Goal: Task Accomplishment & Management: Complete application form

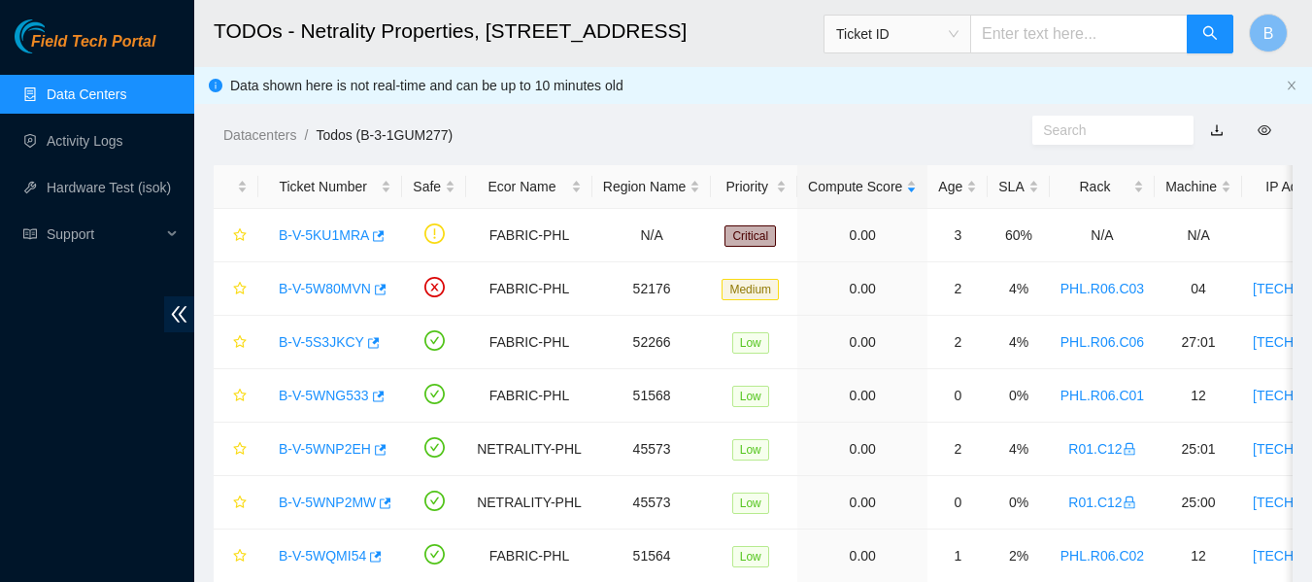
click at [767, 135] on ol "Datacenters / Todos (B-3-1GUM277) /" at bounding box center [627, 134] width 809 height 21
click at [376, 235] on icon "button" at bounding box center [379, 235] width 12 height 11
click at [750, 102] on div "Datacenters / Todos (B-3-1GUM277) /" at bounding box center [613, 91] width 838 height 109
click at [726, 81] on div "Datacenters / Todos (B-3-1GUM277) /" at bounding box center [613, 91] width 838 height 109
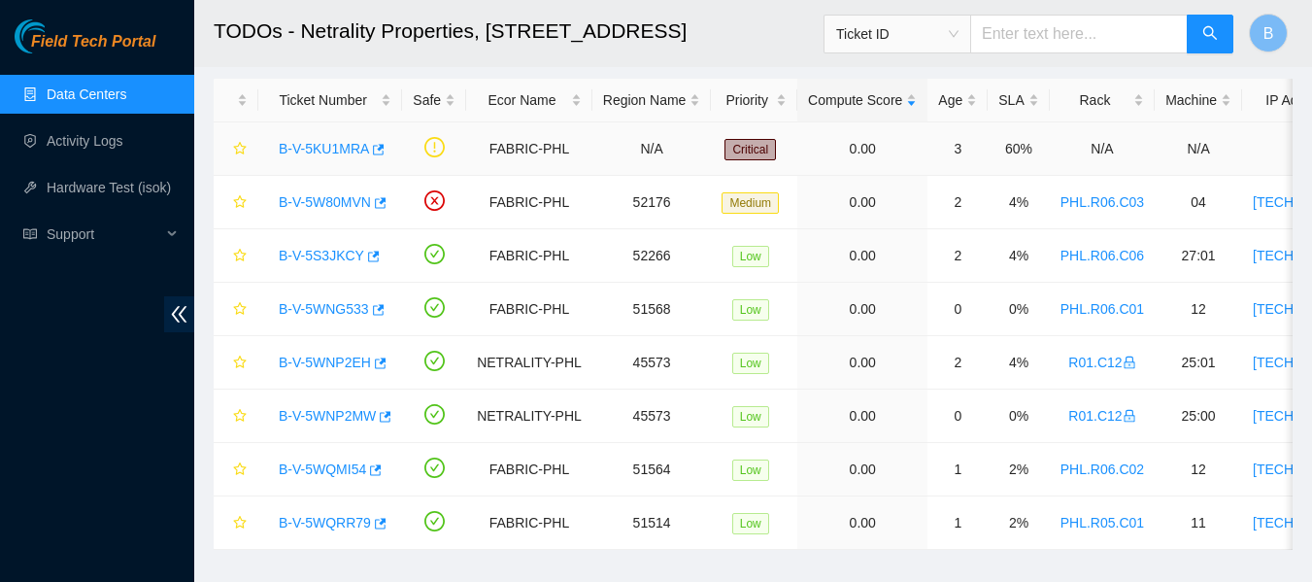
scroll to position [85, 0]
click at [379, 153] on icon "button" at bounding box center [377, 151] width 14 height 14
click at [777, 44] on h2 "TODOs - Netrality Properties, 401 N. Broad (Philadelphia)" at bounding box center [660, 31] width 892 height 62
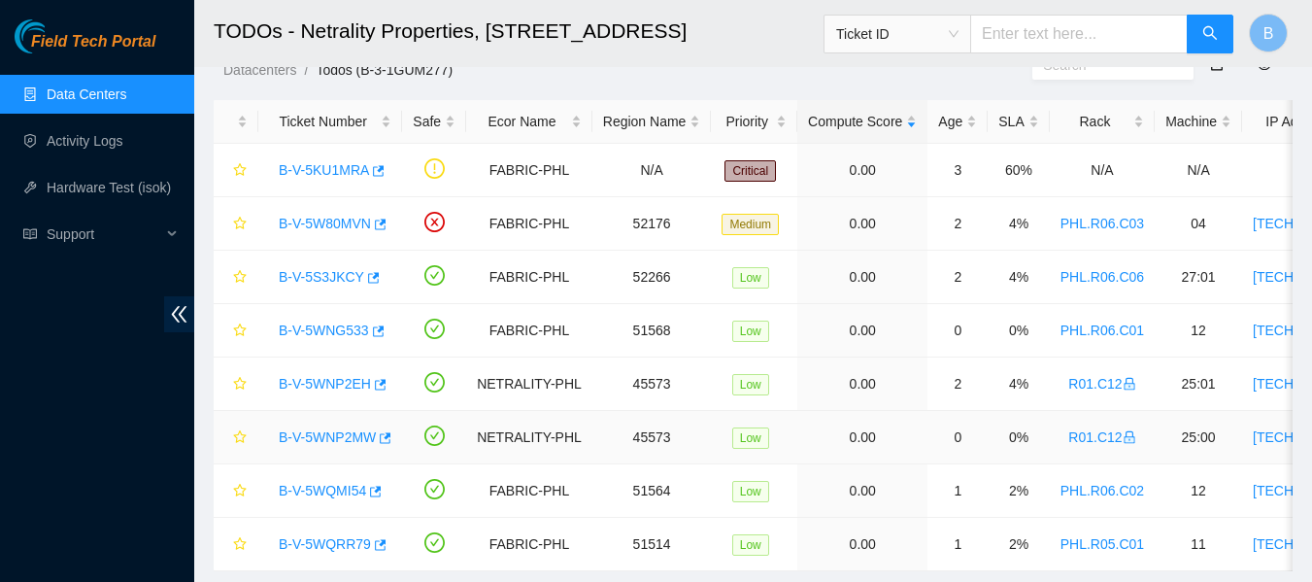
scroll to position [129, 0]
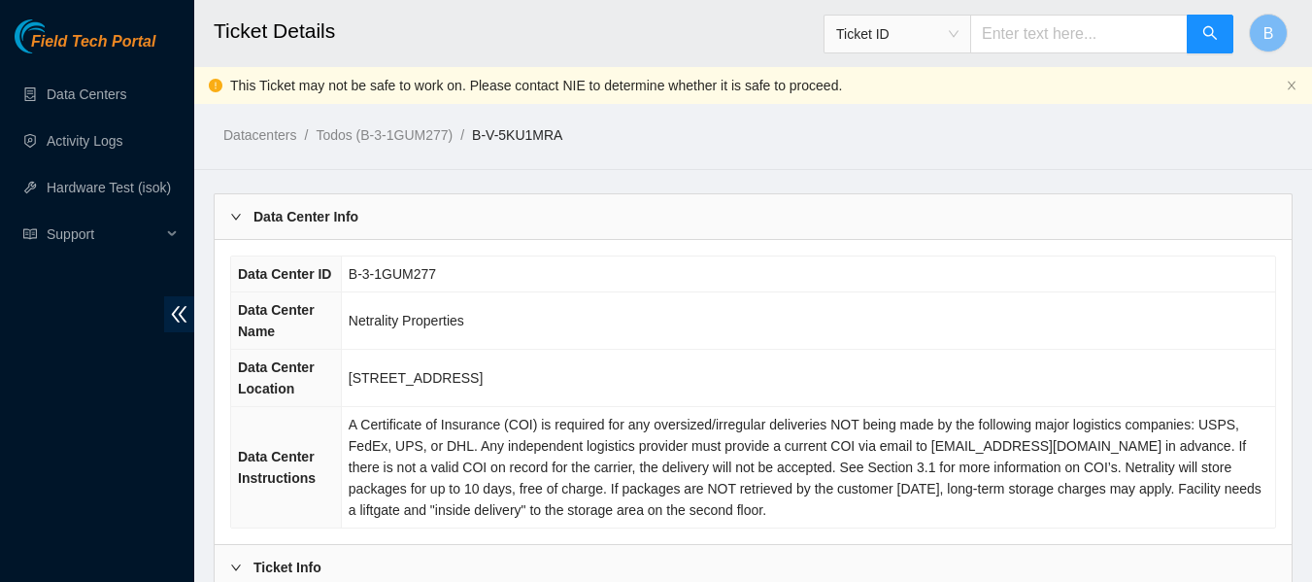
click at [78, 86] on link "Data Centers" at bounding box center [87, 94] width 80 height 16
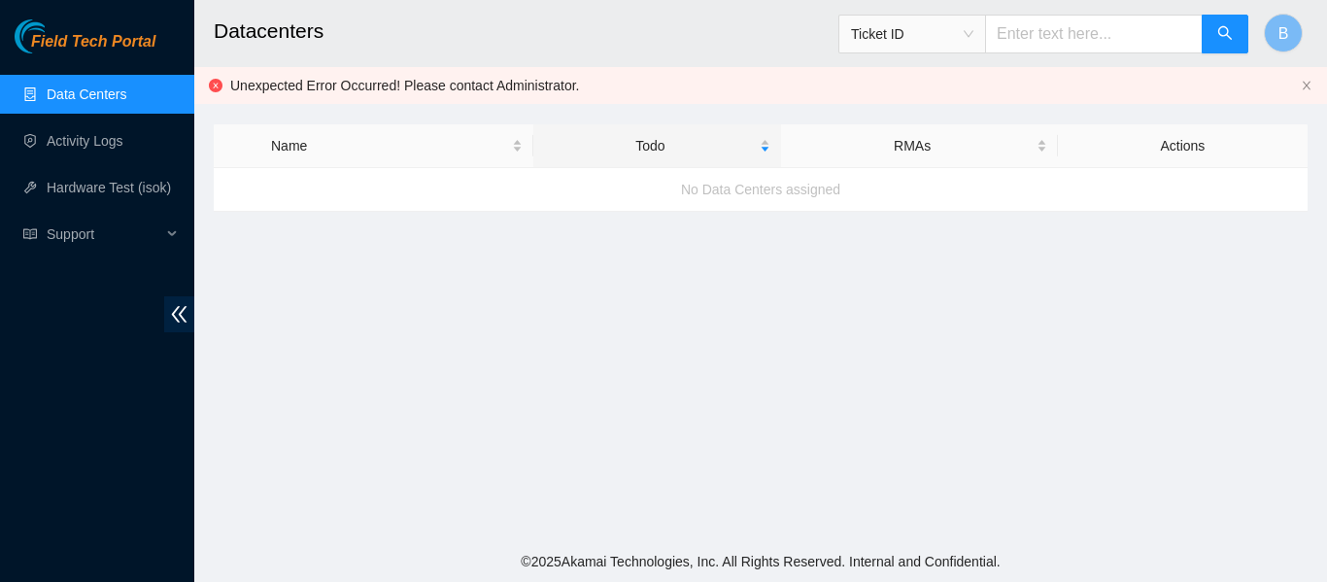
click at [91, 96] on link "Data Centers" at bounding box center [87, 94] width 80 height 16
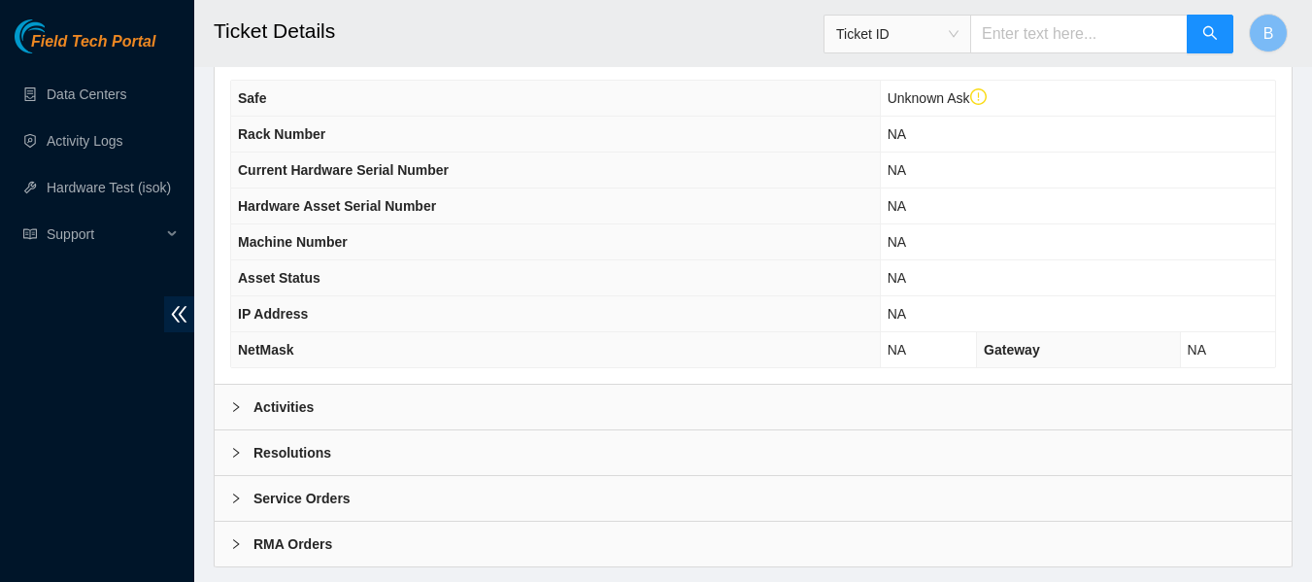
scroll to position [795, 0]
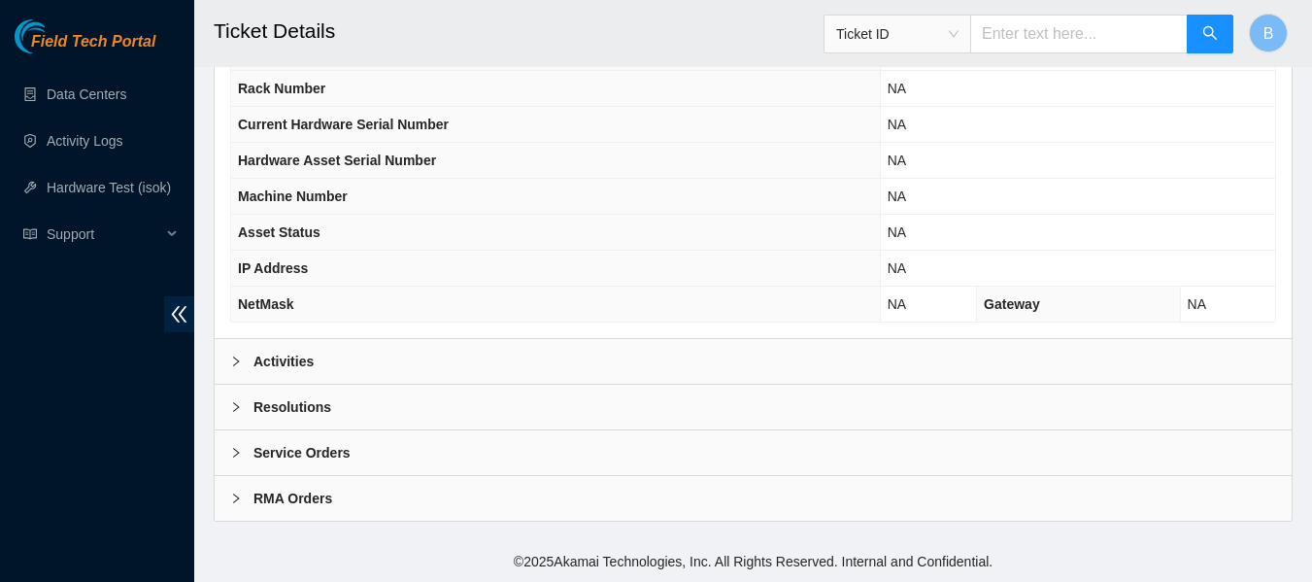
click at [369, 358] on div "Activities" at bounding box center [753, 361] width 1077 height 45
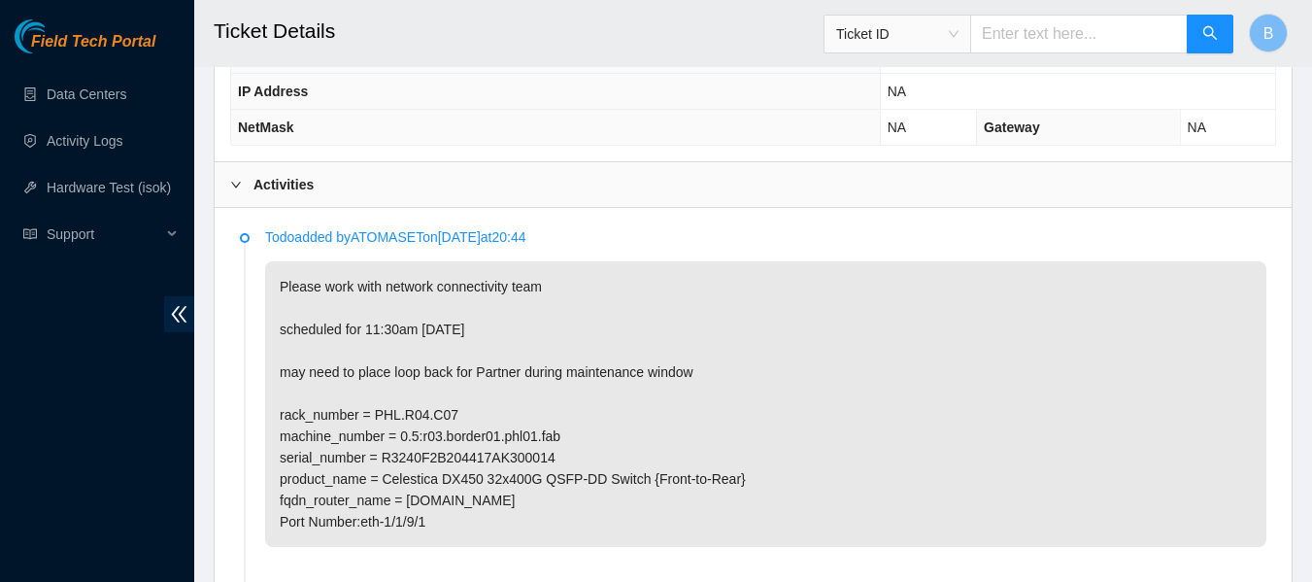
scroll to position [972, 0]
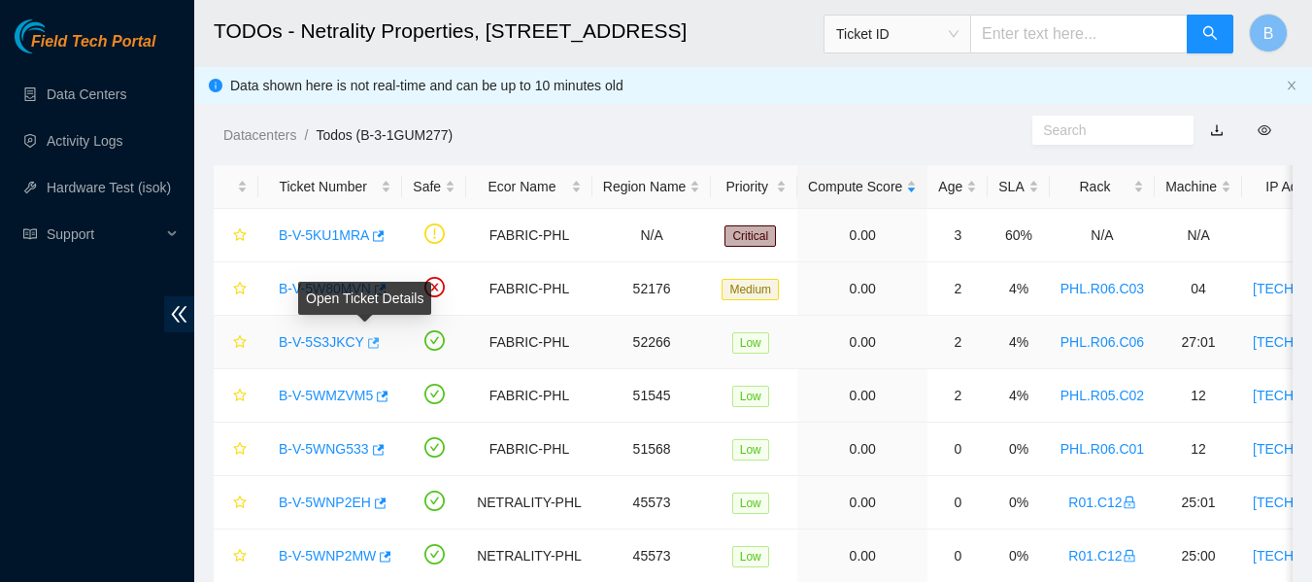
click at [366, 346] on icon "button" at bounding box center [372, 343] width 14 height 14
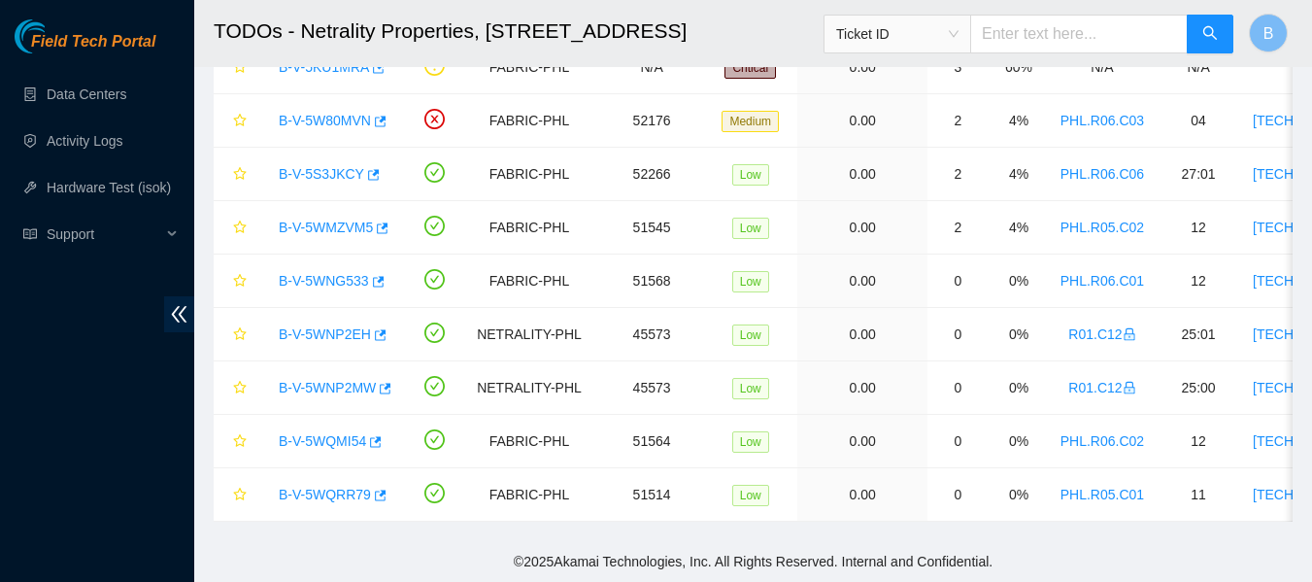
click at [763, 48] on h2 "TODOs - Netrality Properties, 401 N. Broad (Philadelphia)" at bounding box center [660, 31] width 892 height 62
click at [377, 490] on icon "button" at bounding box center [381, 495] width 12 height 11
click at [389, 213] on button "button" at bounding box center [381, 228] width 16 height 31
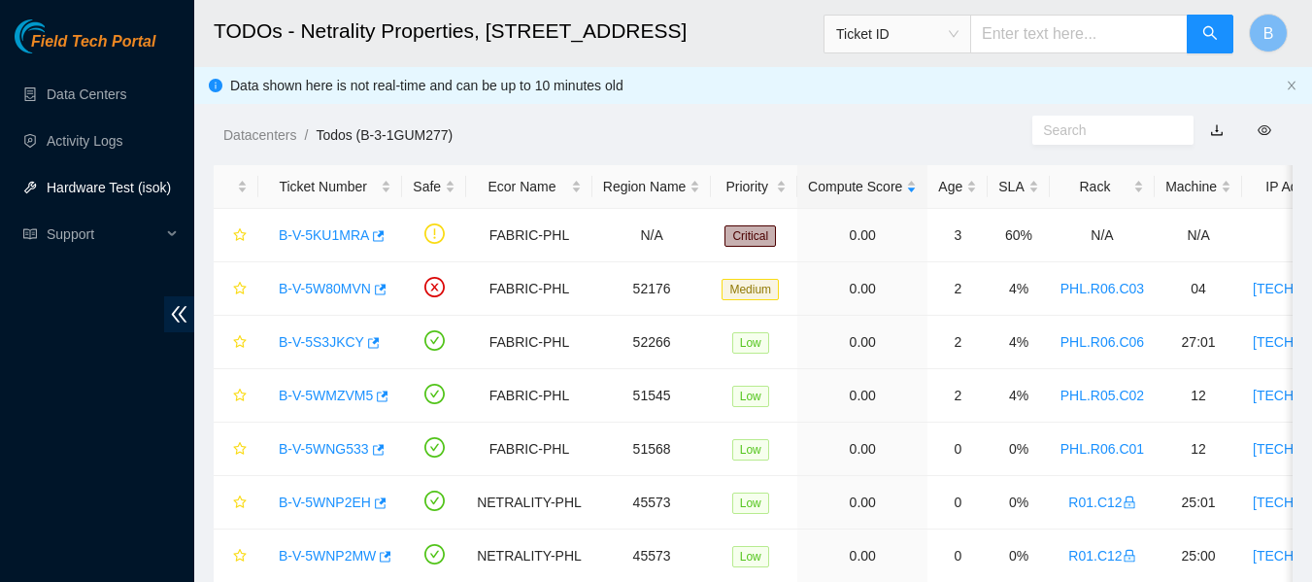
click at [100, 185] on link "Hardware Test (isok)" at bounding box center [109, 188] width 124 height 16
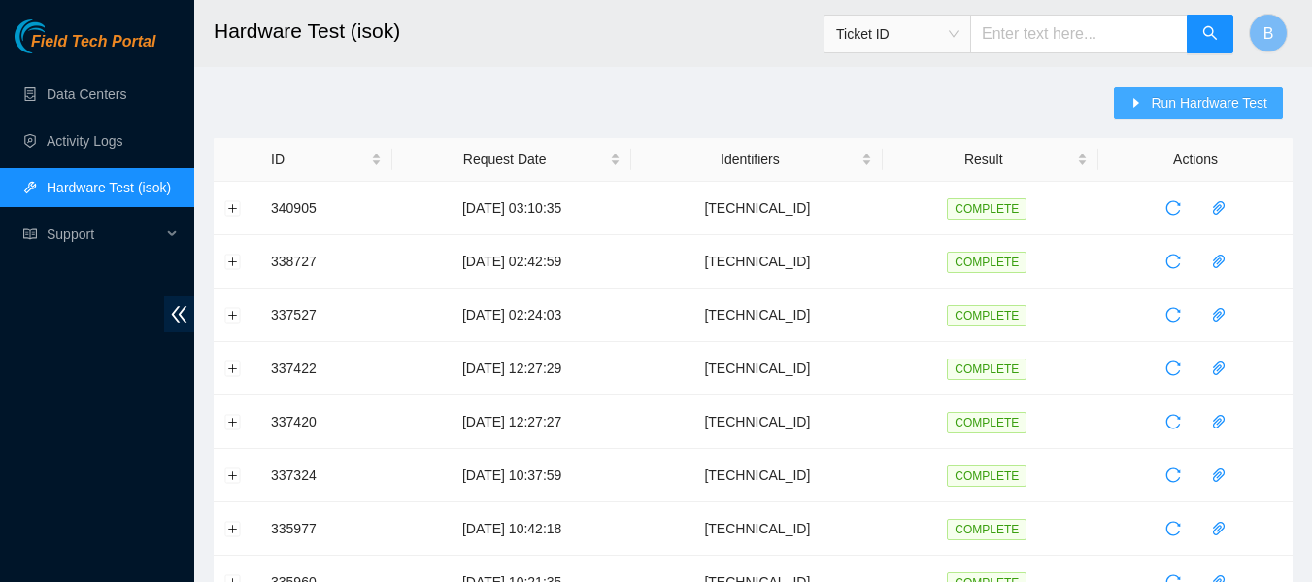
click at [1170, 104] on span "Run Hardware Test" at bounding box center [1209, 102] width 117 height 21
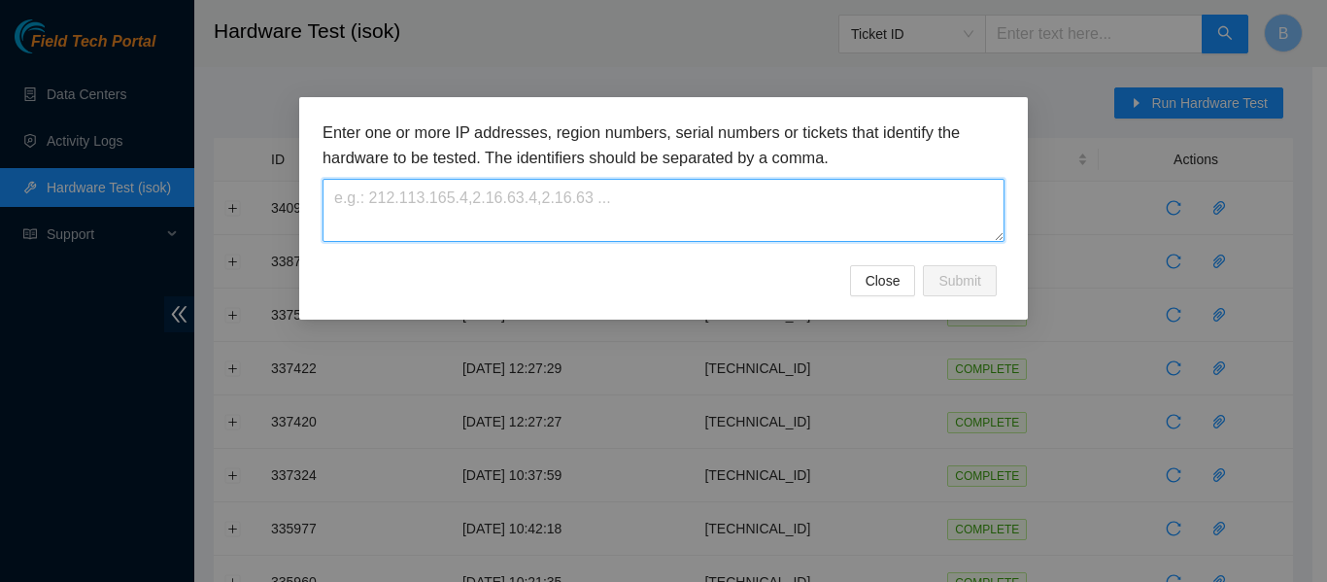
click at [666, 203] on textarea at bounding box center [663, 210] width 682 height 63
paste textarea "23.45.232.47"
type textarea "23.45.232.47"
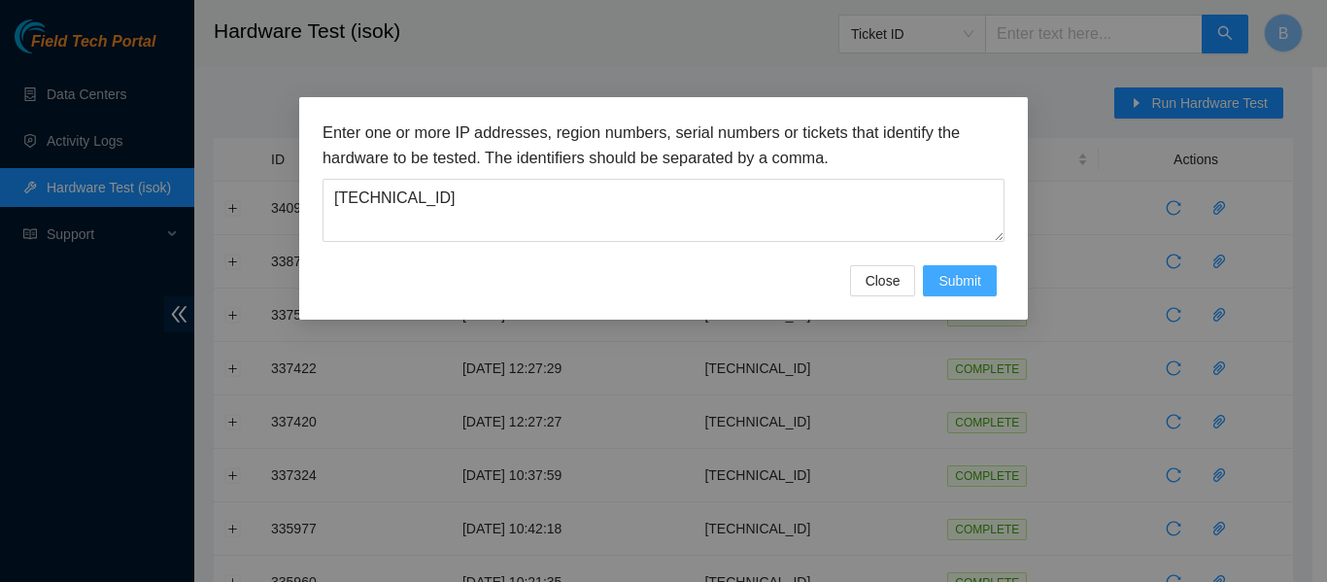
click at [978, 287] on span "Submit" at bounding box center [959, 280] width 43 height 21
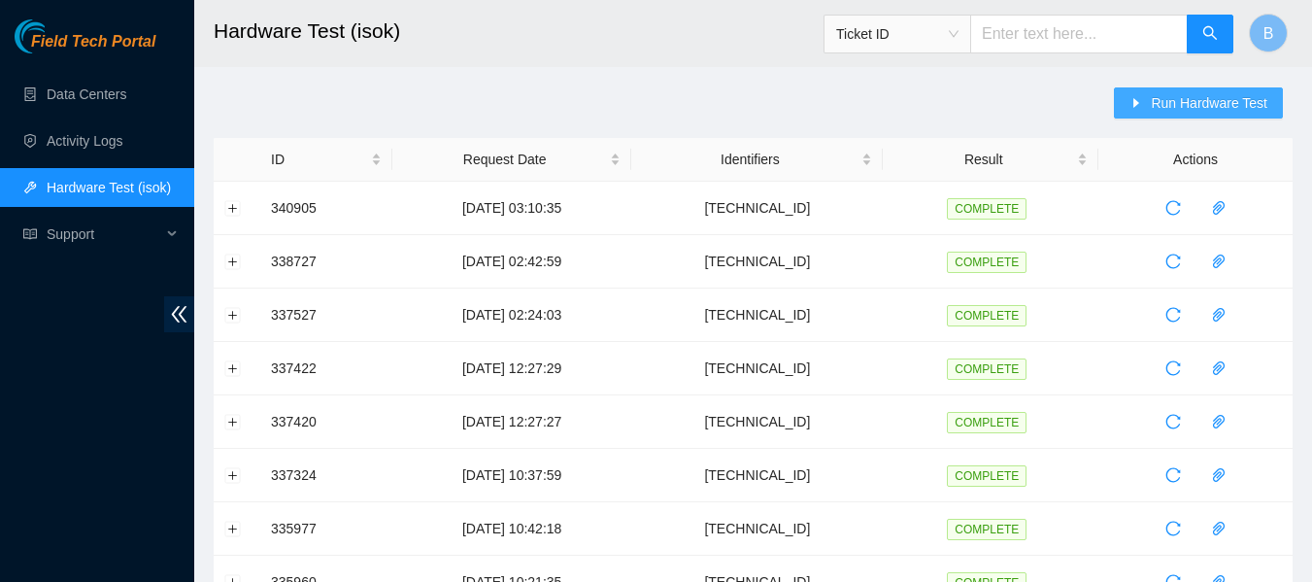
click at [1159, 102] on span "Run Hardware Test" at bounding box center [1209, 102] width 117 height 21
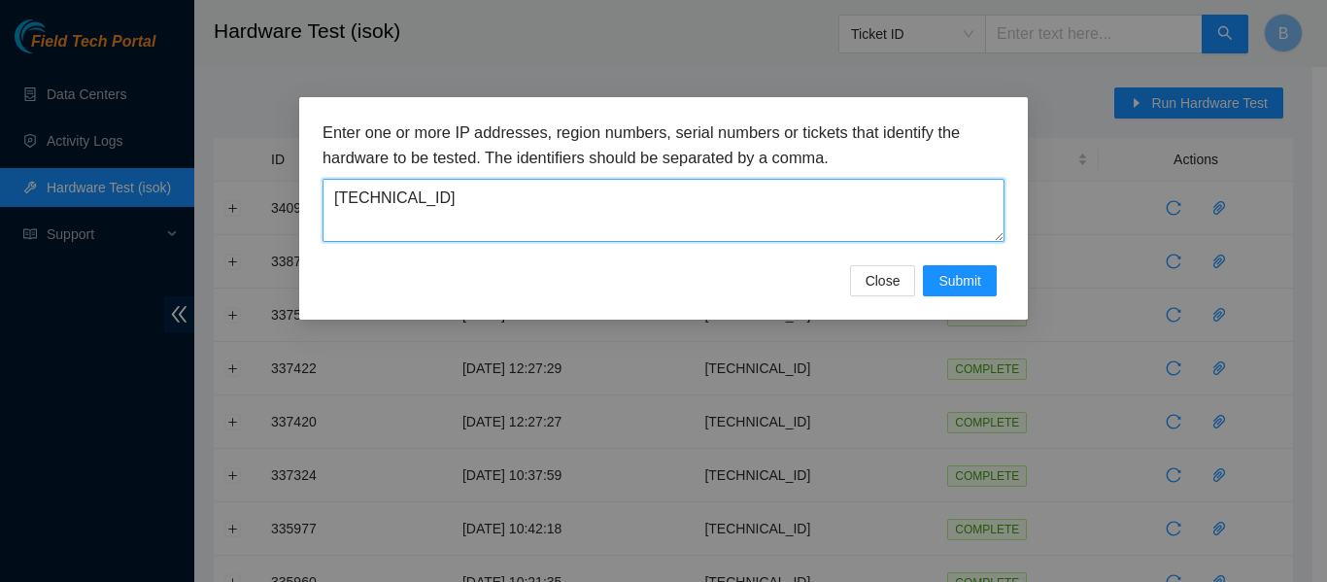
click at [591, 227] on textarea "[TECHNICAL_ID]" at bounding box center [663, 210] width 682 height 63
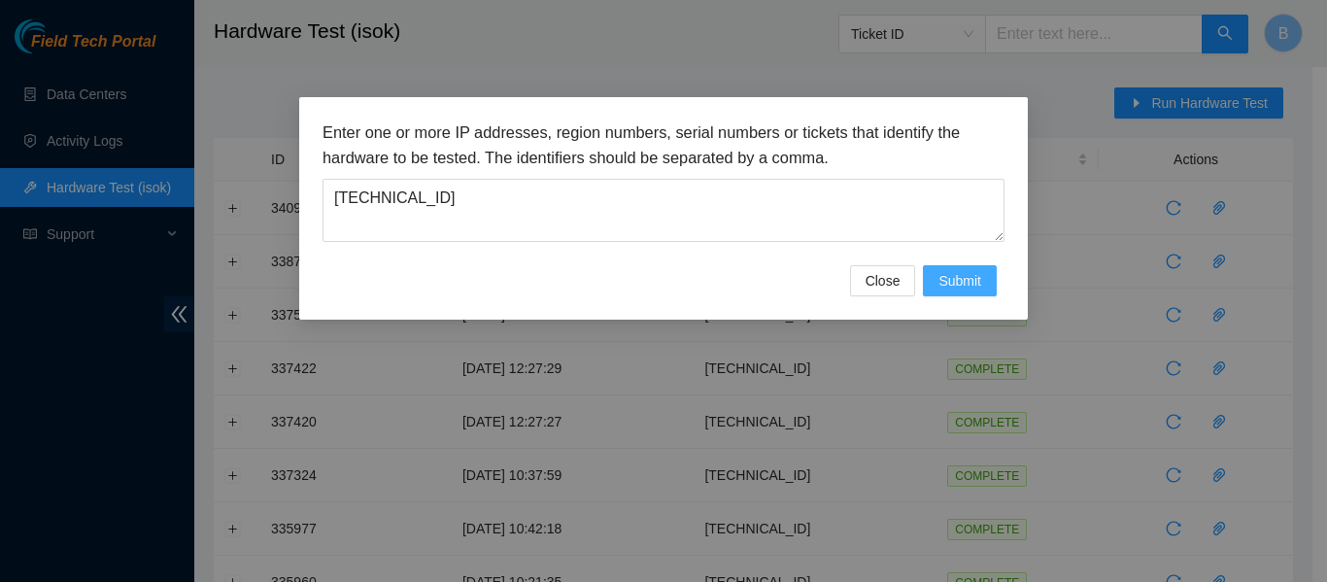
click at [948, 288] on span "Submit" at bounding box center [959, 280] width 43 height 21
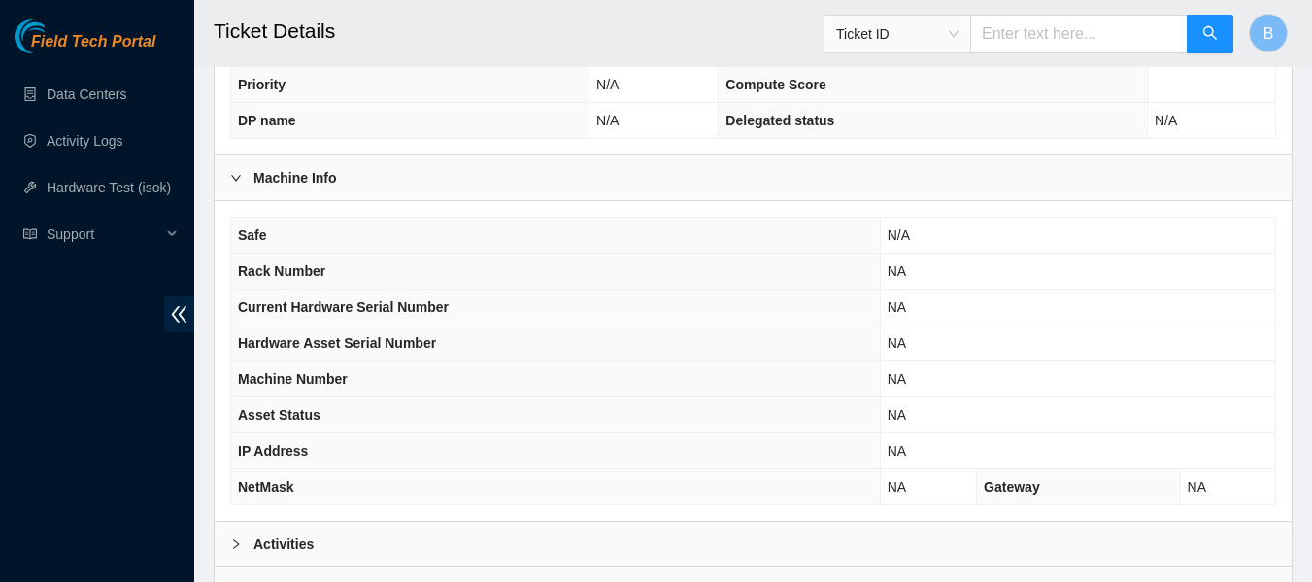
scroll to position [666, 0]
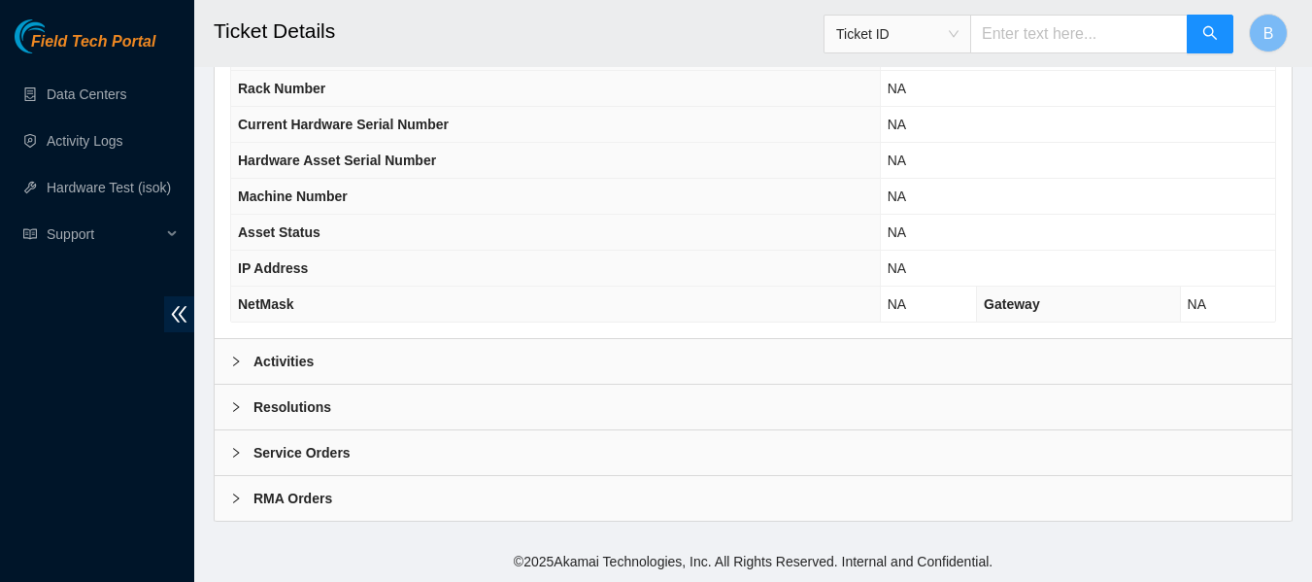
click at [269, 367] on b "Activities" at bounding box center [284, 361] width 60 height 21
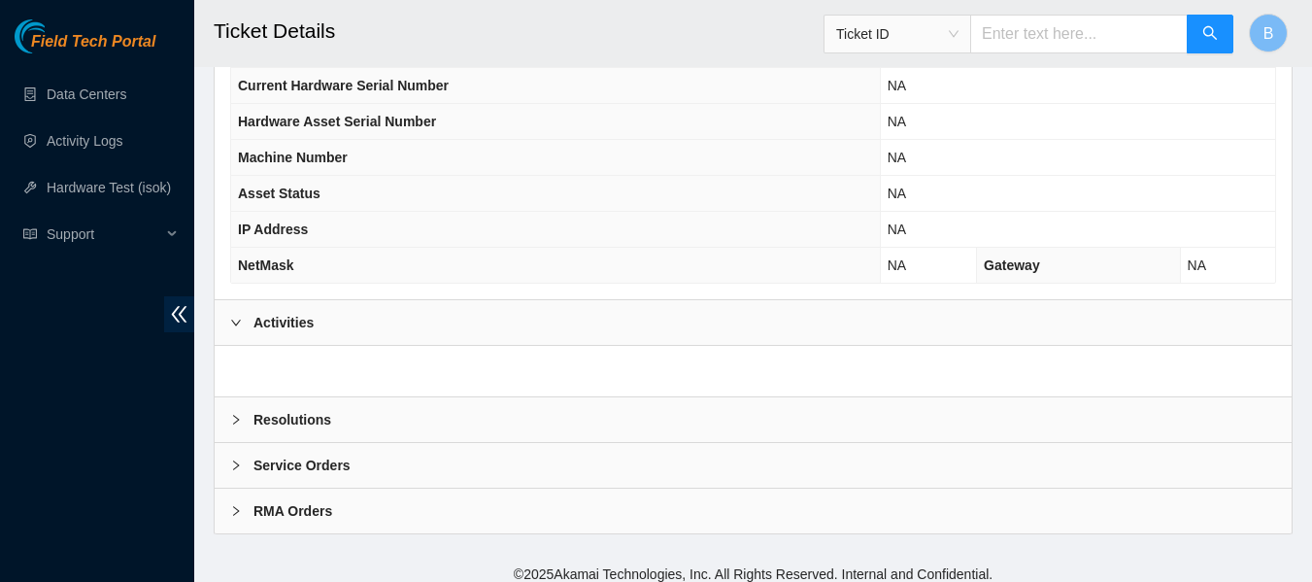
scroll to position [718, 0]
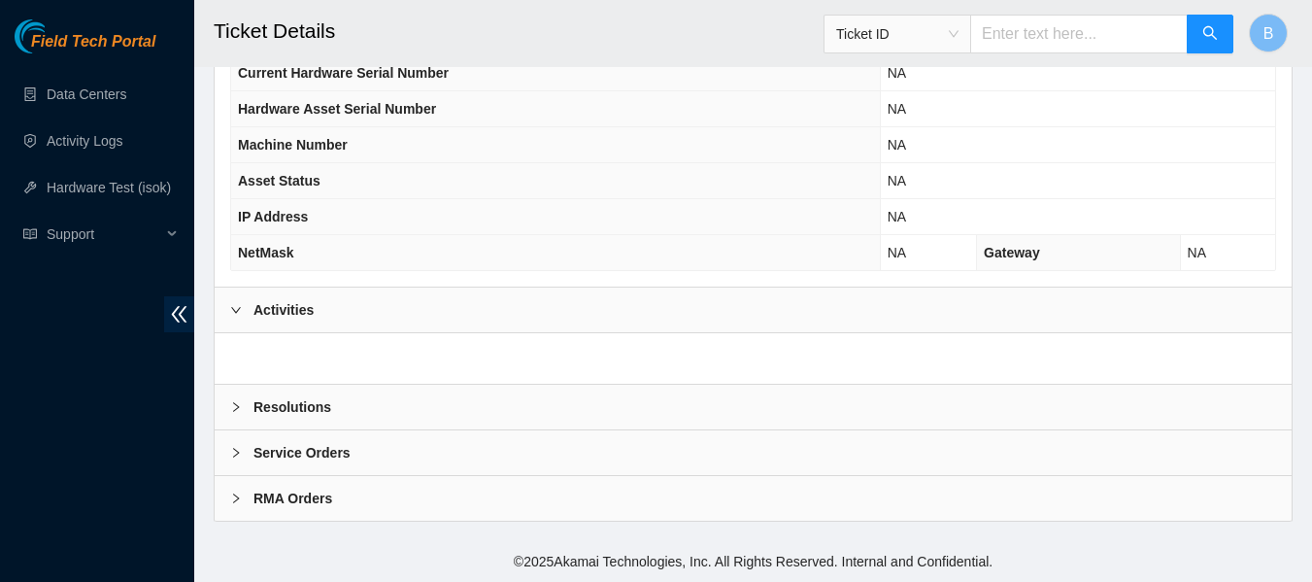
click at [290, 309] on b "Activities" at bounding box center [284, 309] width 60 height 21
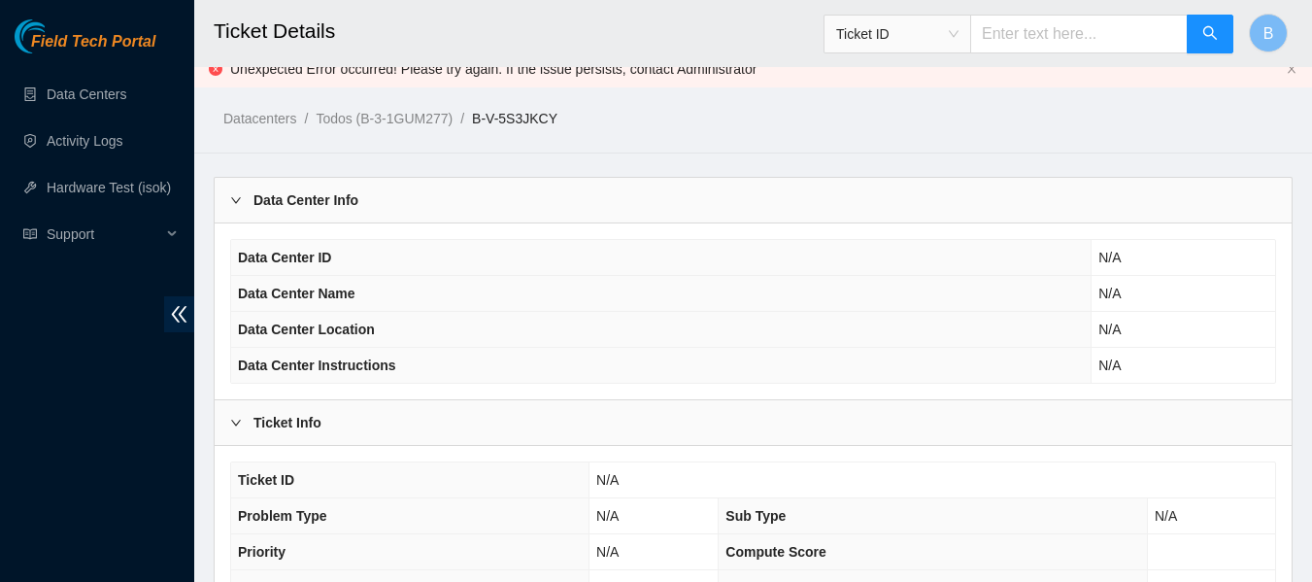
scroll to position [0, 0]
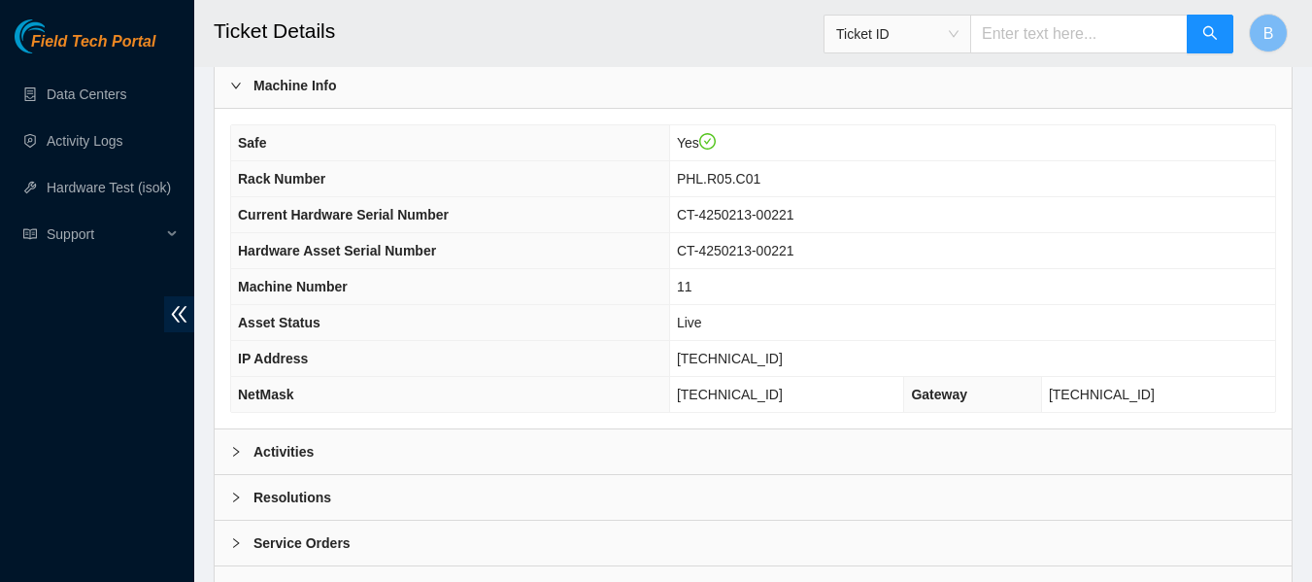
scroll to position [758, 0]
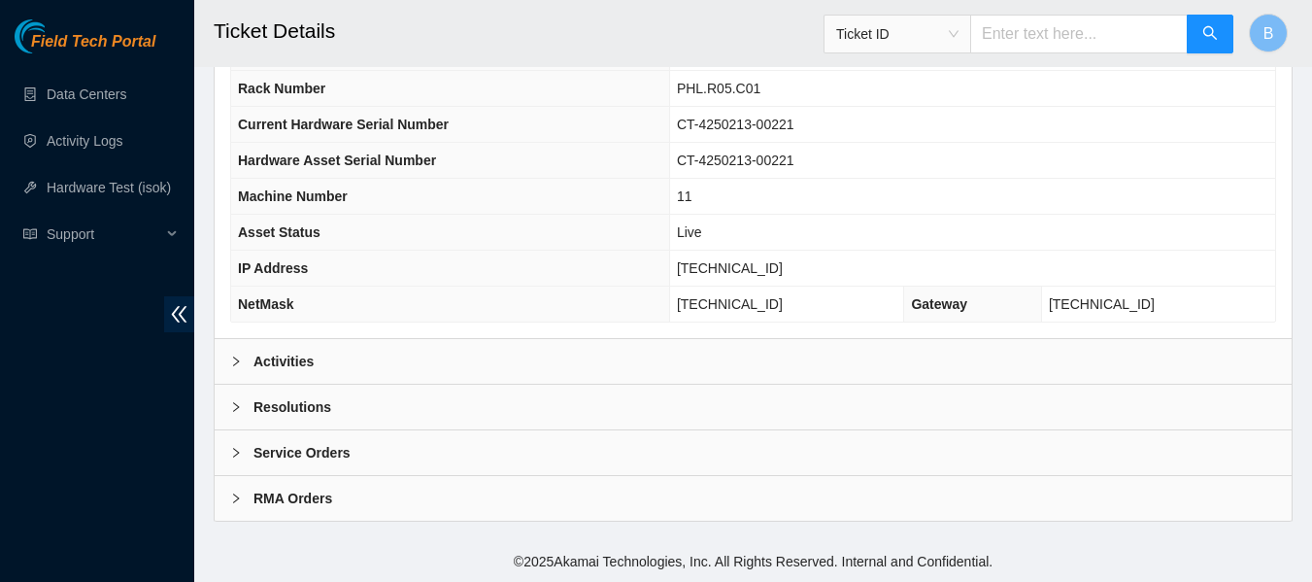
click at [391, 359] on div "Activities" at bounding box center [753, 361] width 1077 height 45
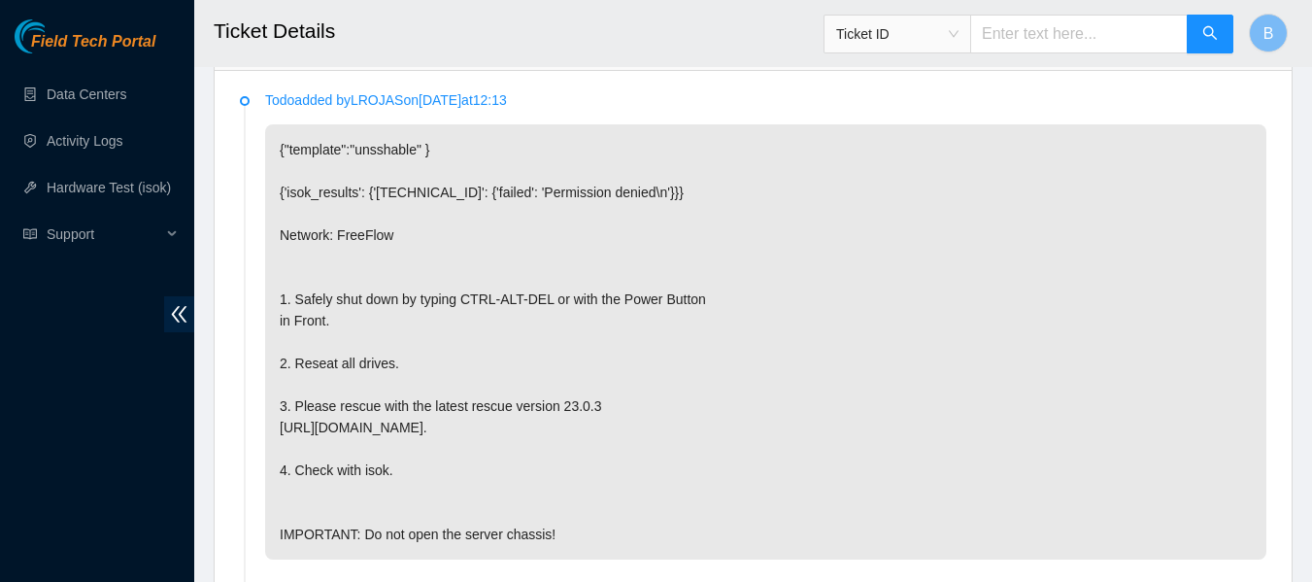
scroll to position [1072, 0]
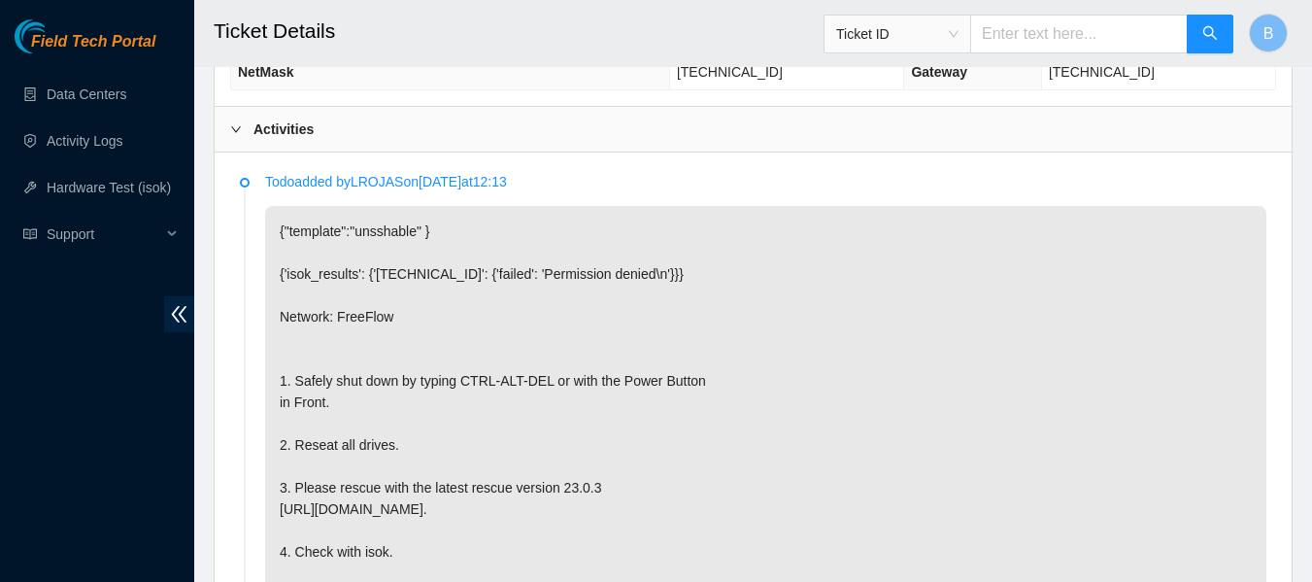
click at [667, 313] on p "{"template":"unsshable" } {'isok_results': {'[TECHNICAL_ID]': {'failed': 'Permi…" at bounding box center [765, 423] width 1001 height 435
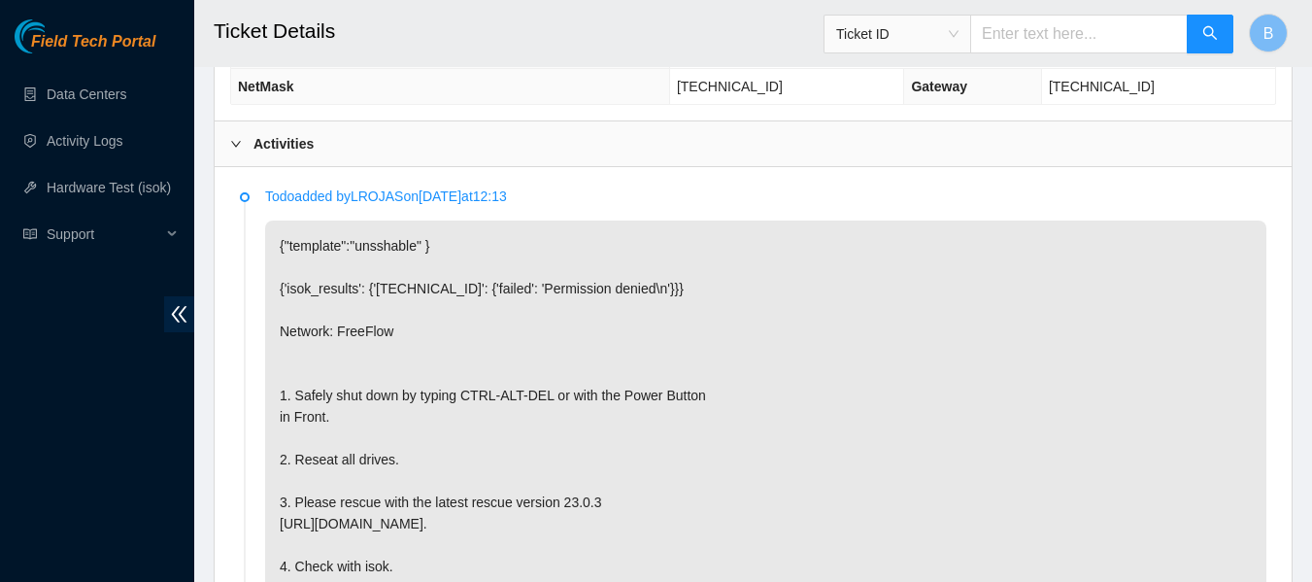
scroll to position [970, 0]
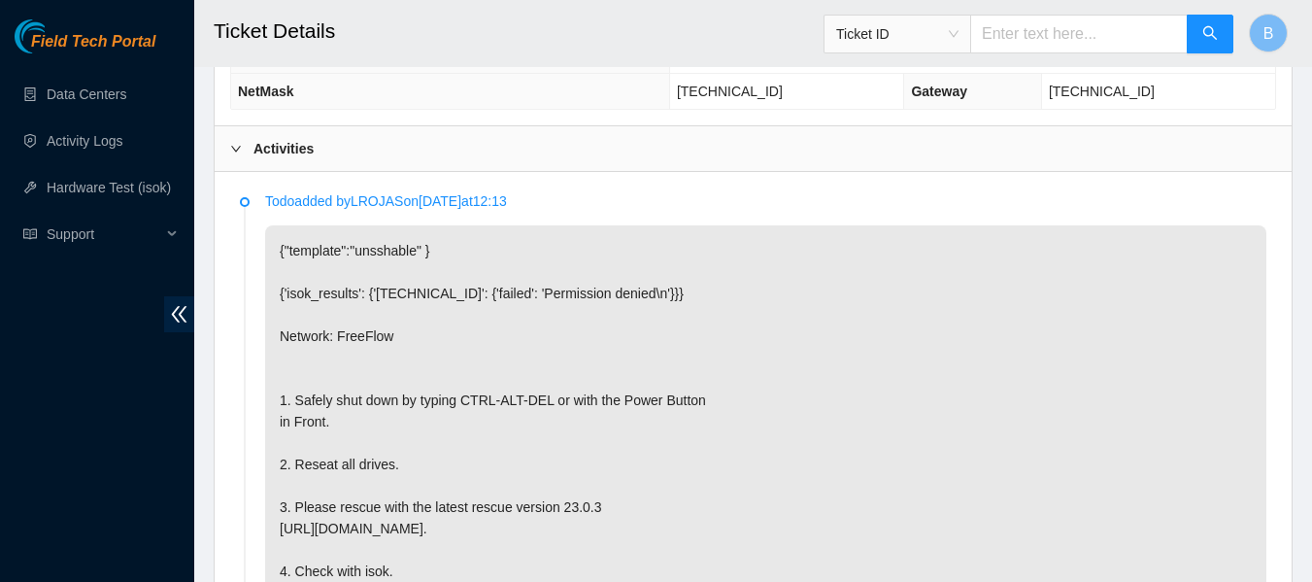
click at [566, 68] on th "IP Address" at bounding box center [450, 56] width 438 height 36
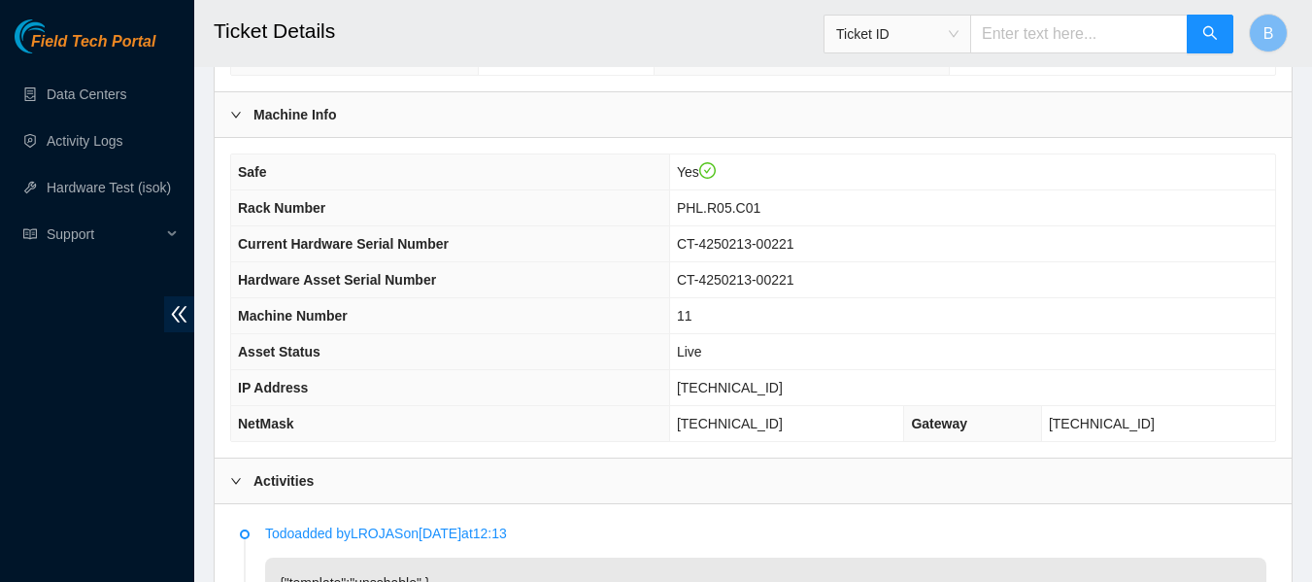
scroll to position [639, 0]
click at [732, 393] on span "[TECHNICAL_ID]" at bounding box center [730, 387] width 106 height 16
copy span "[TECHNICAL_ID]"
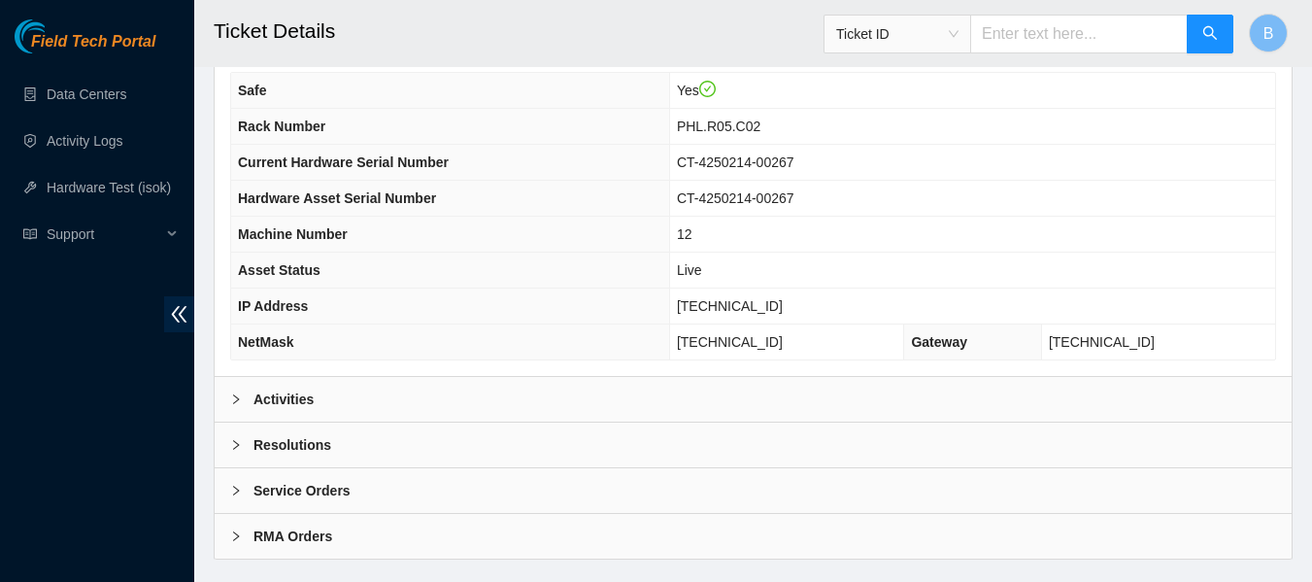
scroll to position [758, 0]
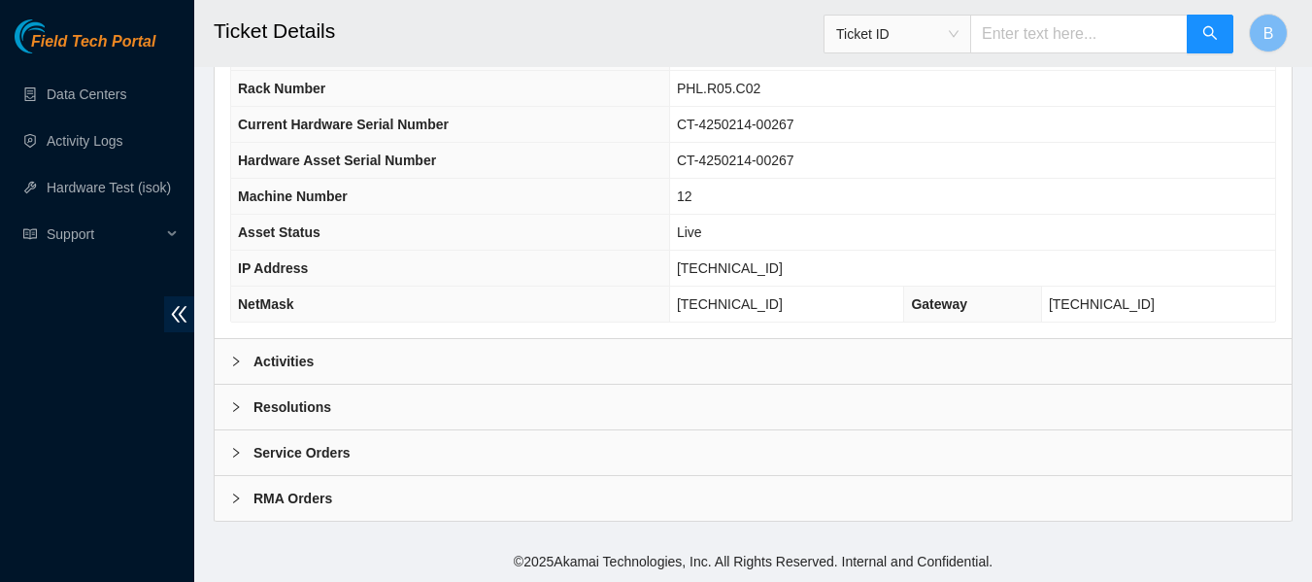
click at [462, 382] on div "Activities" at bounding box center [753, 361] width 1077 height 45
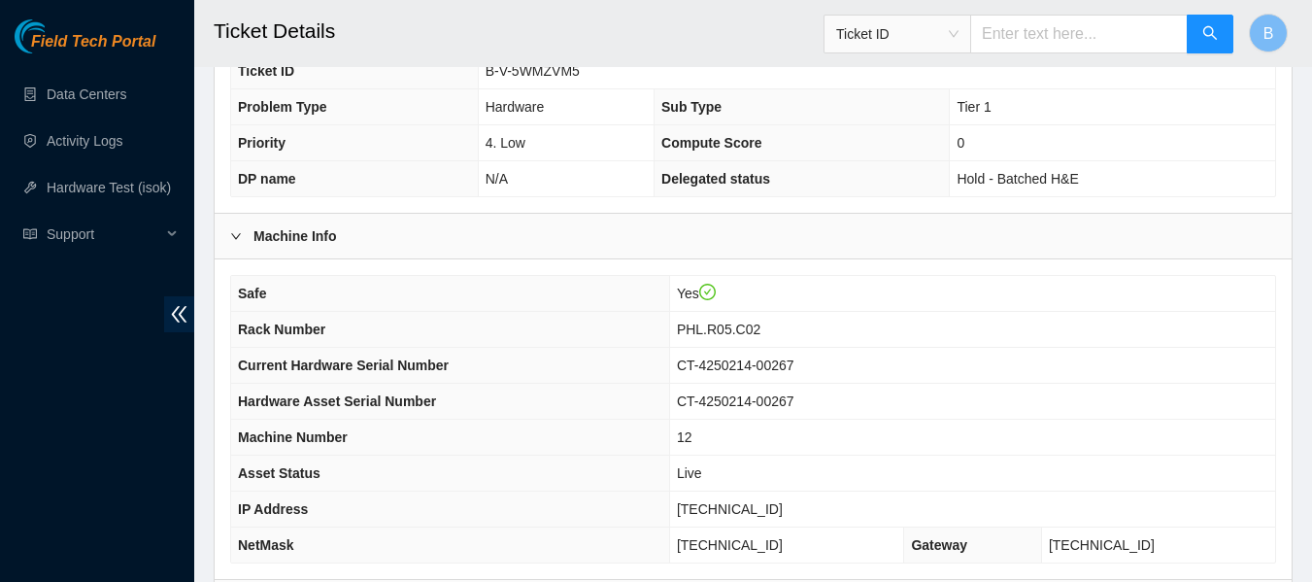
scroll to position [516, 0]
click at [740, 504] on span "23.45.232.47" at bounding box center [730, 510] width 106 height 16
copy span "23.45.232.47"
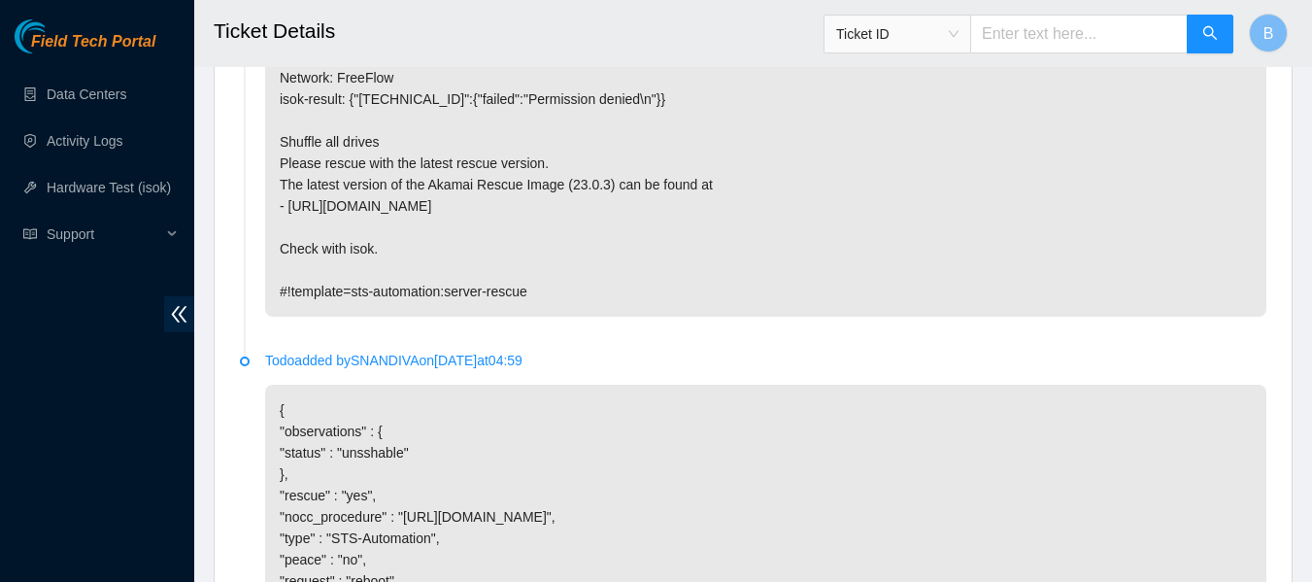
scroll to position [1495, 0]
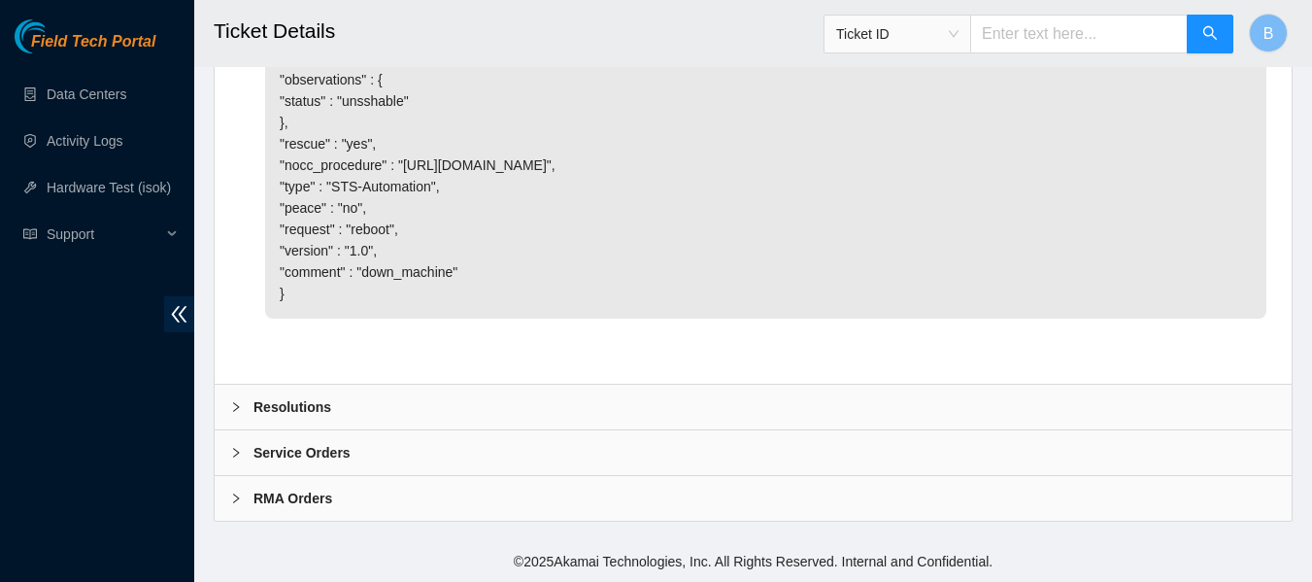
click at [380, 402] on div "Resolutions" at bounding box center [753, 407] width 1077 height 45
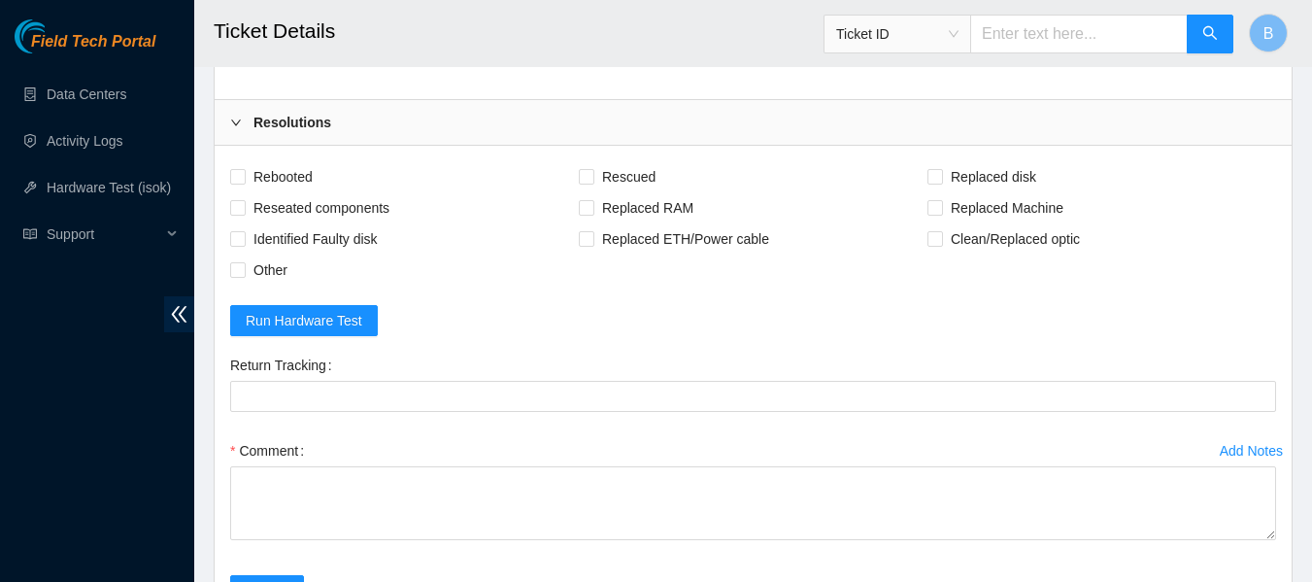
scroll to position [1779, 0]
click at [302, 314] on span "Run Hardware Test" at bounding box center [304, 321] width 117 height 21
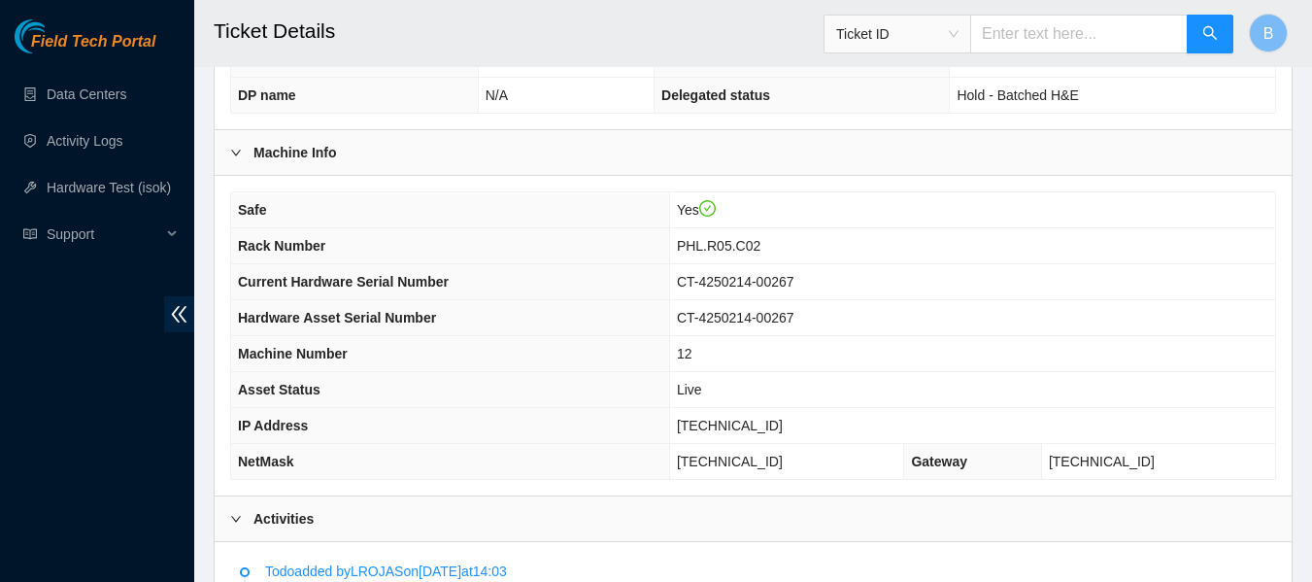
scroll to position [604, 0]
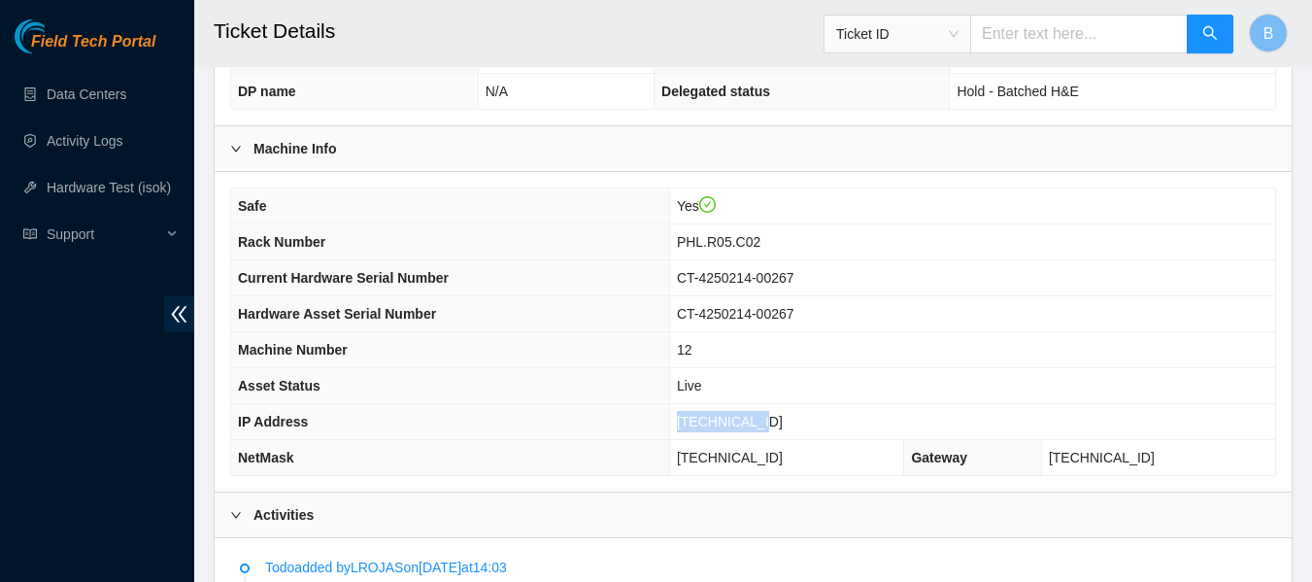
drag, startPoint x: 794, startPoint y: 418, endPoint x: 698, endPoint y: 420, distance: 95.2
click at [698, 420] on tr "IP Address 23.45.232.47" at bounding box center [753, 422] width 1044 height 36
copy tr "[TECHNICAL_ID]"
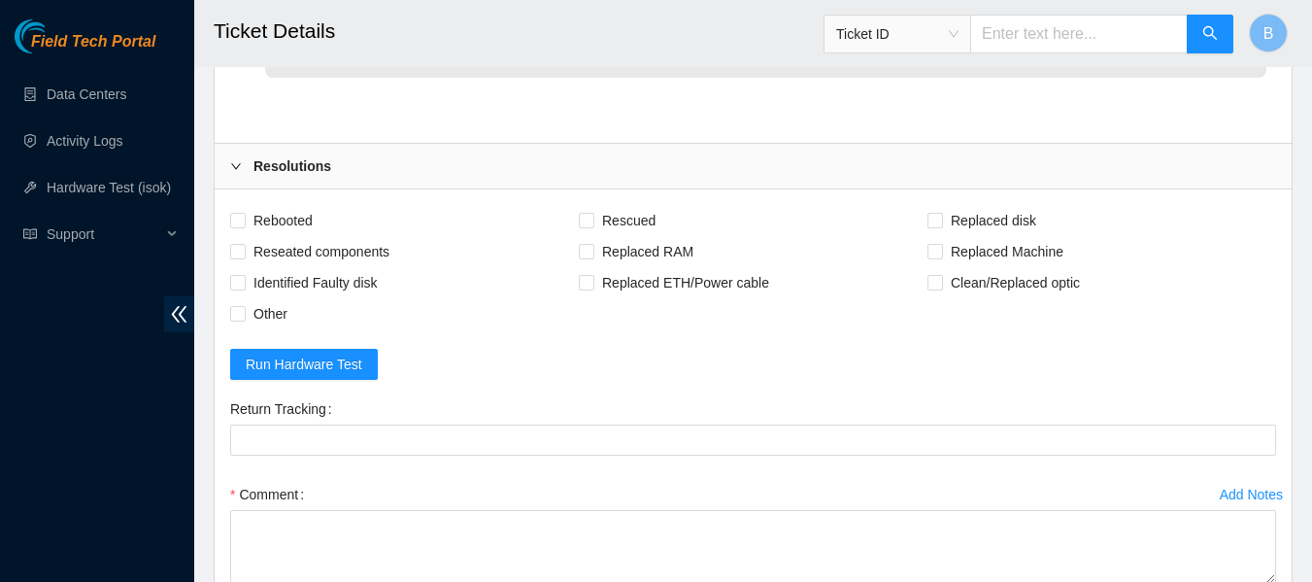
scroll to position [1995, 0]
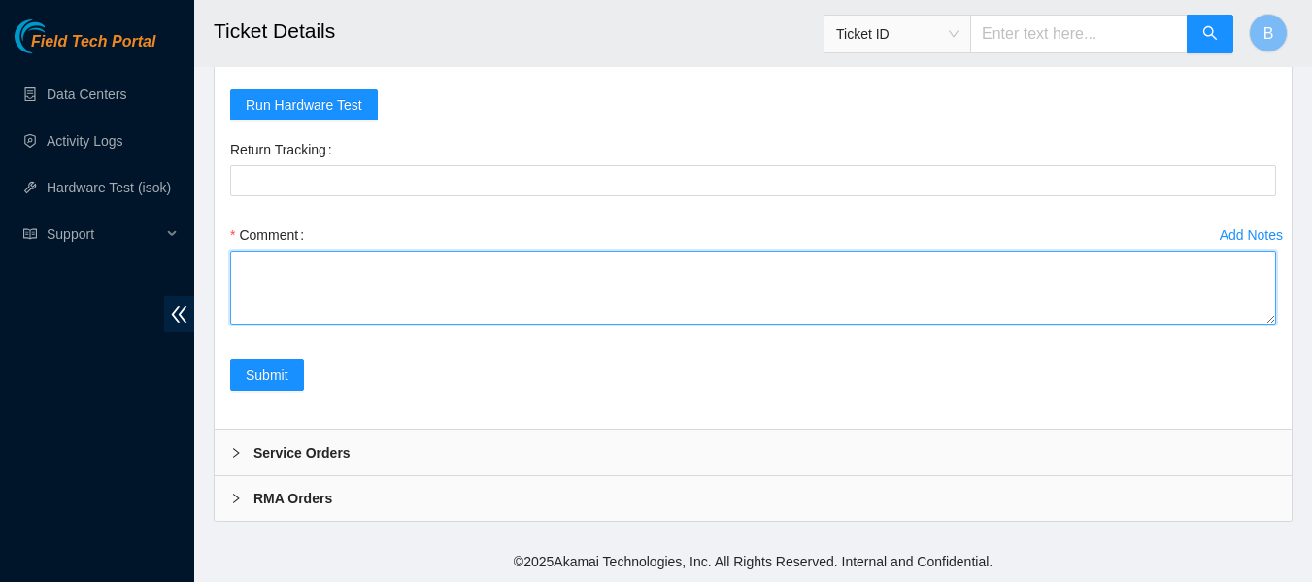
click at [352, 279] on textarea "Comment" at bounding box center [753, 288] width 1046 height 74
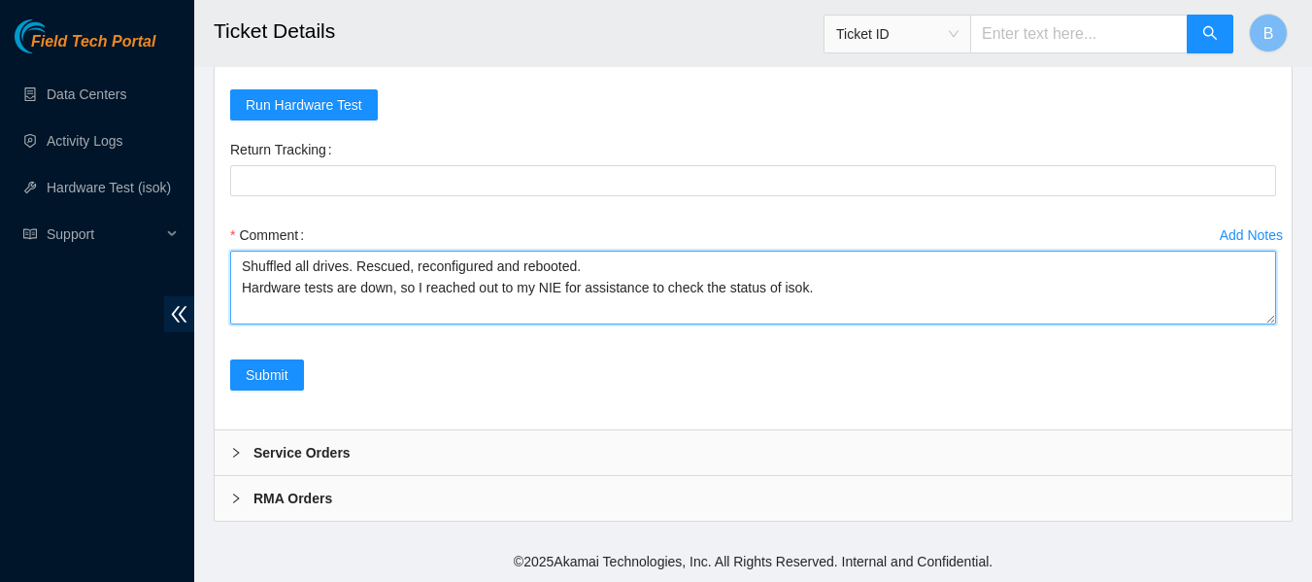
scroll to position [16, 0]
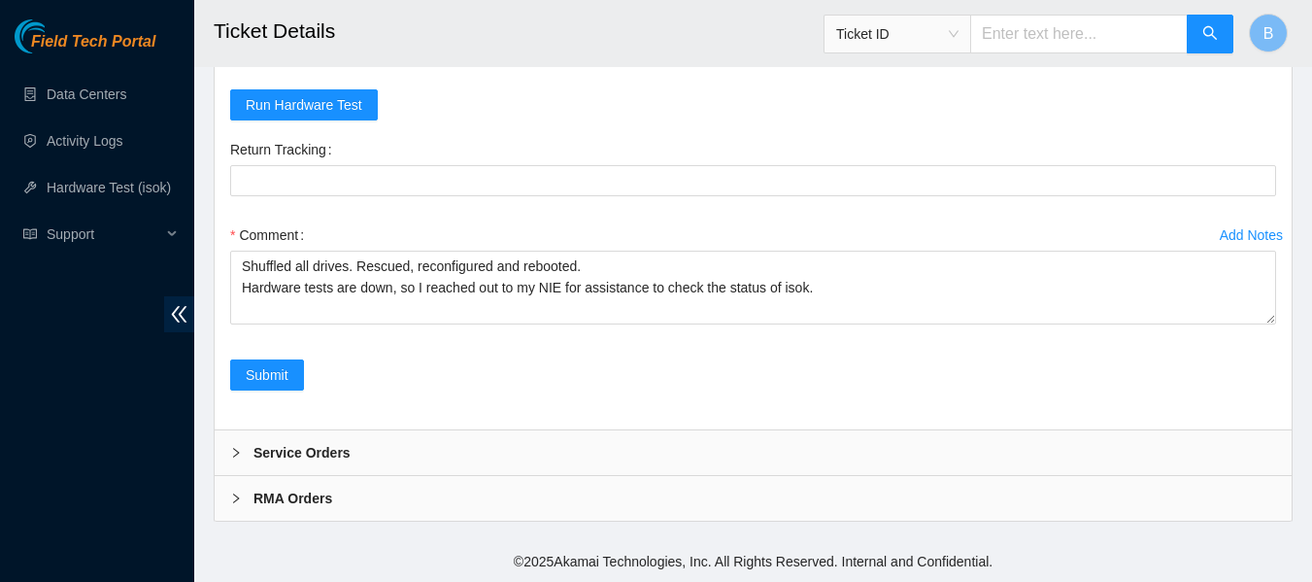
click at [428, 565] on footer "© 2025 Akamai Technologies, Inc. All Rights Reserved. Internal and Confidential." at bounding box center [753, 561] width 1118 height 41
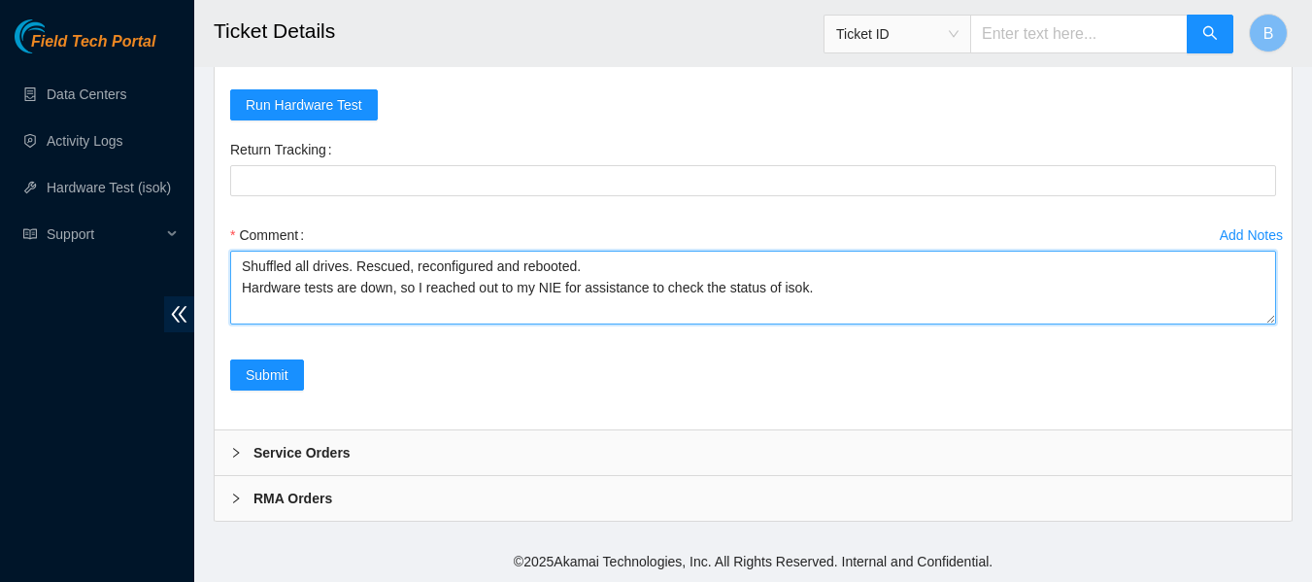
click at [480, 306] on textarea "Shuffled all drives. Rescued, reconfigured and rebooted. Hardware tests are dow…" at bounding box center [753, 288] width 1046 height 74
paste textarea "23.45.232.78"
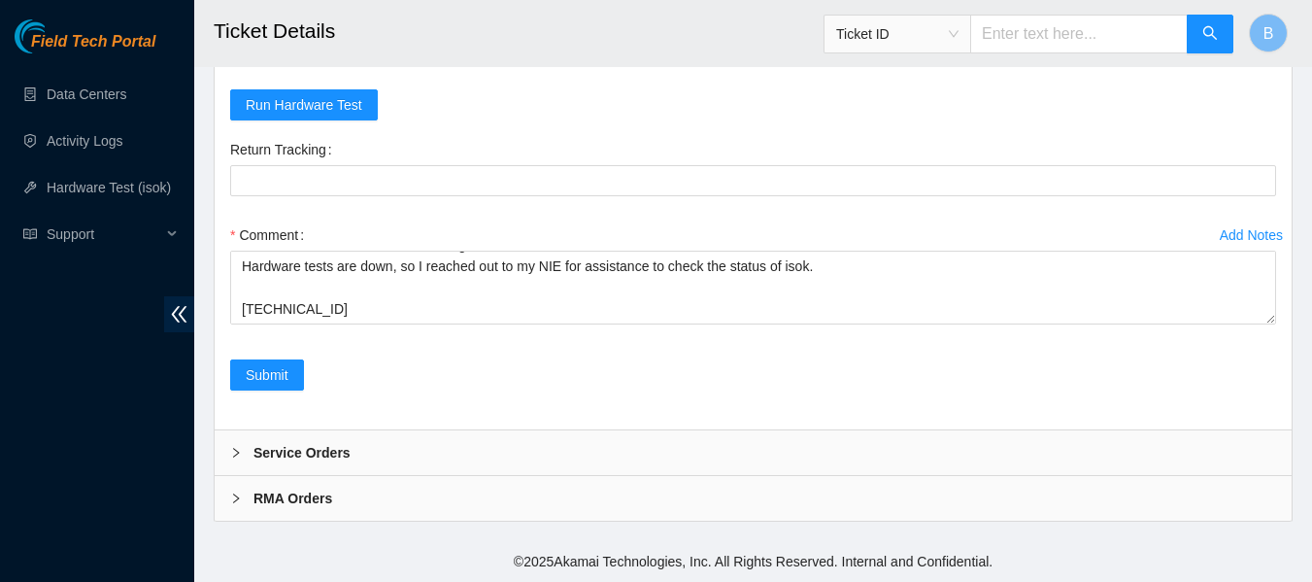
click at [470, 567] on footer "© 2025 Akamai Technologies, Inc. All Rights Reserved. Internal and Confidential." at bounding box center [753, 561] width 1118 height 41
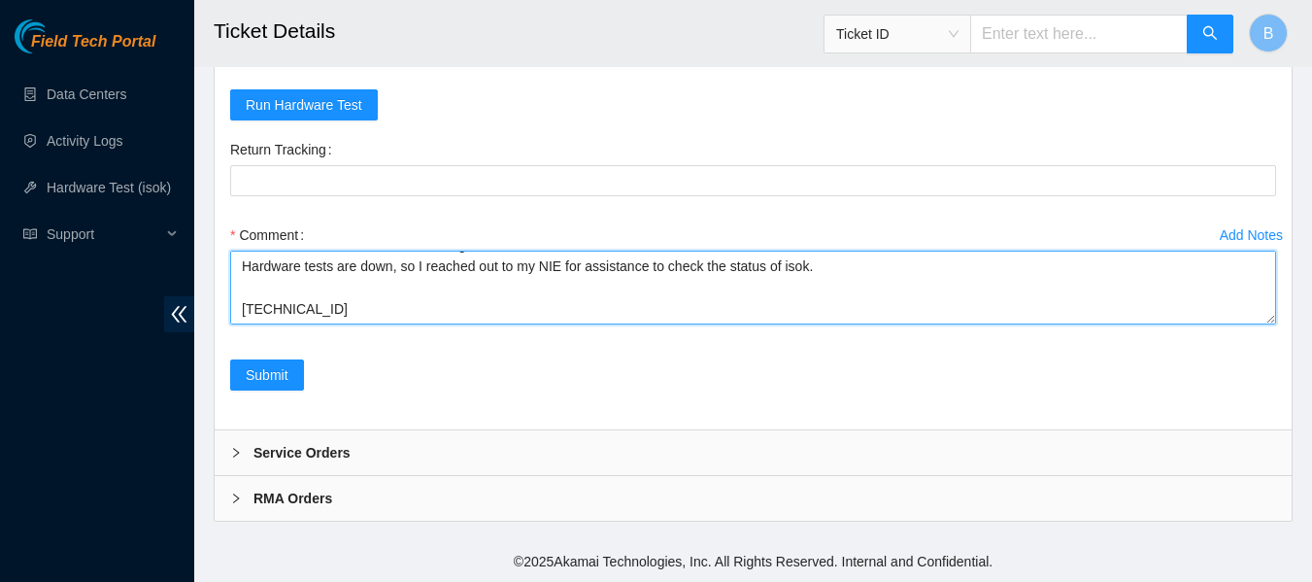
click at [430, 304] on textarea "Shuffled all drives. Rescued, reconfigured and rebooted. Hardware tests are dow…" at bounding box center [753, 288] width 1046 height 74
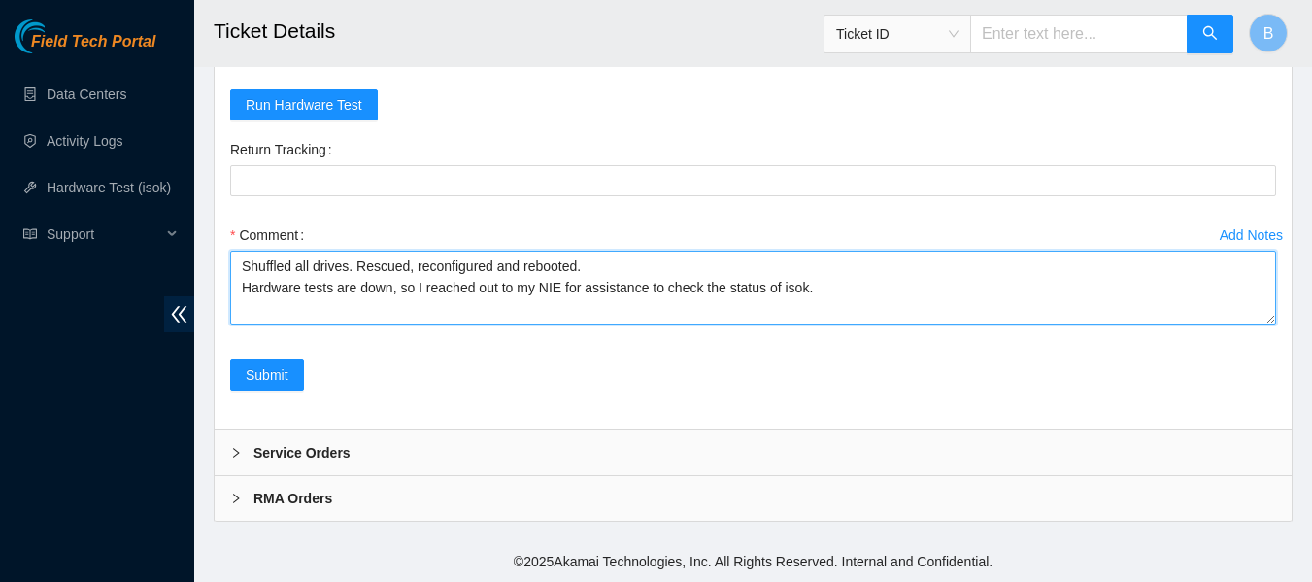
paste textarea "Sal Arena 9/29/2025 11:52 AM • sarena@prod-login-east01:~$ i 23.45.232.47 Runni…"
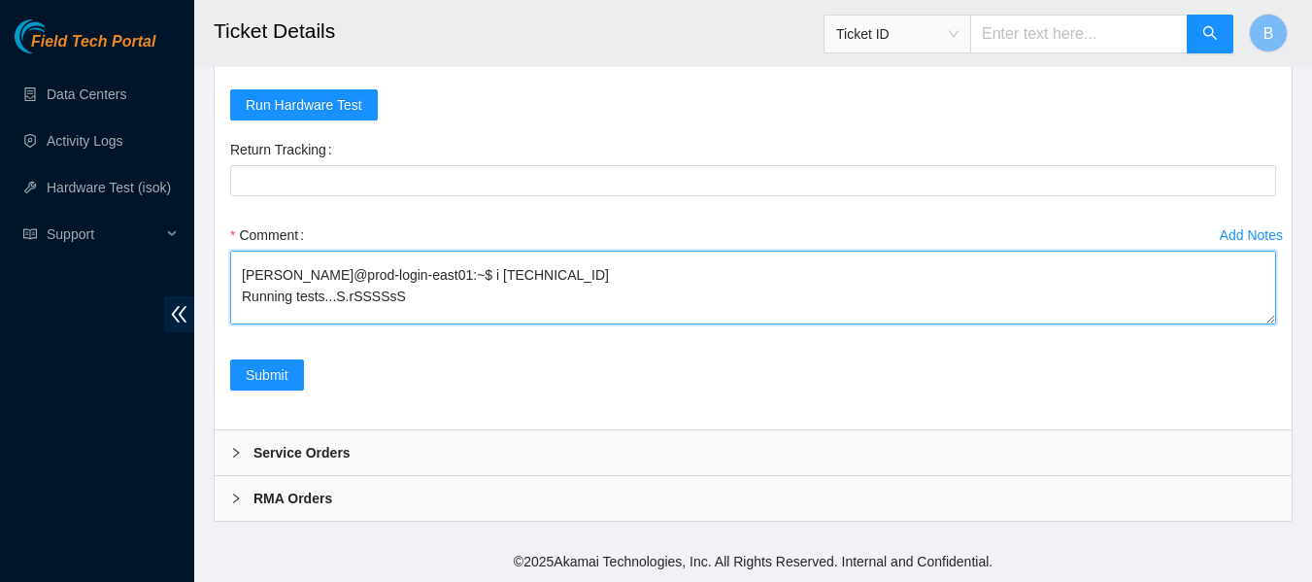
scroll to position [219, 0]
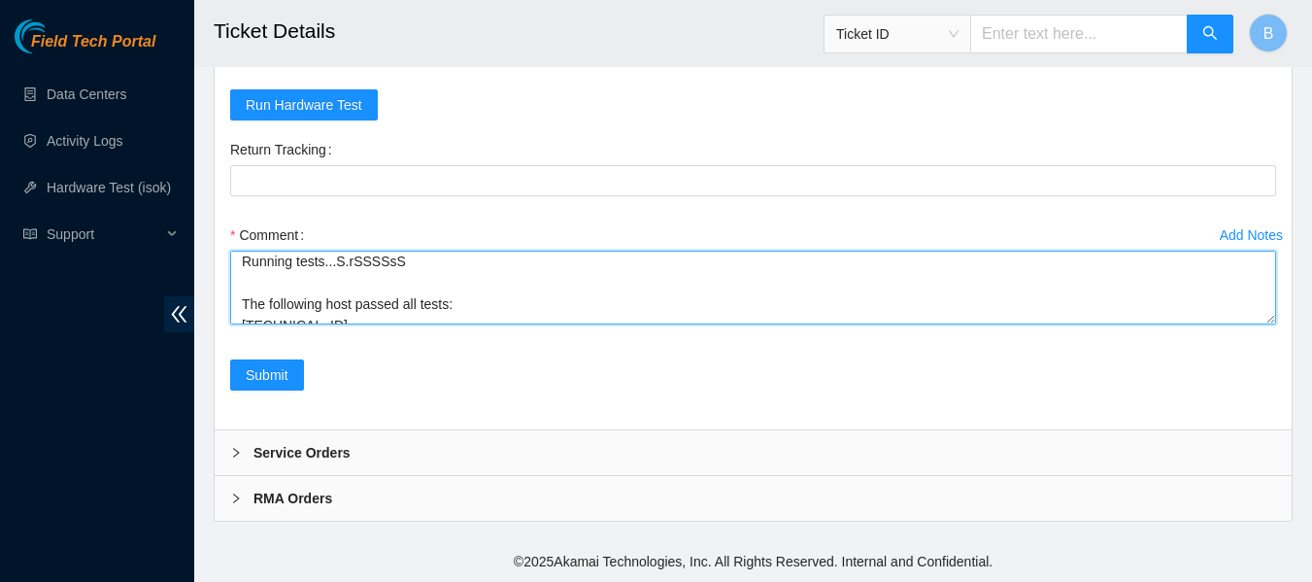
click at [304, 290] on textarea "Shuffled all drives. Rescued, reconfigured and rebooted. Hardware tests are dow…" at bounding box center [753, 288] width 1046 height 74
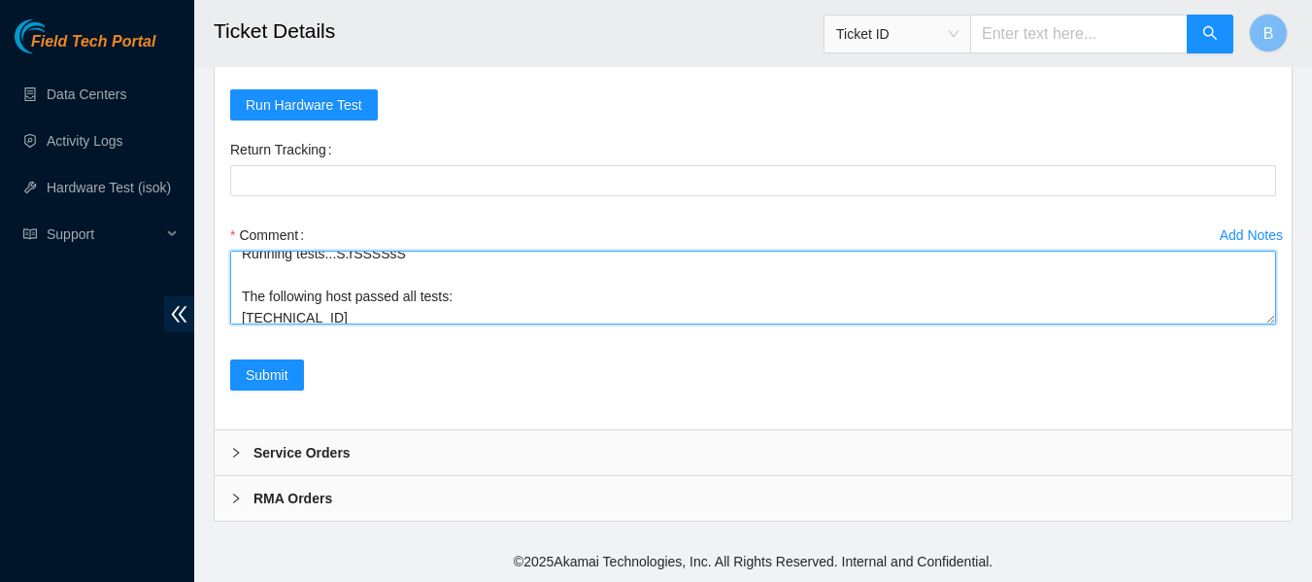
drag, startPoint x: 236, startPoint y: 301, endPoint x: 288, endPoint y: 278, distance: 57.4
click at [288, 278] on textarea "Shuffled all drives. Rescued, reconfigured and rebooted. Hardware tests are dow…" at bounding box center [753, 288] width 1046 height 74
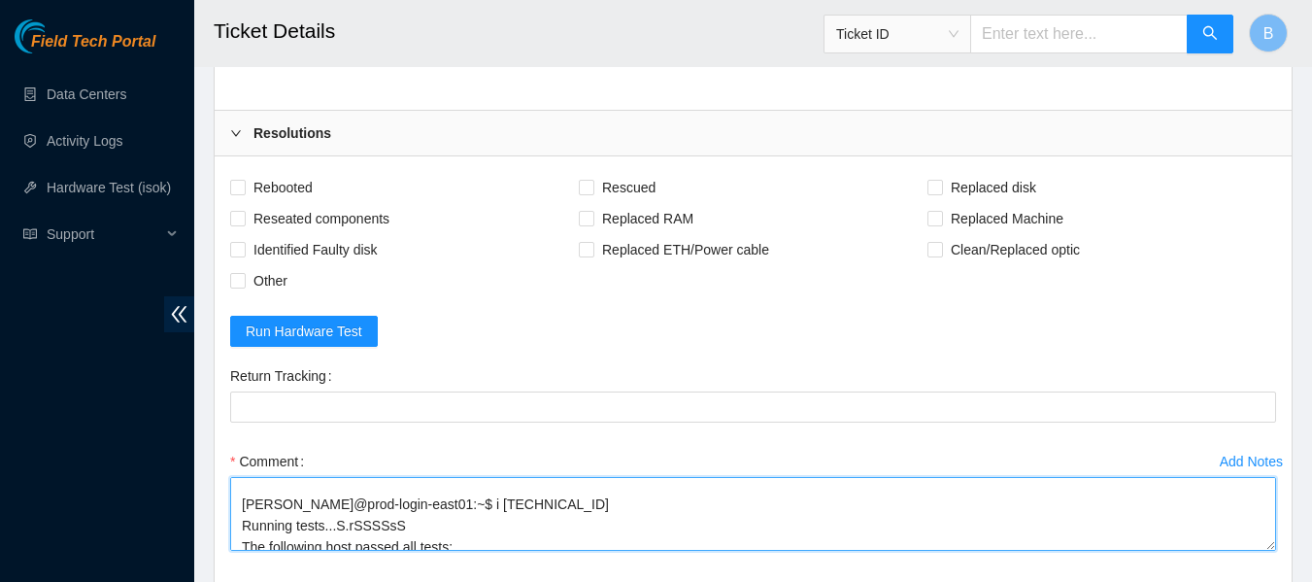
scroll to position [1767, 0]
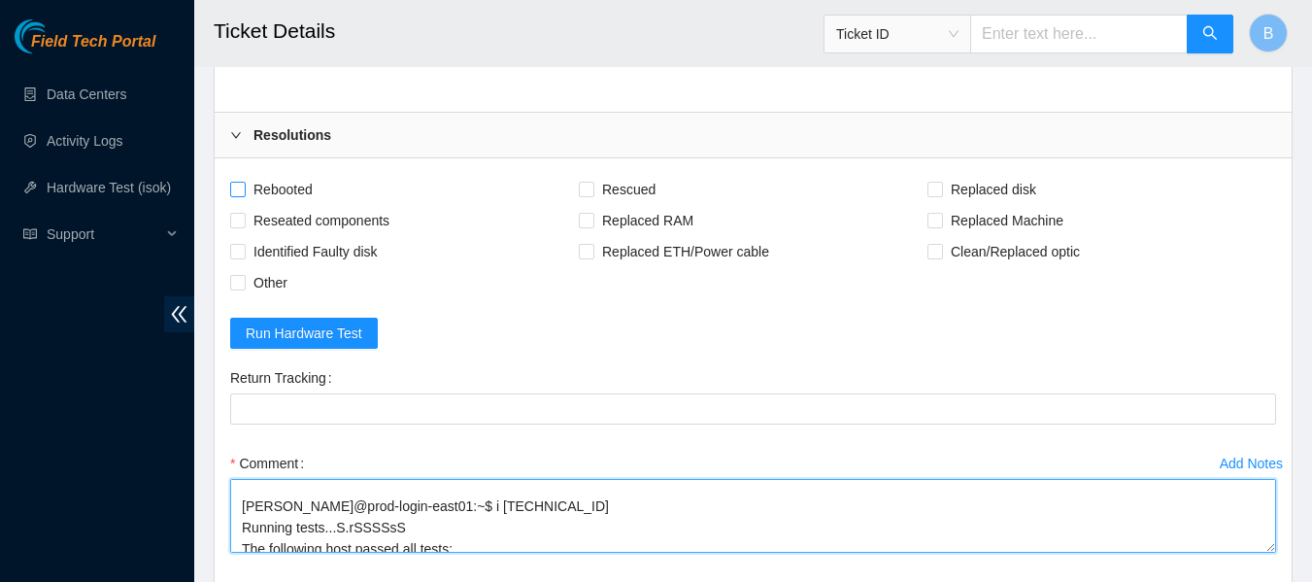
type textarea "Shuffled all drives. Rescued, reconfigured and rebooted. Hardware tests are dow…"
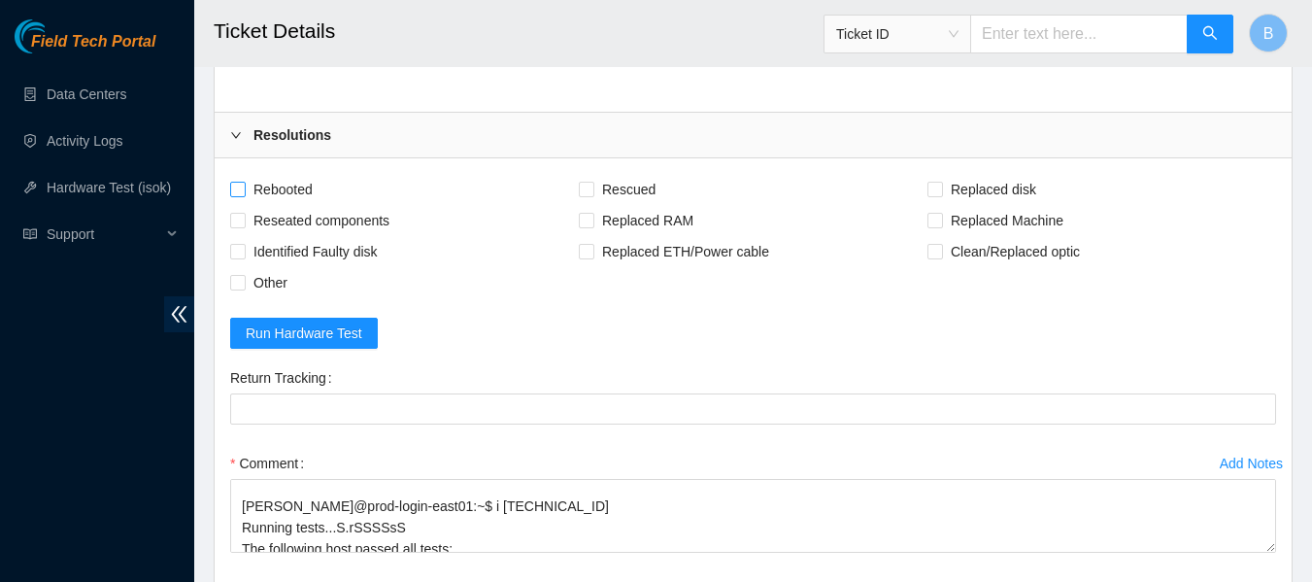
click at [294, 190] on span "Rebooted" at bounding box center [283, 189] width 75 height 31
click at [244, 190] on input "Rebooted" at bounding box center [237, 189] width 14 height 14
checkbox input "true"
click at [593, 191] on span at bounding box center [587, 190] width 16 height 16
click at [593, 191] on input "Rescued" at bounding box center [586, 189] width 14 height 14
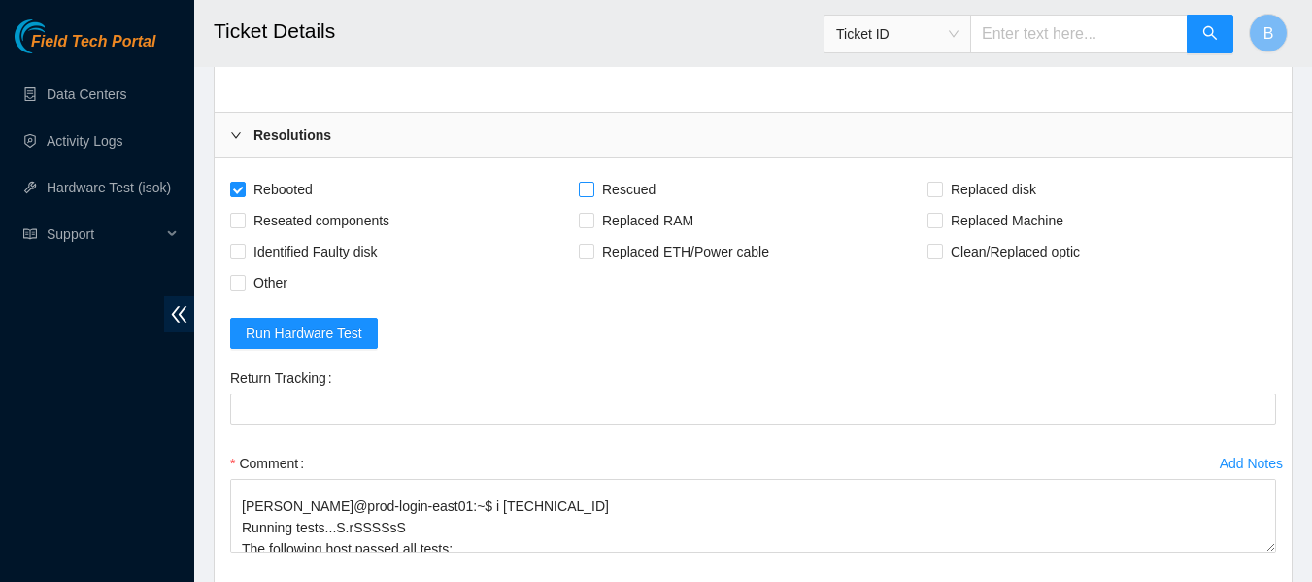
checkbox input "true"
click at [360, 220] on span "Reseated components" at bounding box center [322, 220] width 152 height 31
click at [244, 220] on input "Reseated components" at bounding box center [237, 220] width 14 height 14
checkbox input "true"
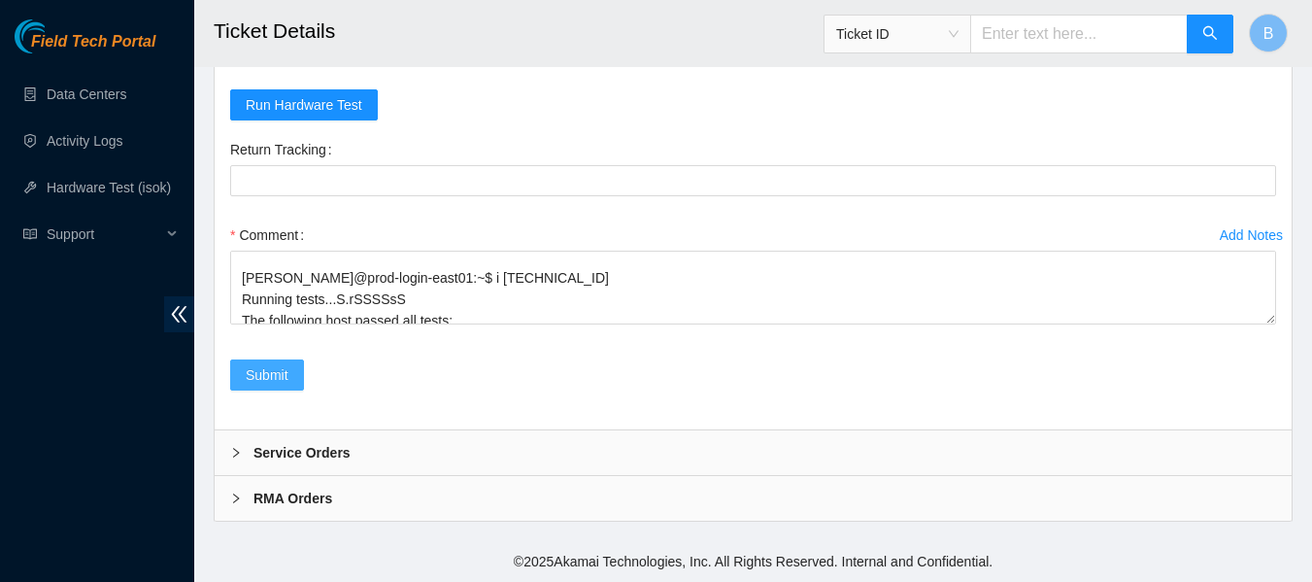
click at [263, 370] on span "Submit" at bounding box center [267, 374] width 43 height 21
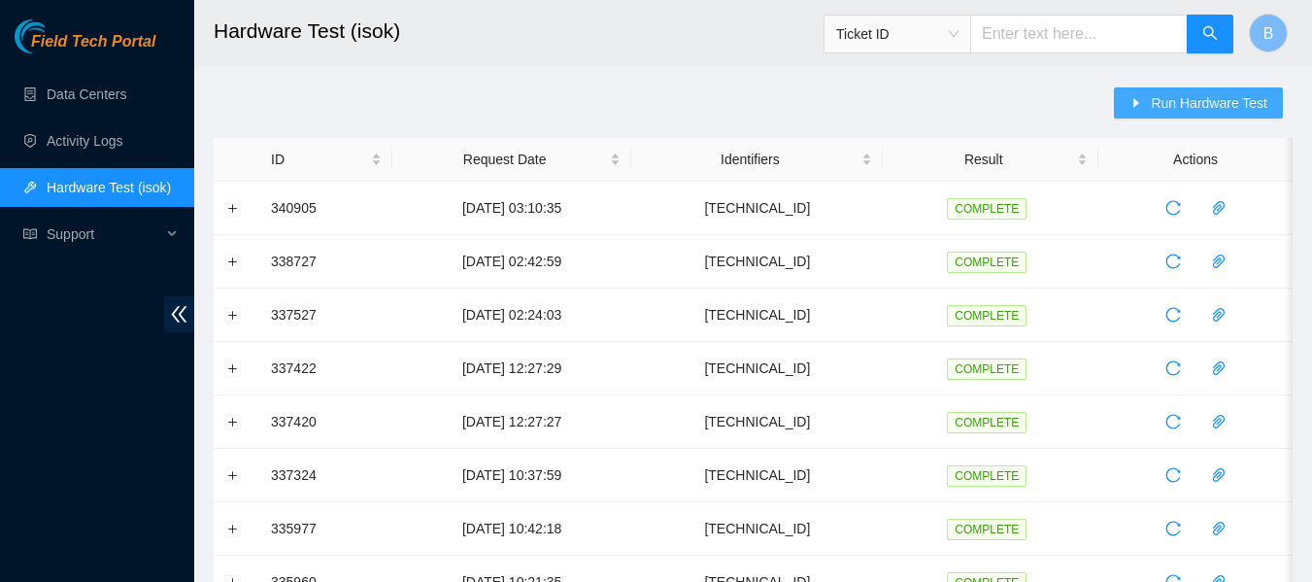
click at [1214, 110] on span "Run Hardware Test" at bounding box center [1209, 102] width 117 height 21
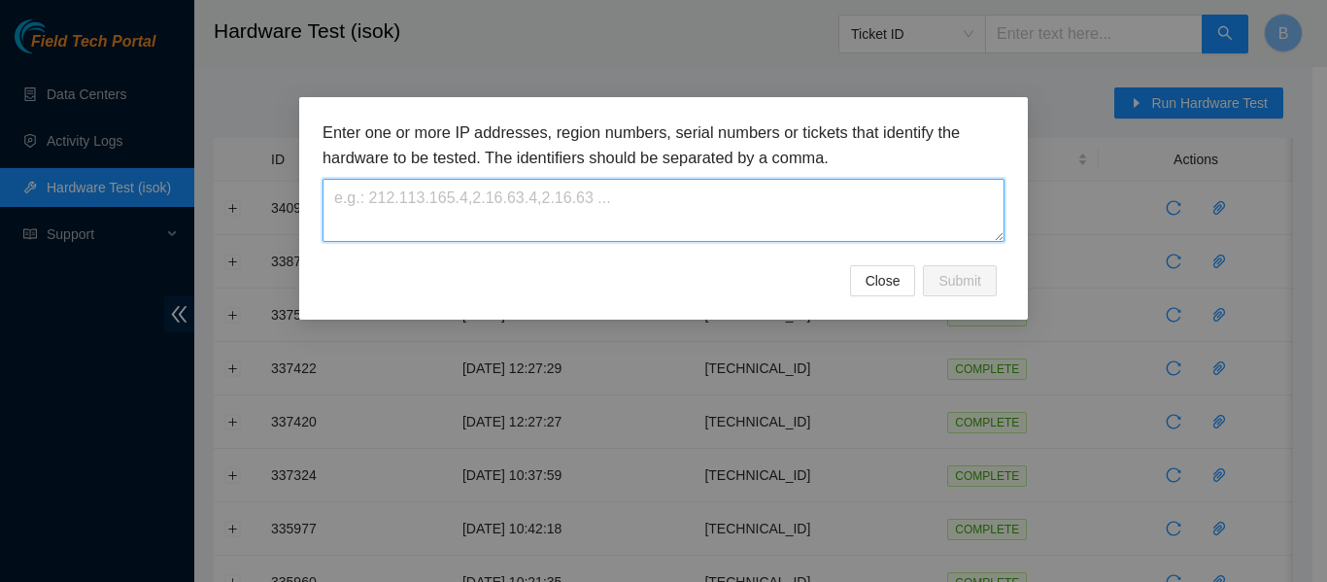
click at [588, 191] on textarea at bounding box center [663, 210] width 682 height 63
paste textarea "23.45.232.47"
type textarea "23.45.232.47"
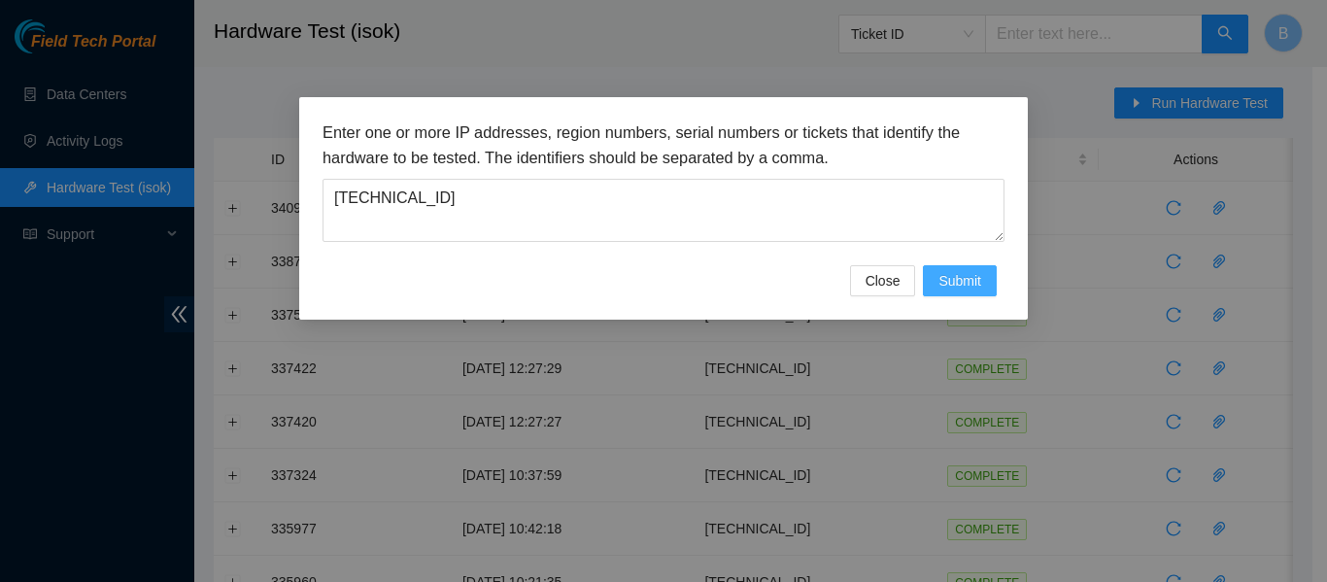
click at [961, 276] on span "Submit" at bounding box center [959, 280] width 43 height 21
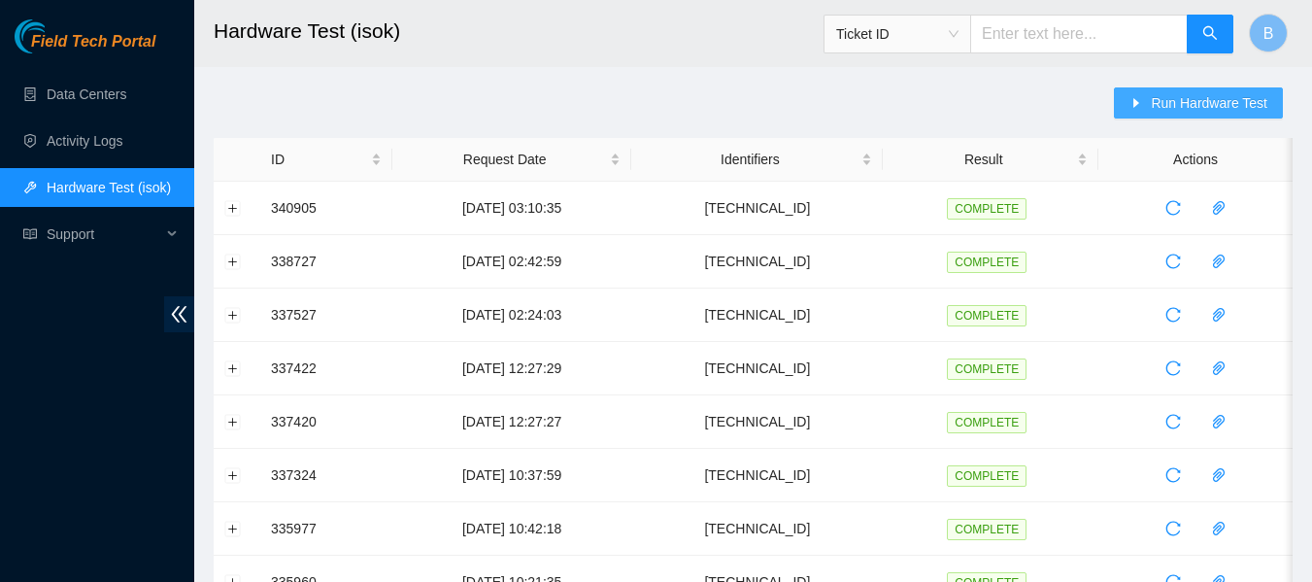
click at [1191, 112] on span "Run Hardware Test" at bounding box center [1209, 102] width 117 height 21
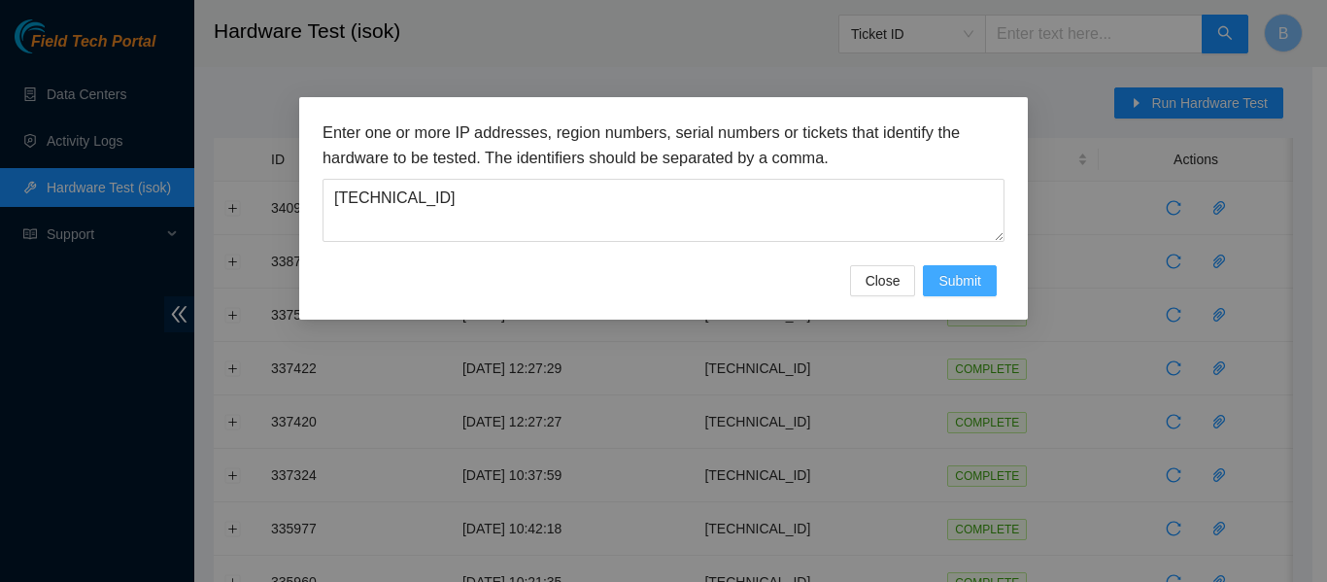
click at [945, 284] on span "Submit" at bounding box center [959, 280] width 43 height 21
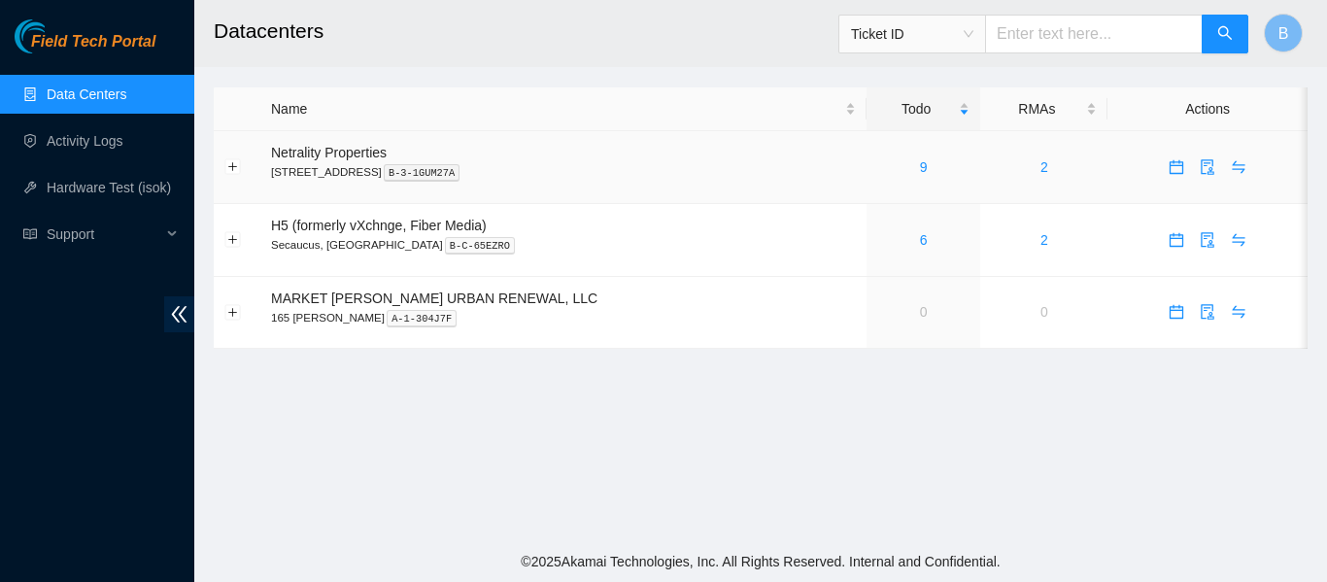
click at [877, 170] on div "9" at bounding box center [923, 166] width 92 height 21
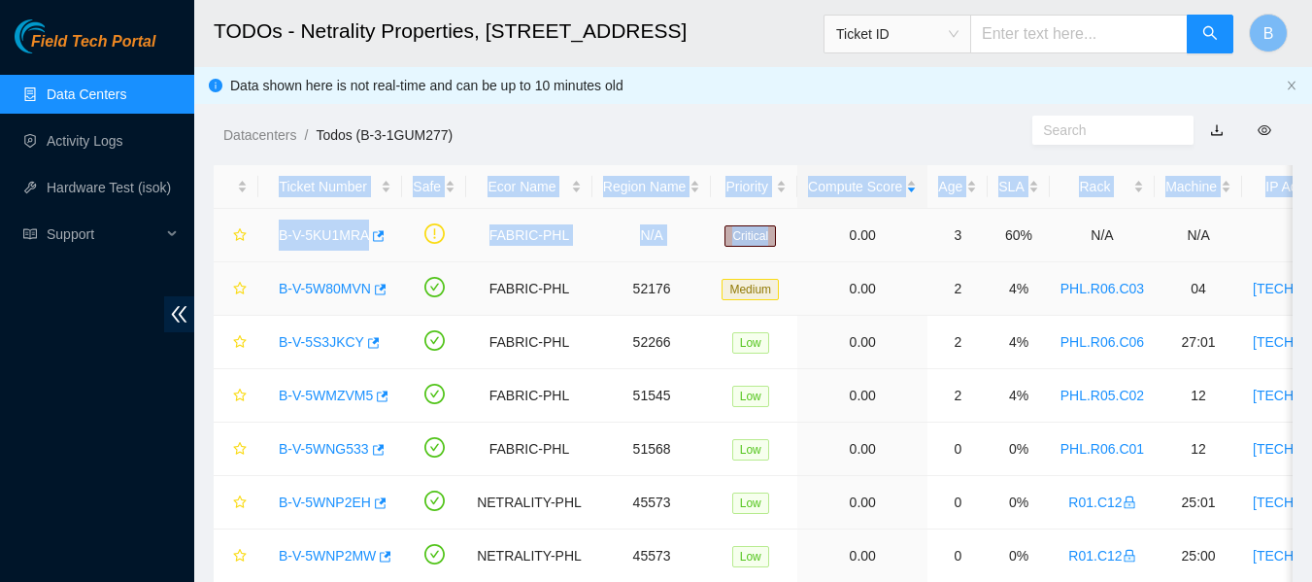
drag, startPoint x: 866, startPoint y: 168, endPoint x: 795, endPoint y: 257, distance: 114.7
click at [797, 257] on td "0.00" at bounding box center [862, 235] width 130 height 53
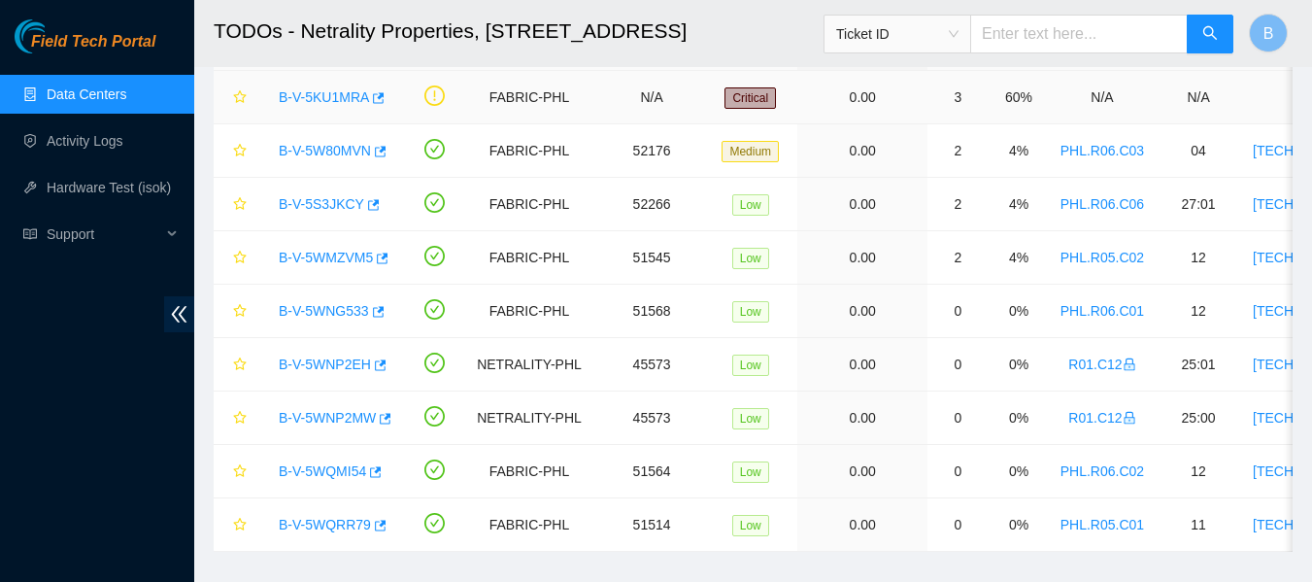
scroll to position [139, 0]
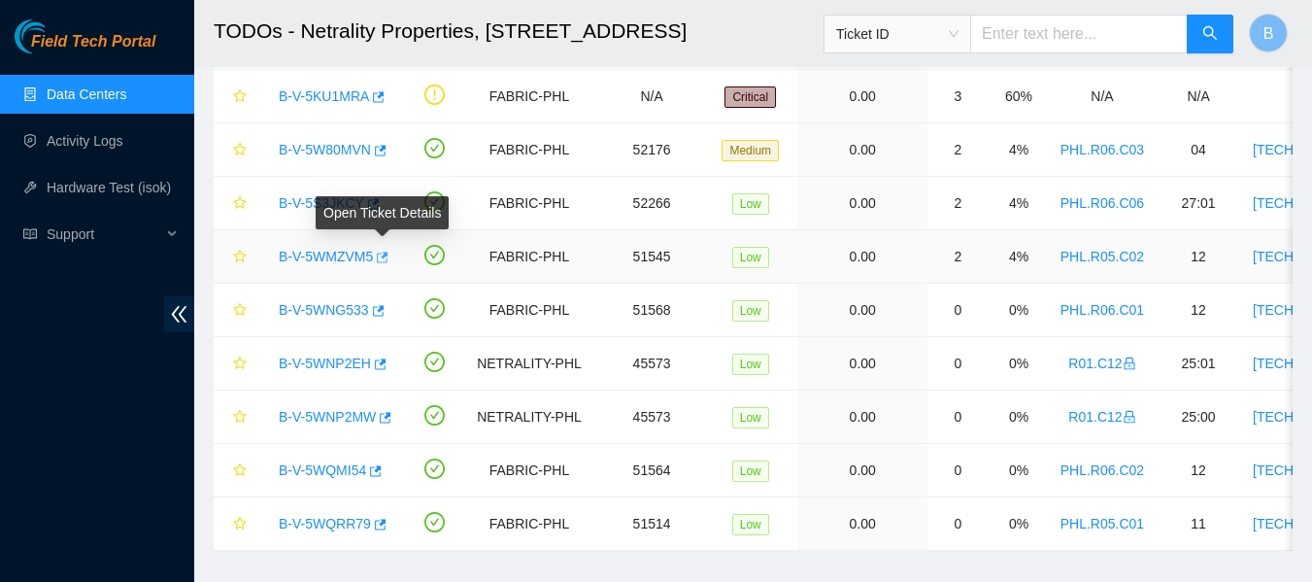
click at [383, 255] on icon "button" at bounding box center [381, 258] width 14 height 14
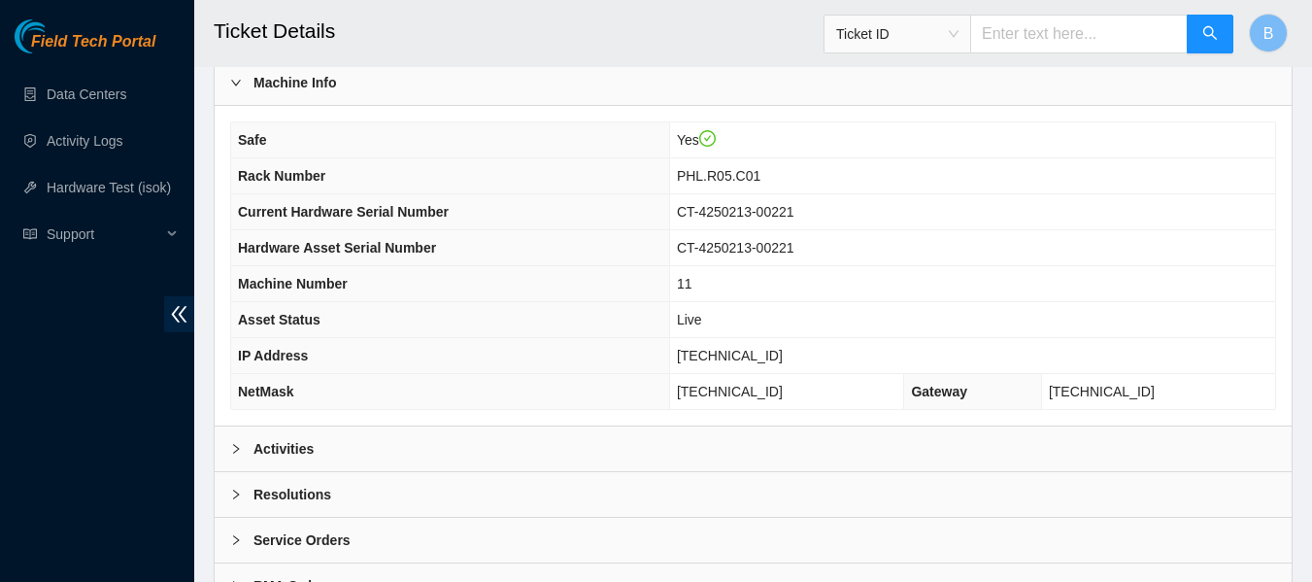
scroll to position [758, 0]
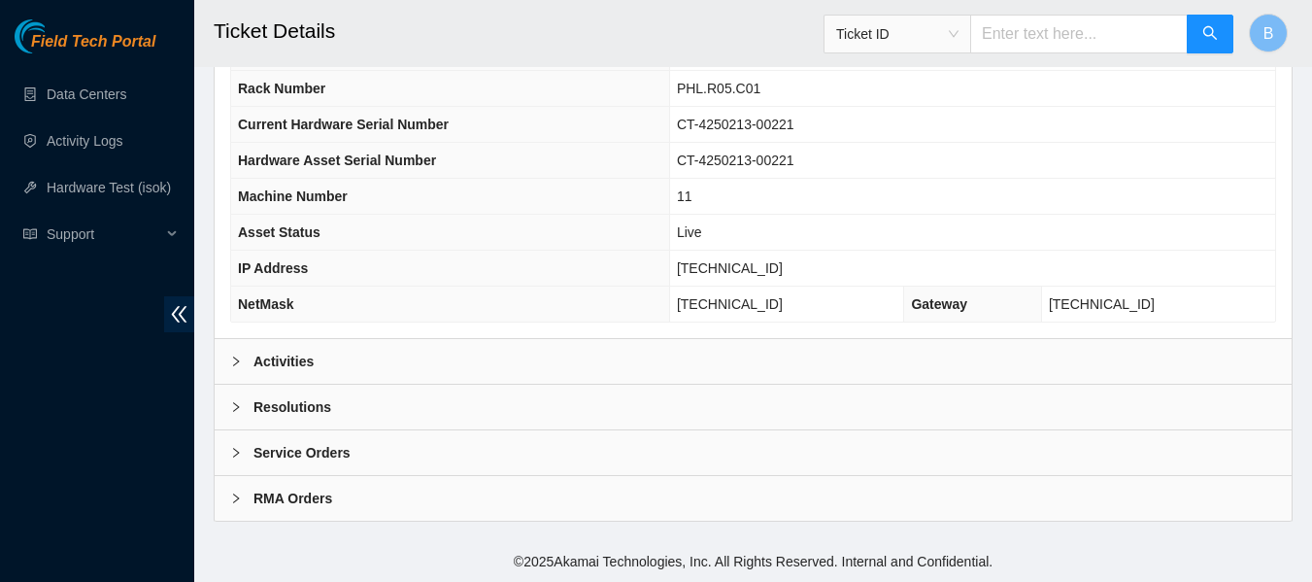
click at [239, 356] on icon "right" at bounding box center [236, 362] width 12 height 12
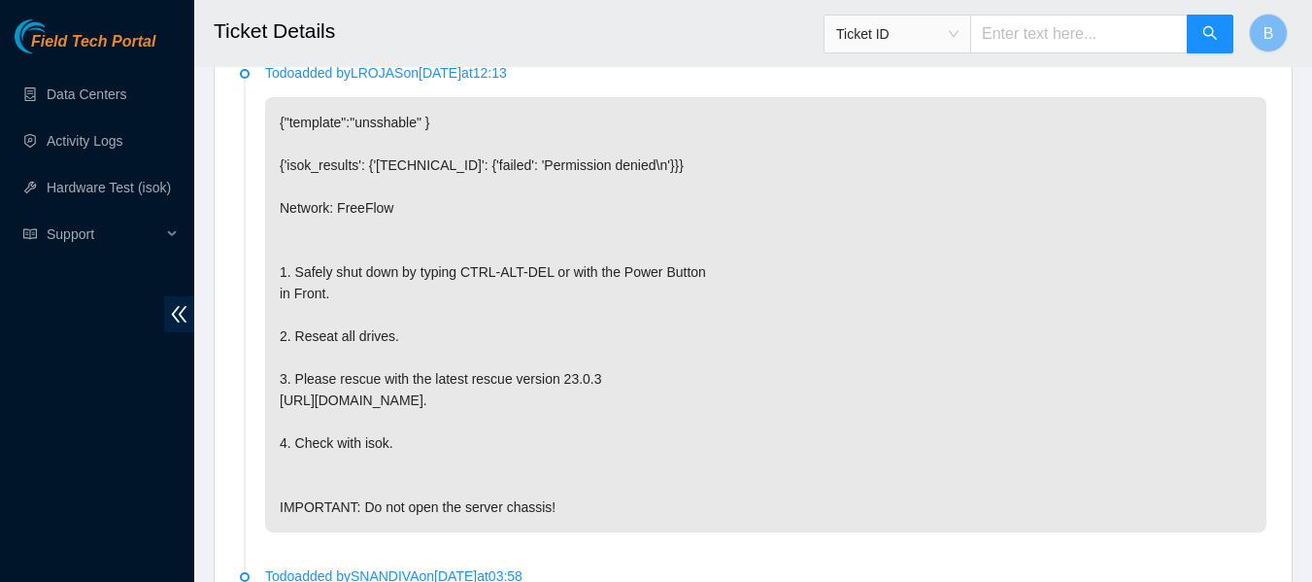
scroll to position [1687, 0]
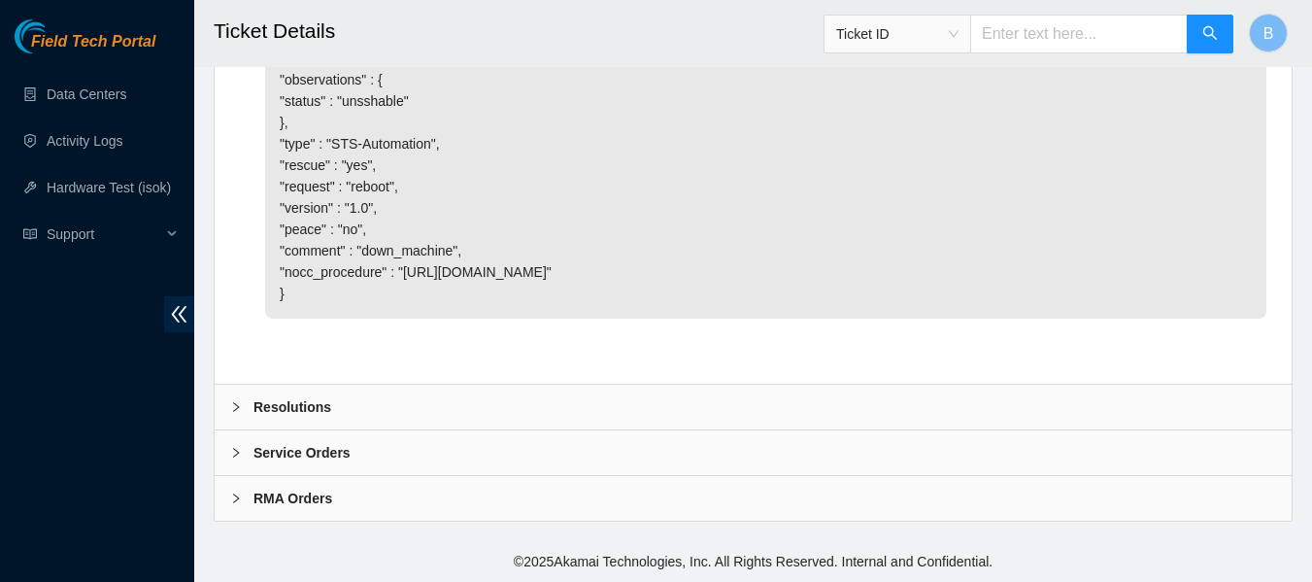
click at [238, 402] on icon "right" at bounding box center [236, 407] width 12 height 12
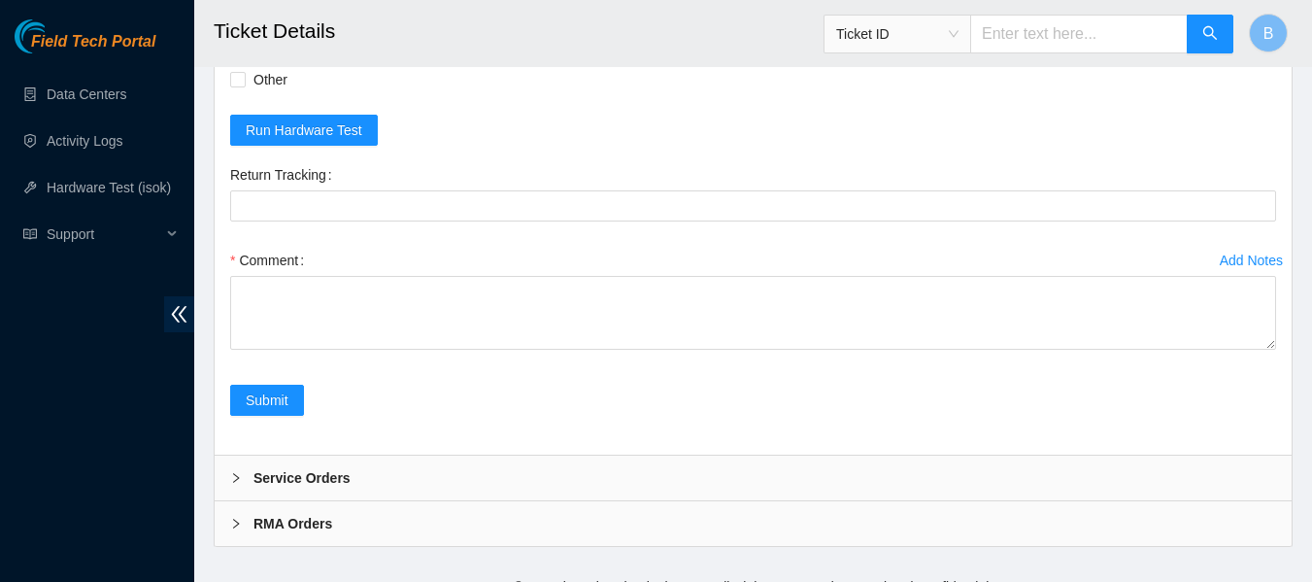
scroll to position [2145, 0]
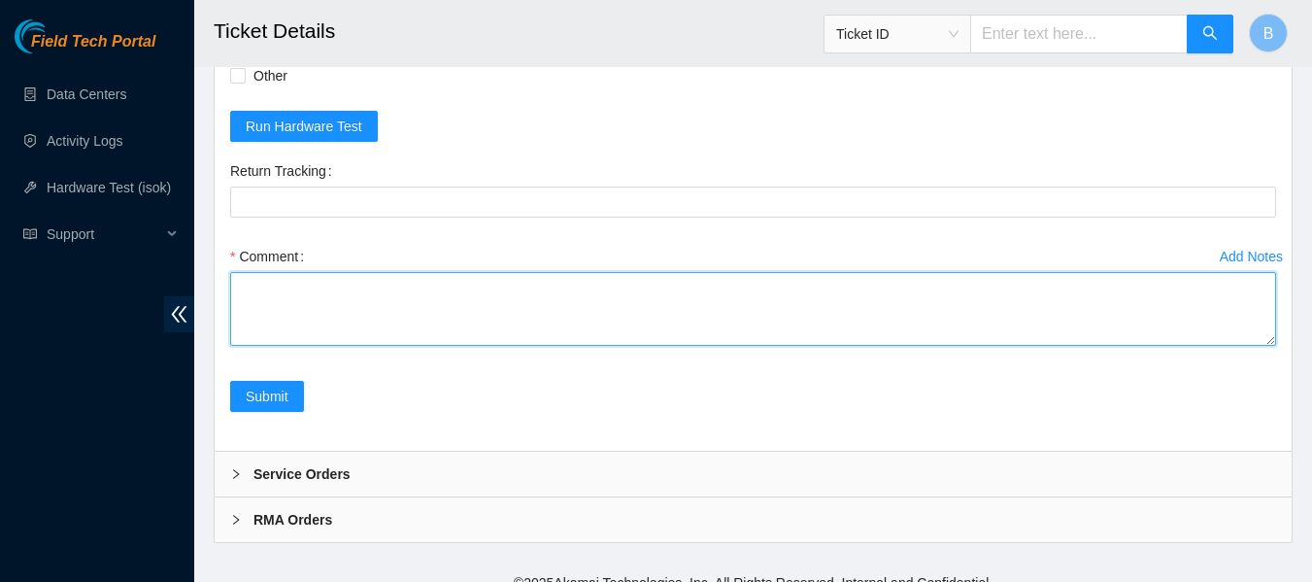
click at [354, 323] on textarea "Comment" at bounding box center [753, 309] width 1046 height 74
paste textarea "Sal Arena 9/29/2025 11:52 AM • sarena@prod-login-east01:~$ i 23.45.232.47 Runni…"
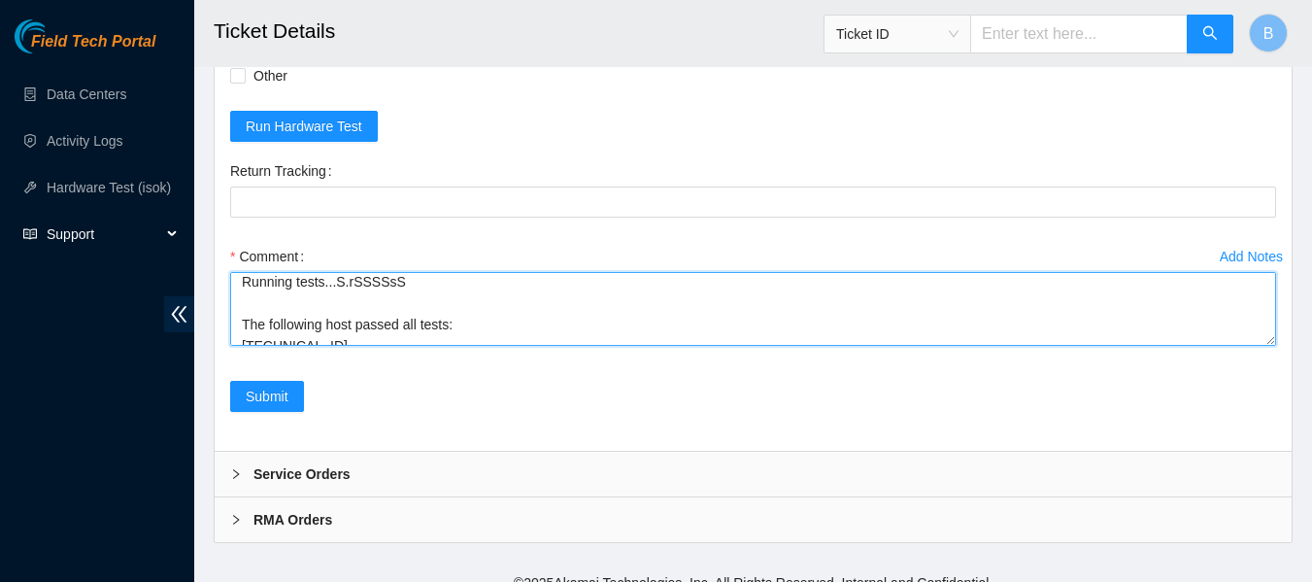
scroll to position [0, 0]
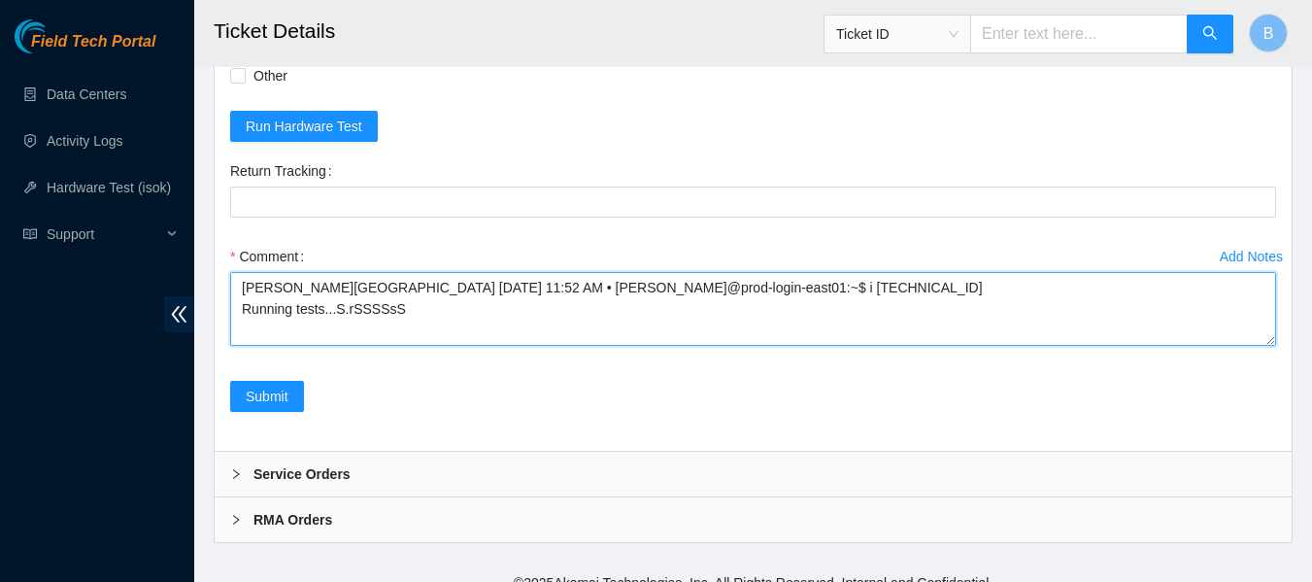
drag, startPoint x: 278, startPoint y: 330, endPoint x: 106, endPoint y: 214, distance: 207.7
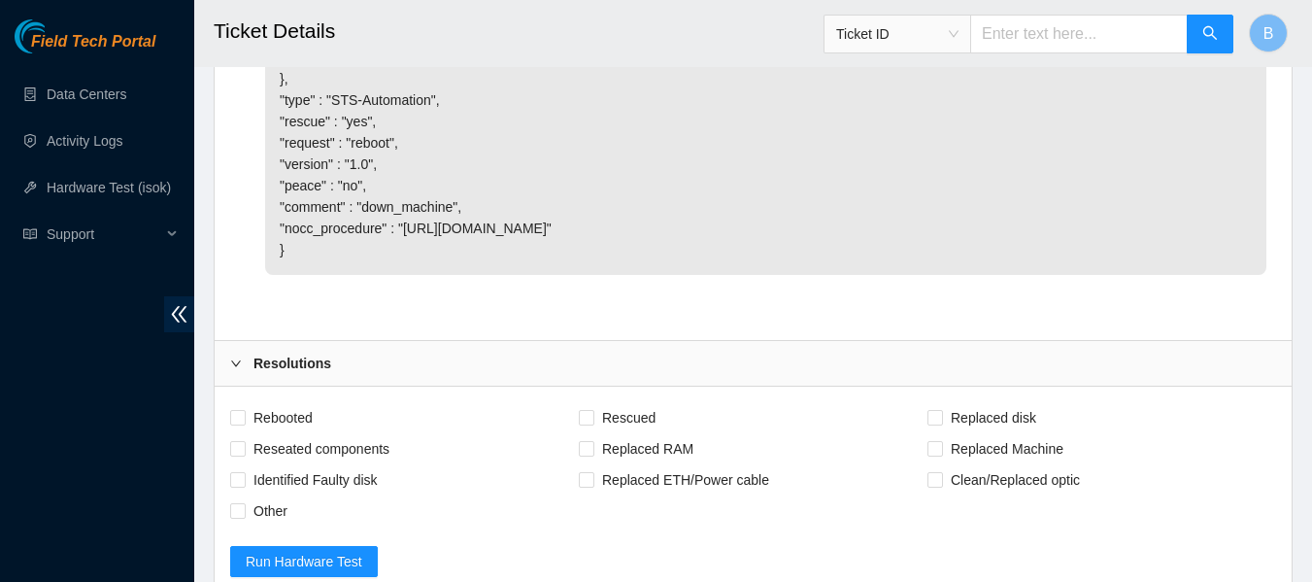
scroll to position [1712, 0]
type textarea "Reseated all drives. Rescued, reconfigured and rebooted. Reached out to NIE for…"
click at [295, 431] on span "Rebooted" at bounding box center [283, 415] width 75 height 31
click at [244, 422] on input "Rebooted" at bounding box center [237, 415] width 14 height 14
checkbox input "true"
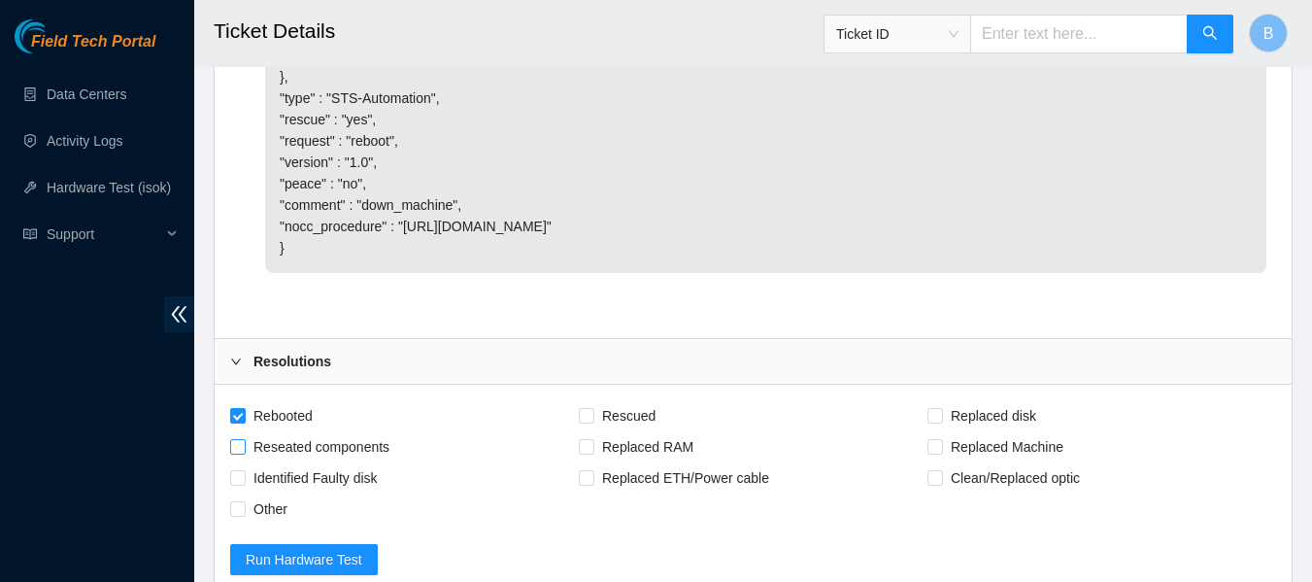
click at [266, 462] on span "Reseated components" at bounding box center [322, 446] width 152 height 31
click at [244, 453] on input "Reseated components" at bounding box center [237, 446] width 14 height 14
checkbox input "true"
click at [650, 431] on span "Rescued" at bounding box center [628, 415] width 69 height 31
click at [593, 422] on input "Rescued" at bounding box center [586, 415] width 14 height 14
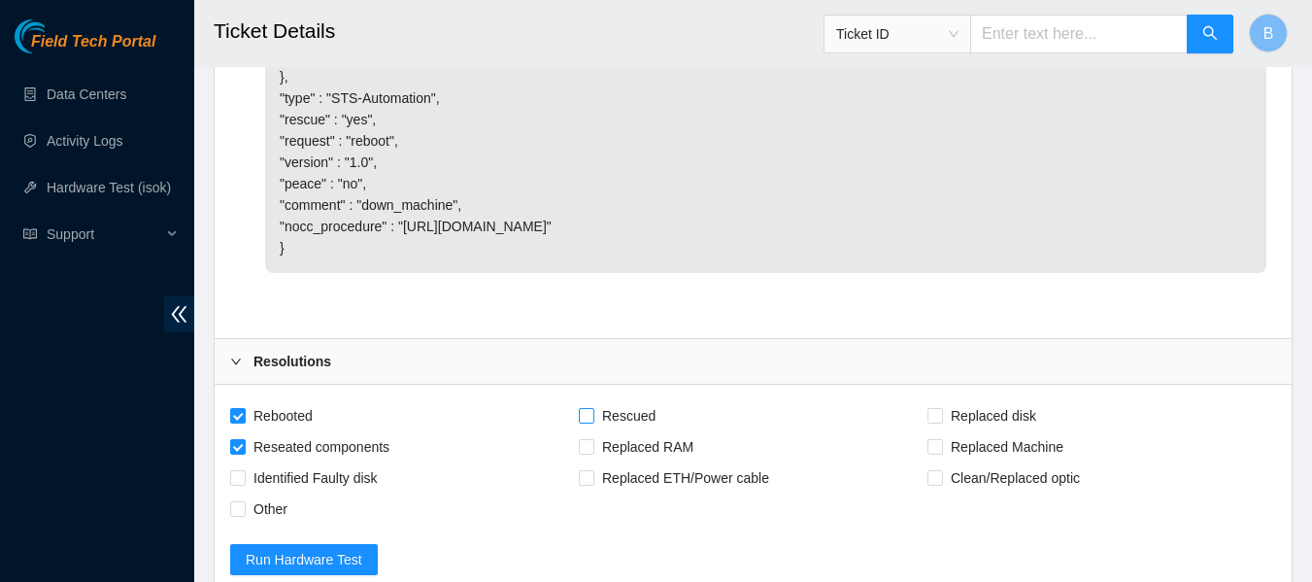
checkbox input "true"
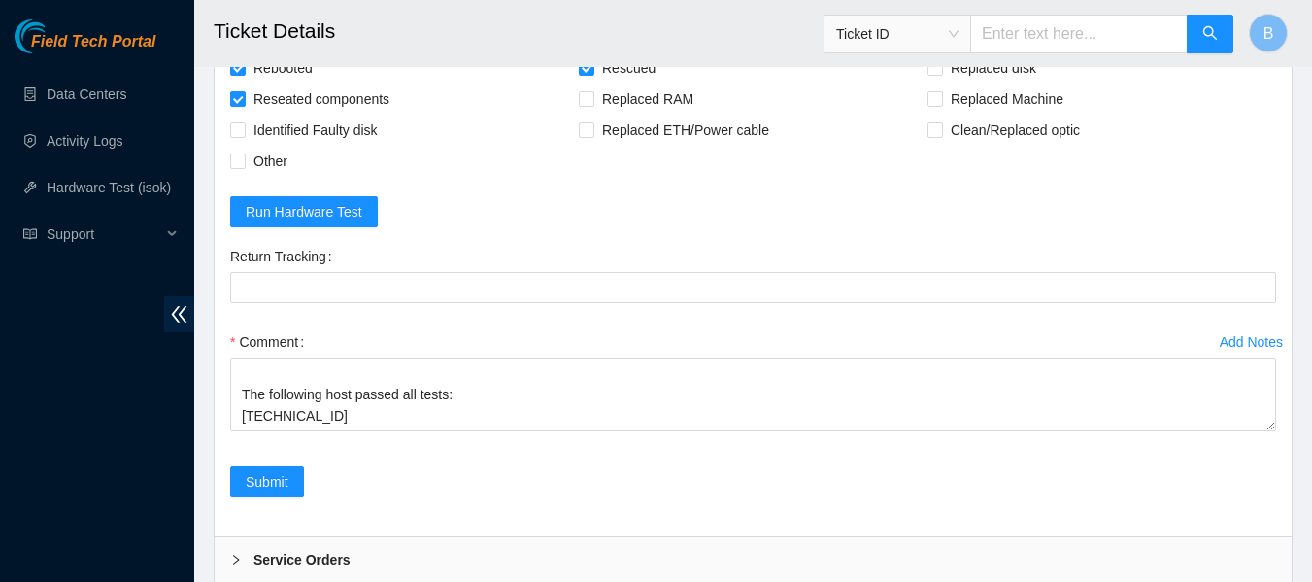
scroll to position [2188, 0]
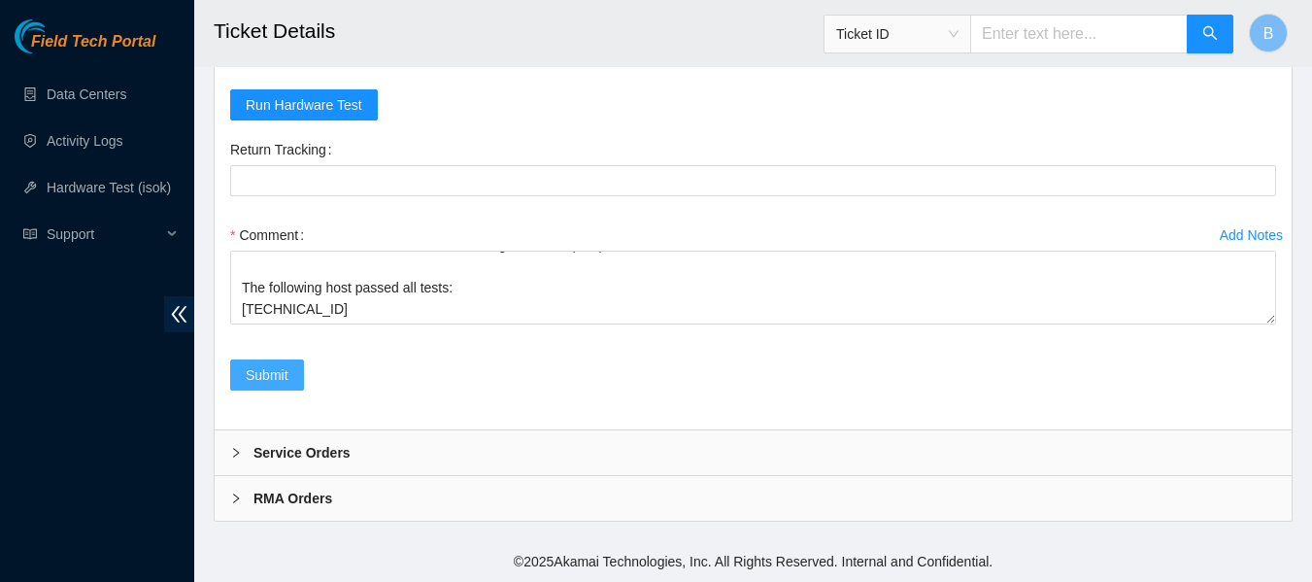
click at [258, 374] on span "Submit" at bounding box center [267, 374] width 43 height 21
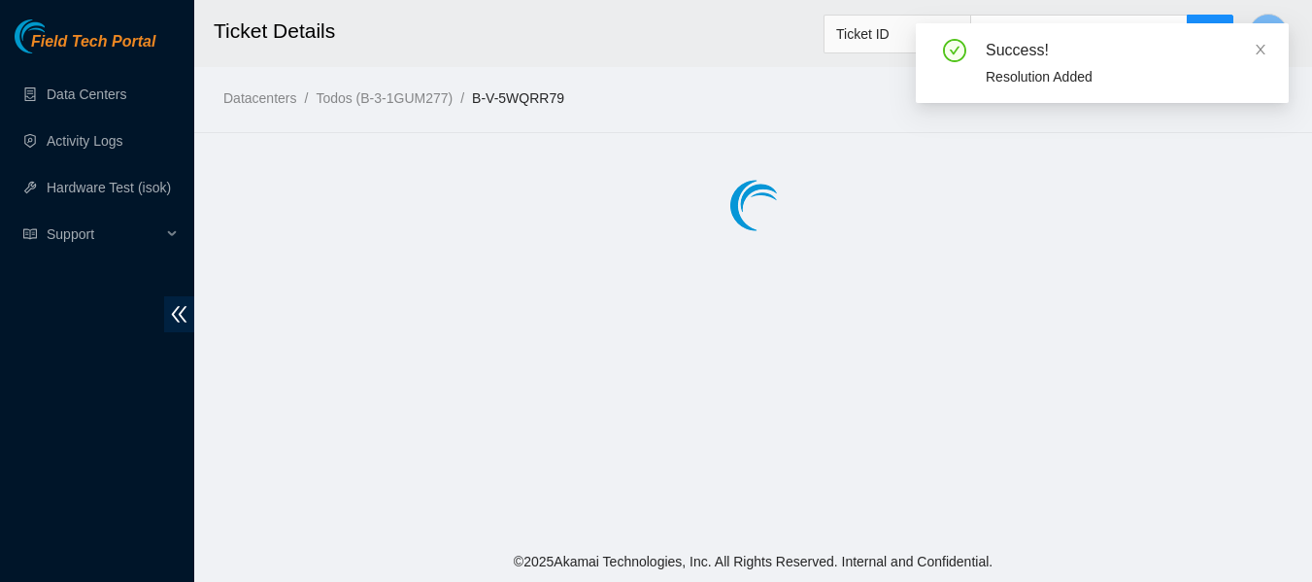
scroll to position [0, 0]
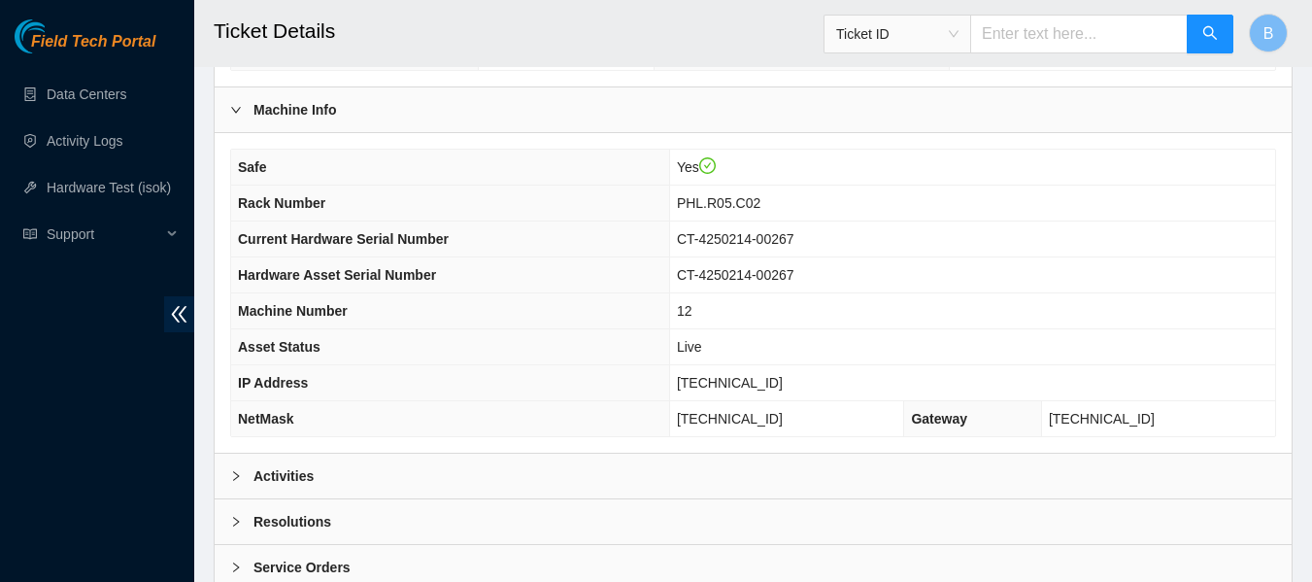
scroll to position [758, 0]
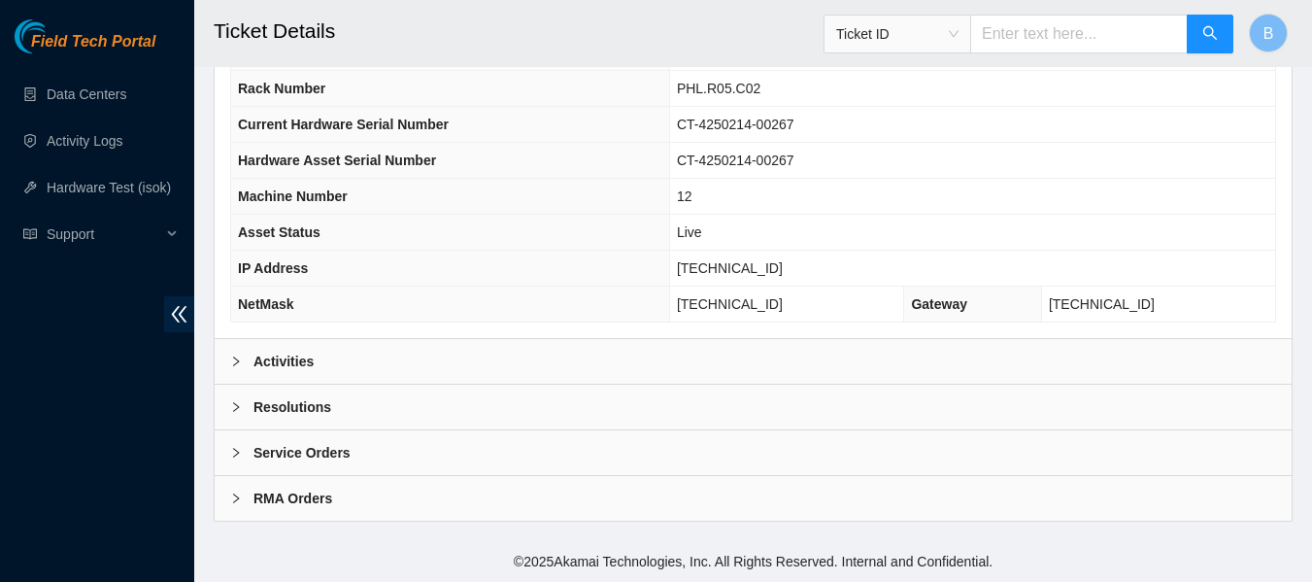
click at [279, 361] on b "Activities" at bounding box center [284, 361] width 60 height 21
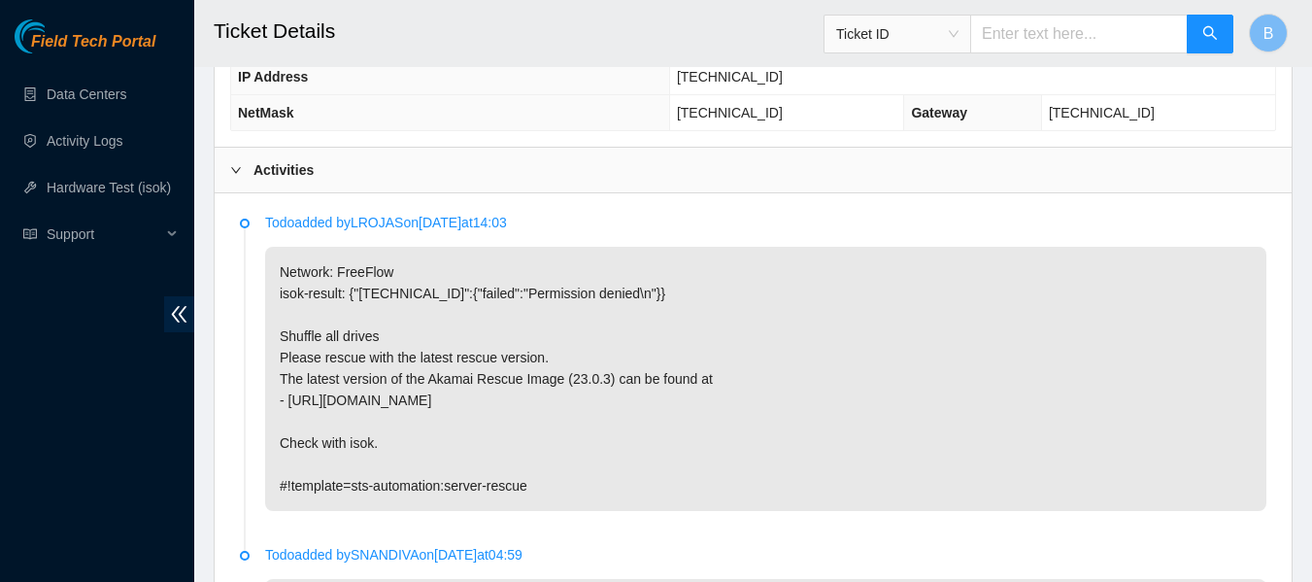
scroll to position [1495, 0]
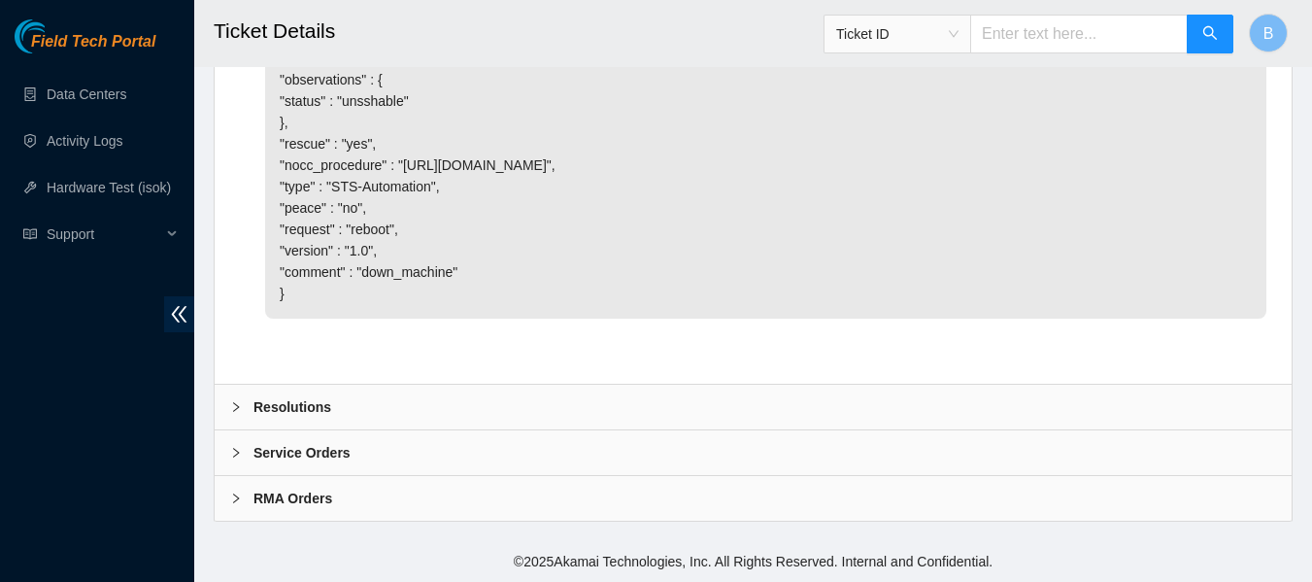
click at [289, 407] on b "Resolutions" at bounding box center [293, 406] width 78 height 21
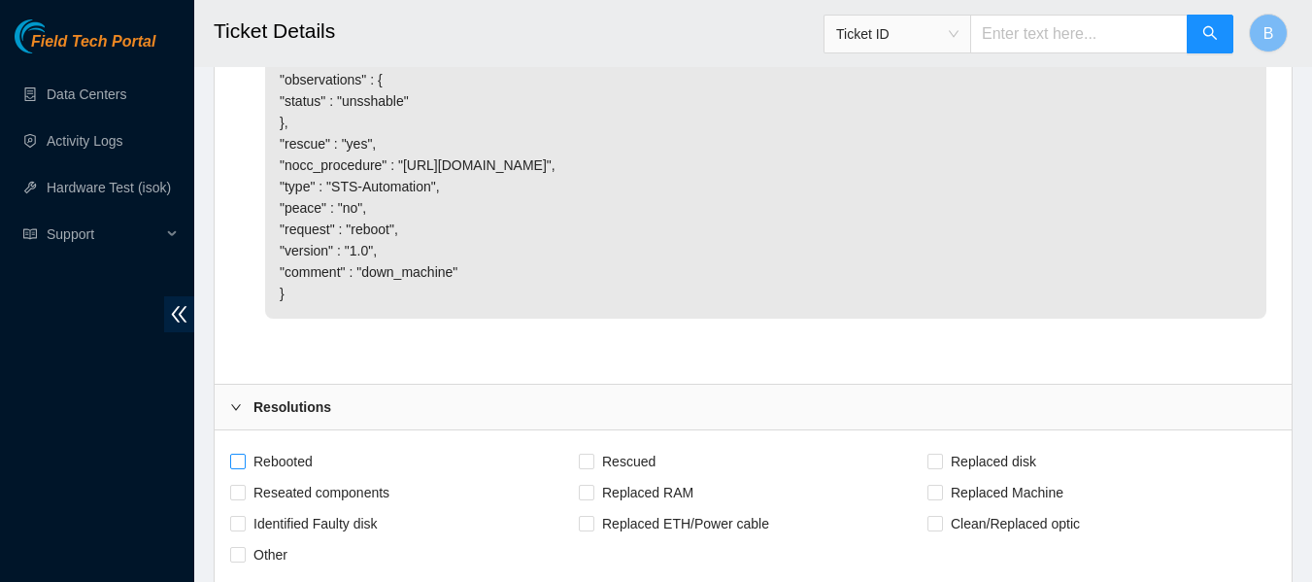
click at [277, 465] on span "Rebooted" at bounding box center [283, 461] width 75 height 31
click at [244, 465] on input "Rebooted" at bounding box center [237, 461] width 14 height 14
checkbox input "true"
click at [636, 459] on span "Rescued" at bounding box center [628, 461] width 69 height 31
click at [593, 459] on input "Rescued" at bounding box center [586, 461] width 14 height 14
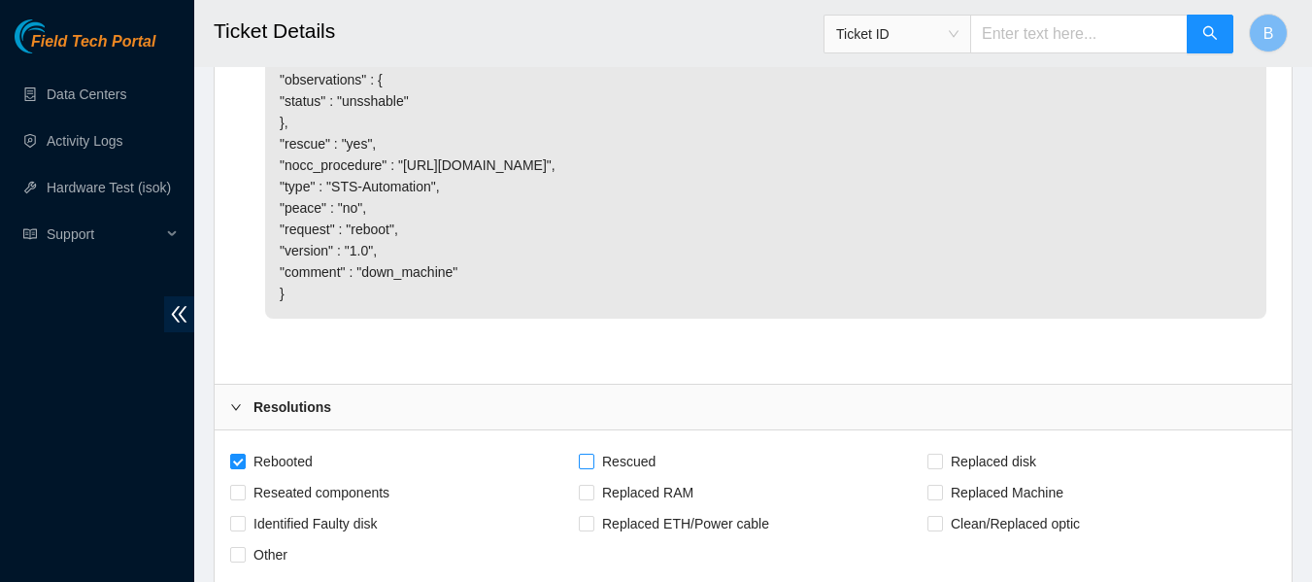
checkbox input "true"
click at [343, 489] on span "Reseated components" at bounding box center [322, 492] width 152 height 31
click at [244, 489] on input "Reseated components" at bounding box center [237, 492] width 14 height 14
checkbox input "true"
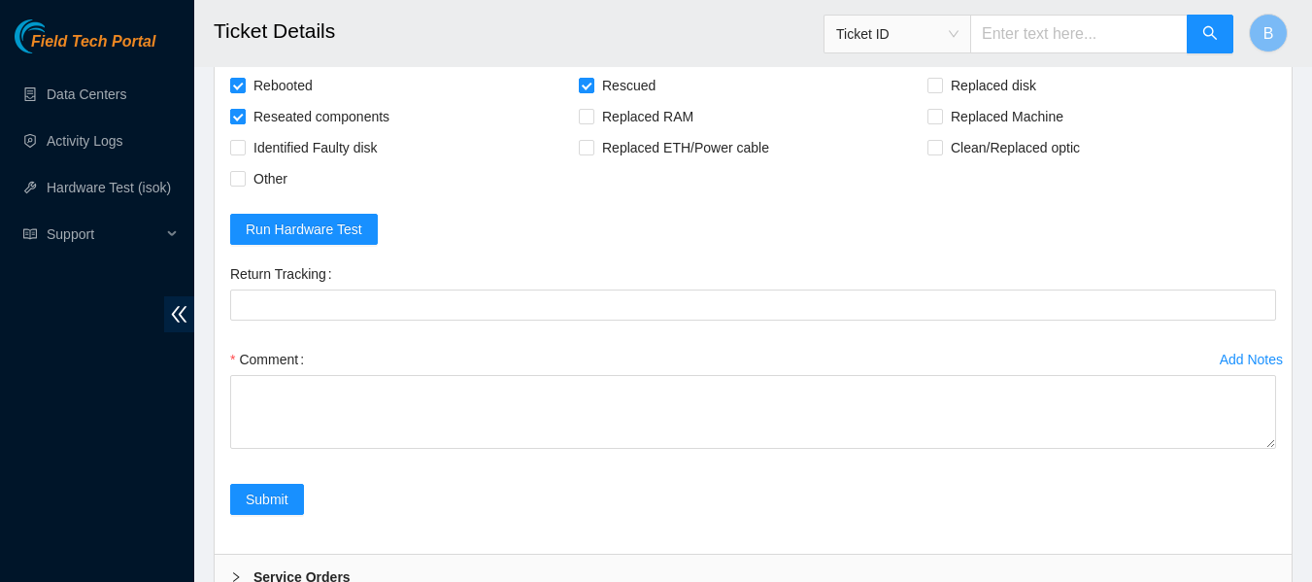
scroll to position [1872, 0]
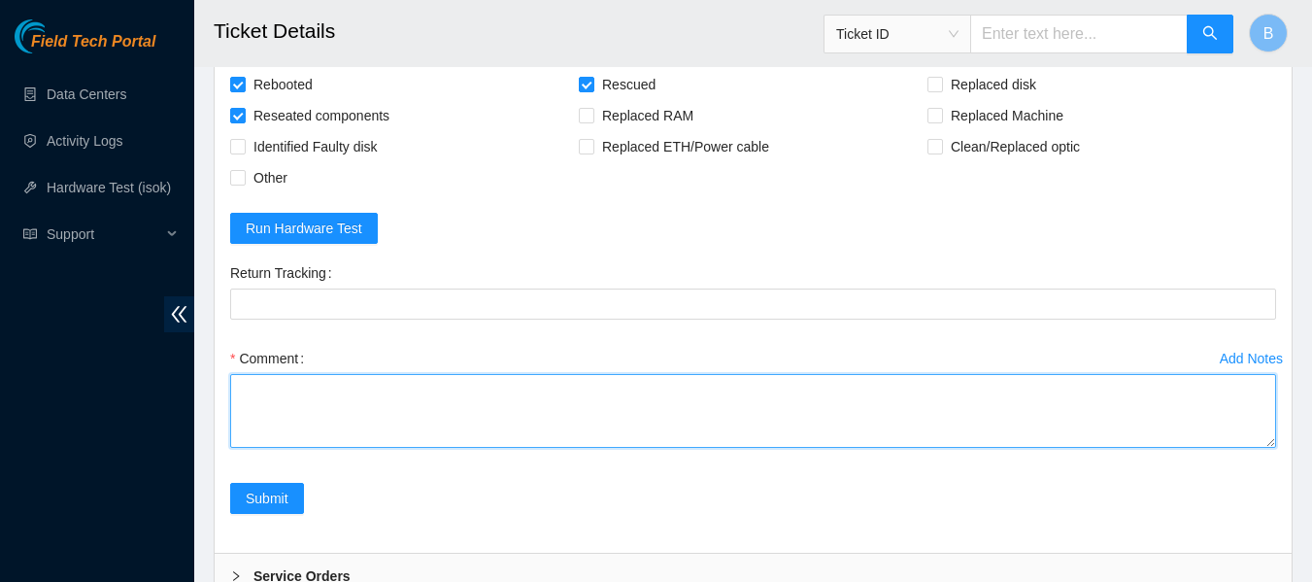
click at [410, 388] on textarea "Comment" at bounding box center [753, 411] width 1046 height 74
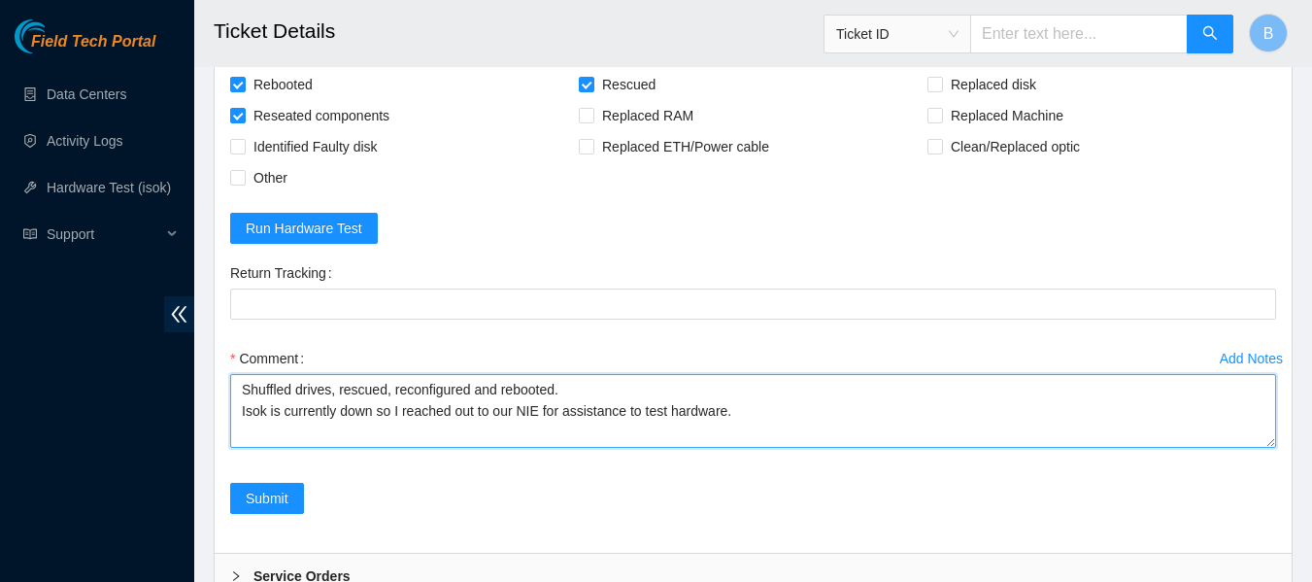
scroll to position [16, 0]
paste textarea "Sal Arena 9/29/2025 11:52 AM • sarena@prod-login-east01:~$ i 23.45.232.47 Runni…"
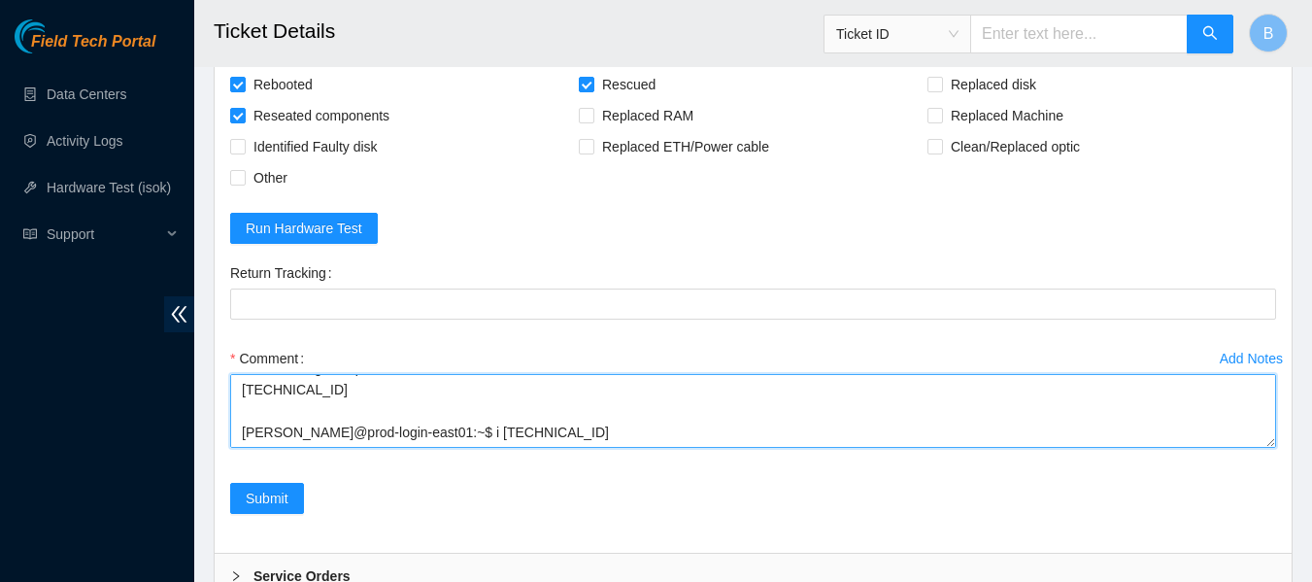
scroll to position [0, 0]
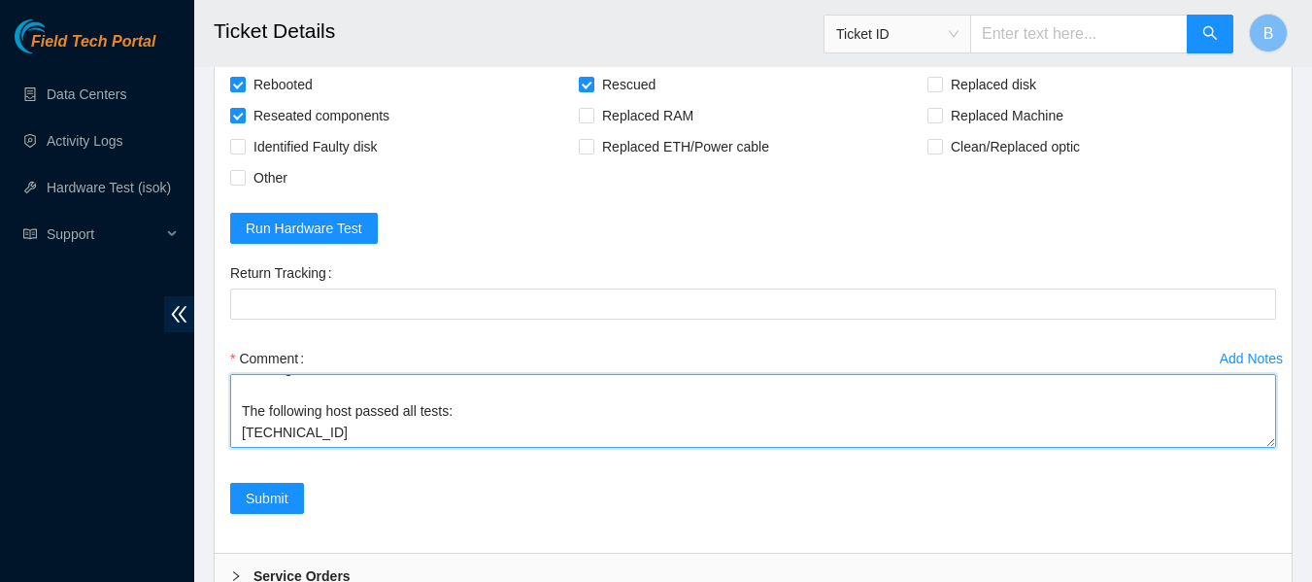
drag, startPoint x: 436, startPoint y: 441, endPoint x: 432, endPoint y: 392, distance: 48.7
click at [432, 392] on textarea "Shuffled drives, rescued, reconfigured and rebooted. Isok is currently down so …" at bounding box center [753, 411] width 1046 height 74
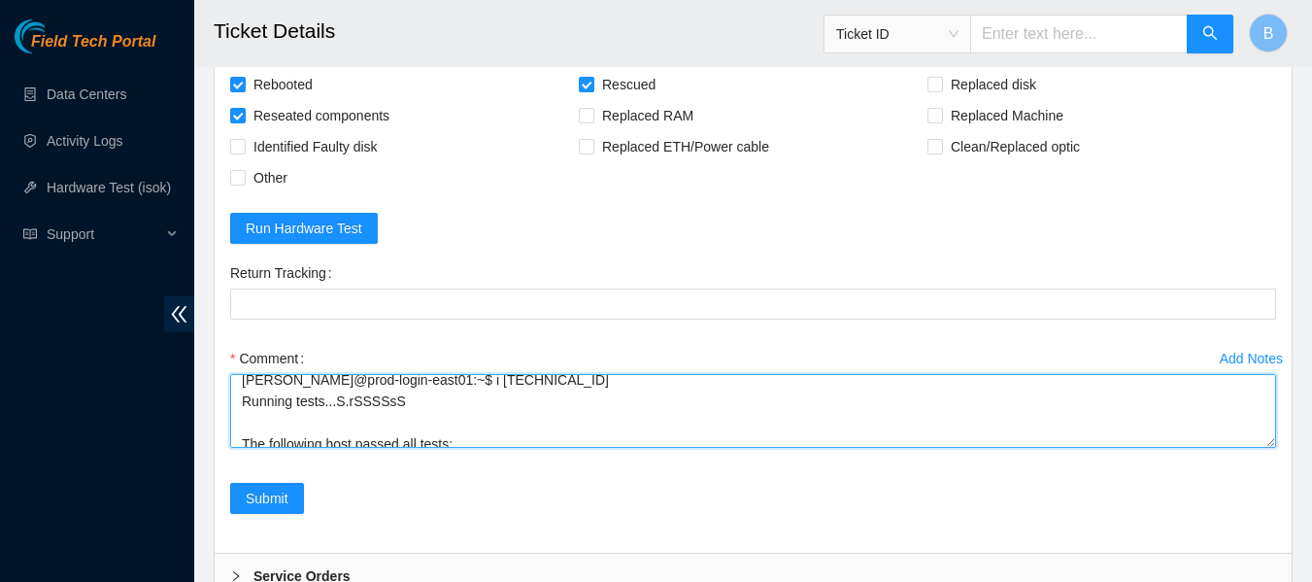
scroll to position [71, 0]
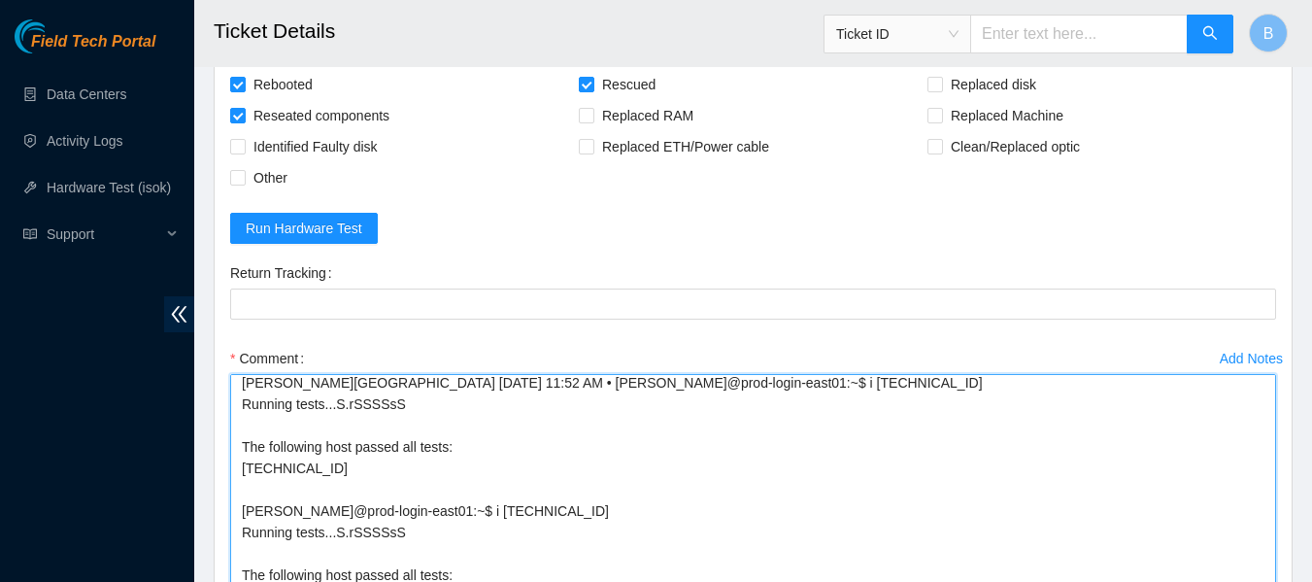
drag, startPoint x: 1269, startPoint y: 442, endPoint x: 1269, endPoint y: 600, distance: 158.3
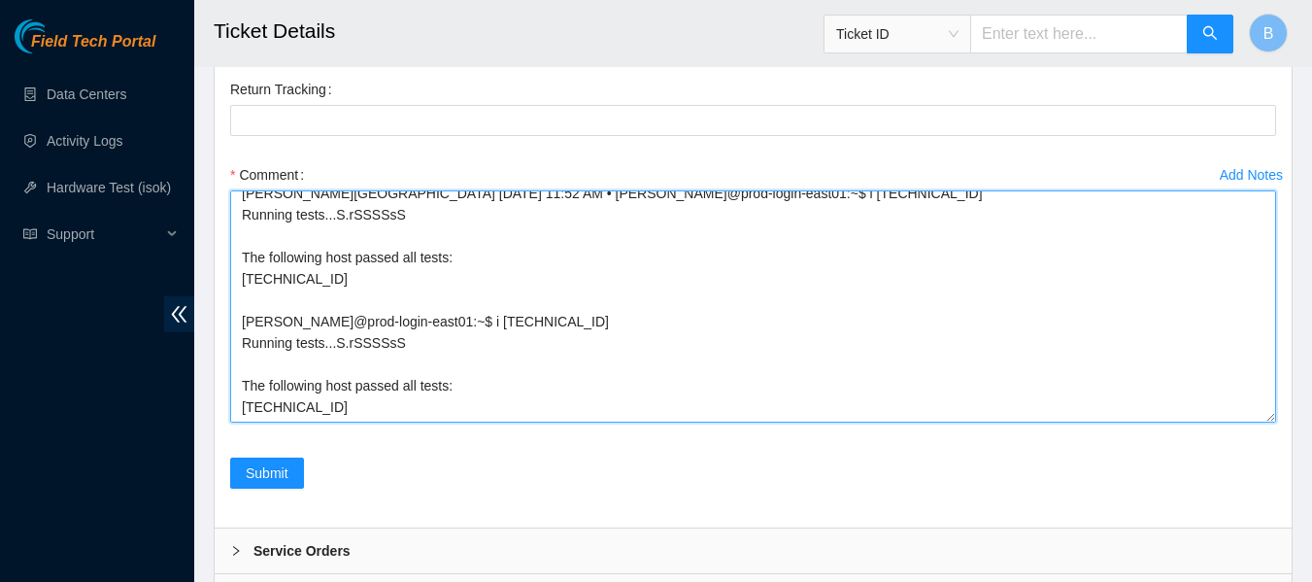
scroll to position [2056, 0]
click at [431, 302] on textarea "Shuffled drives, rescued, reconfigured and rebooted. Isok is currently down so …" at bounding box center [753, 305] width 1046 height 232
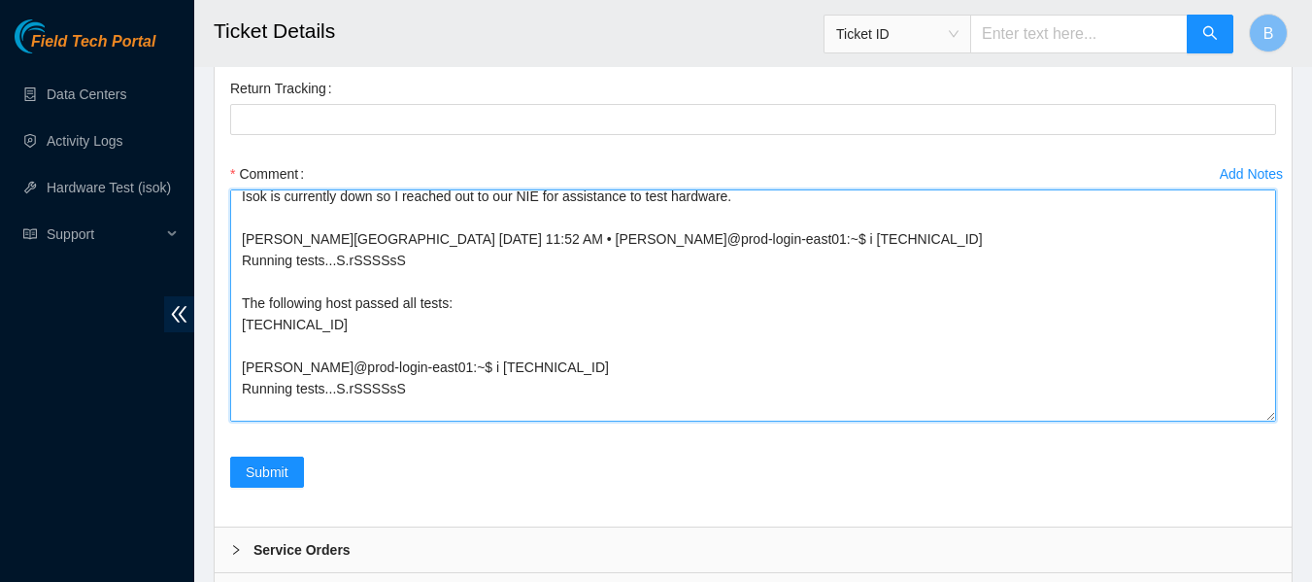
scroll to position [27, 0]
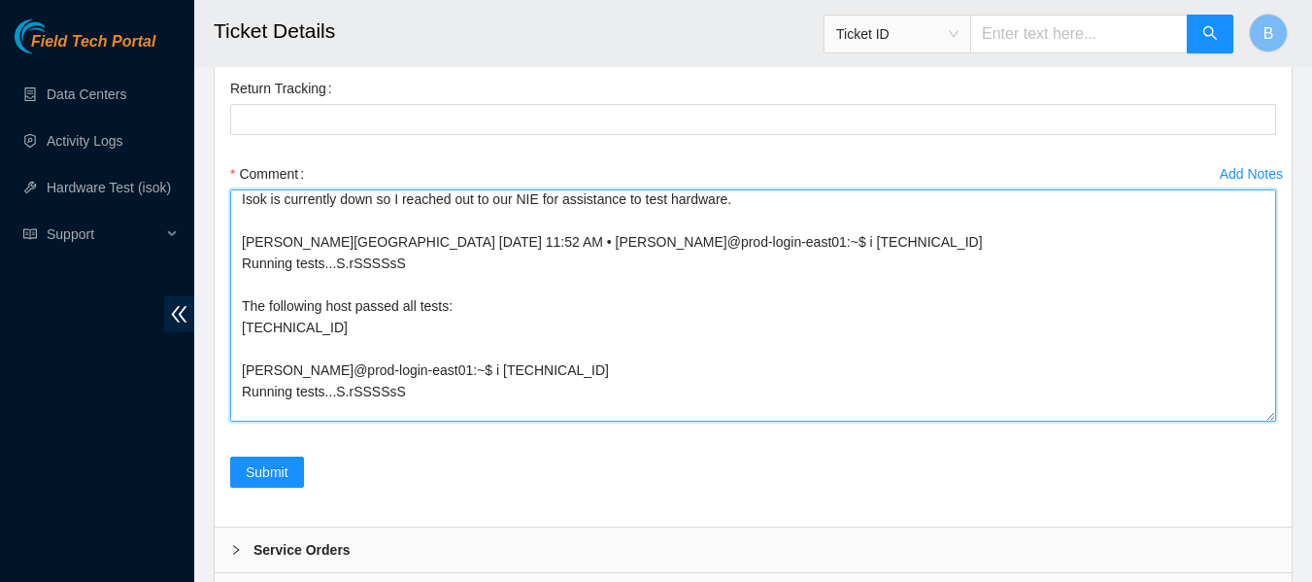
drag, startPoint x: 266, startPoint y: 288, endPoint x: 218, endPoint y: 234, distance: 72.9
click at [218, 234] on div "Rebooted Rescued Replaced disk Reseated components Replaced RAM Replaced Machin…" at bounding box center [753, 198] width 1077 height 658
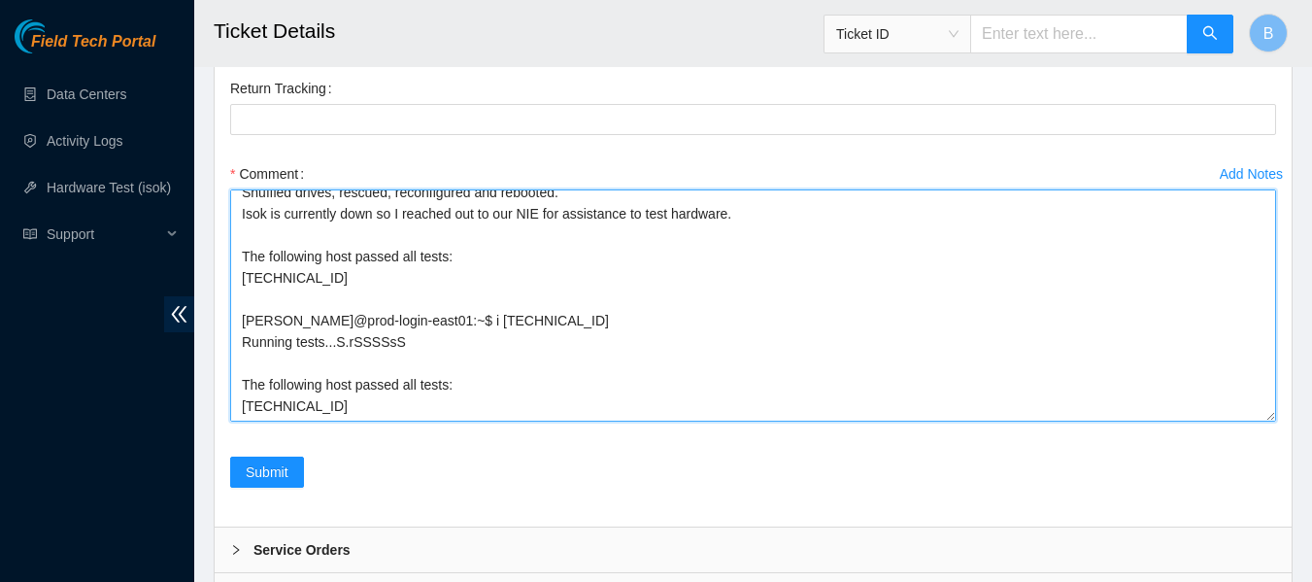
drag, startPoint x: 338, startPoint y: 396, endPoint x: 227, endPoint y: 290, distance: 153.2
click at [227, 290] on div "Add Notes Comment Shuffled drives, rescued, reconfigured and rebooted. Isok is …" at bounding box center [753, 307] width 1062 height 298
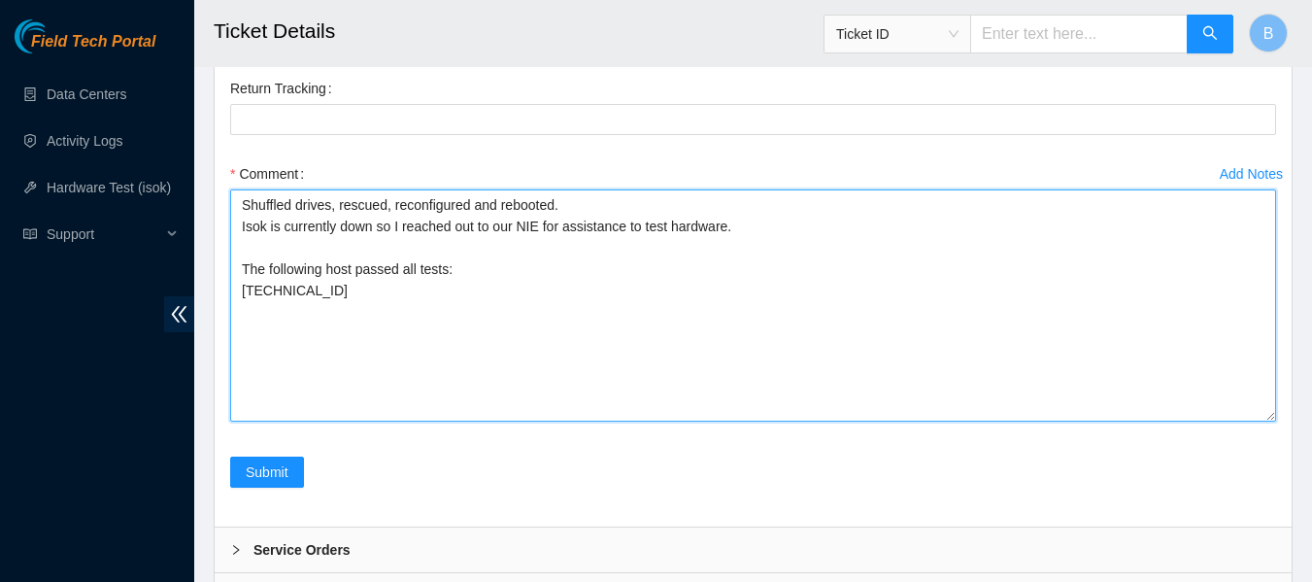
scroll to position [0, 0]
click at [354, 395] on textarea "Shuffled drives, rescued, reconfigured and rebooted. Isok is currently down so …" at bounding box center [753, 305] width 1046 height 232
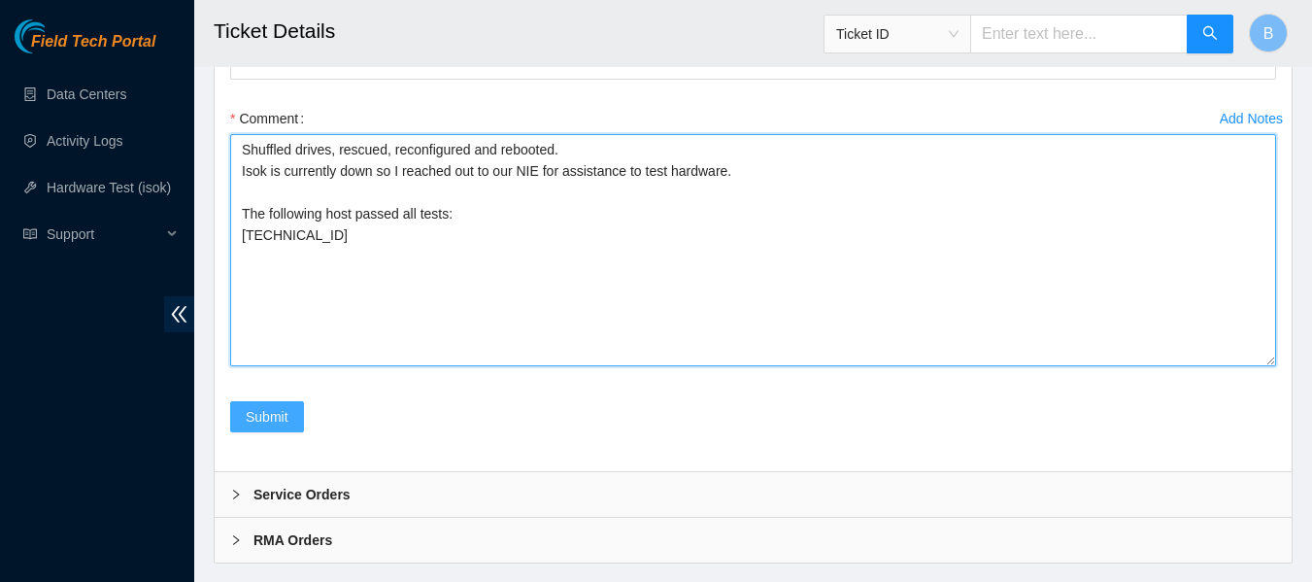
scroll to position [2154, 0]
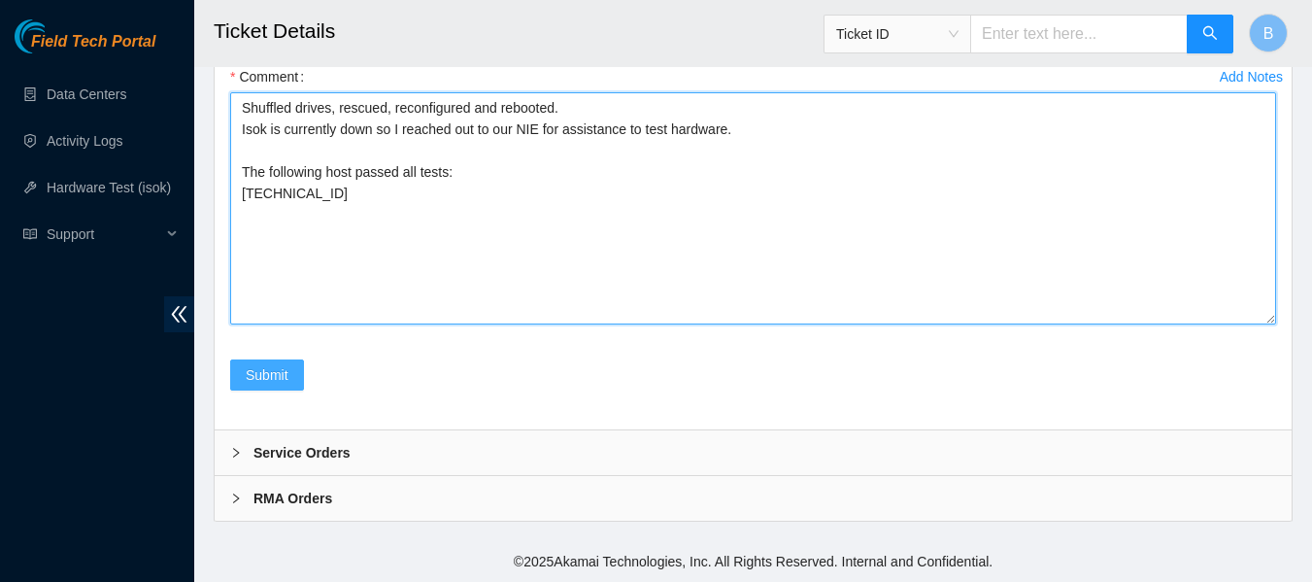
type textarea "Shuffled drives, rescued, reconfigured and rebooted. Isok is currently down so …"
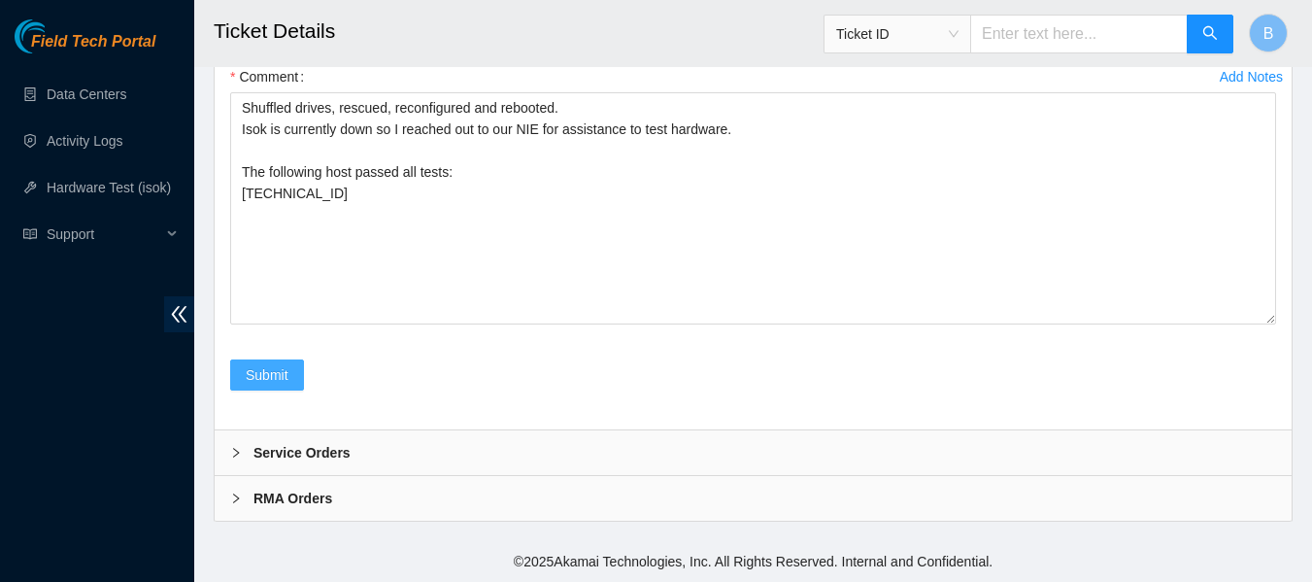
click at [266, 386] on button "Submit" at bounding box center [267, 374] width 74 height 31
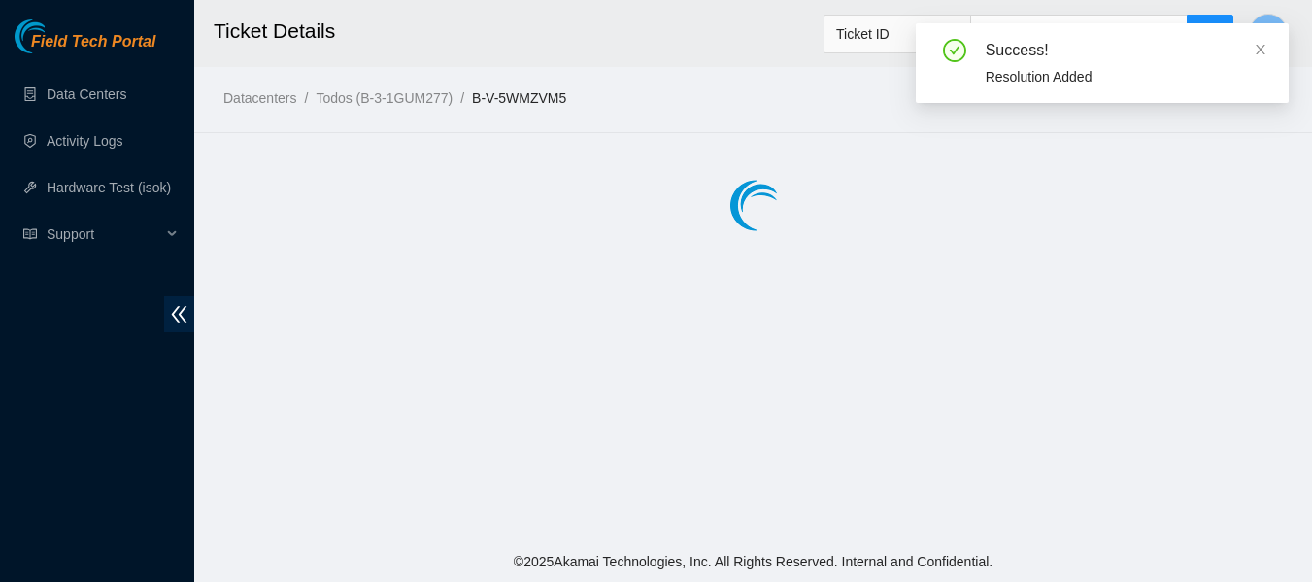
scroll to position [0, 0]
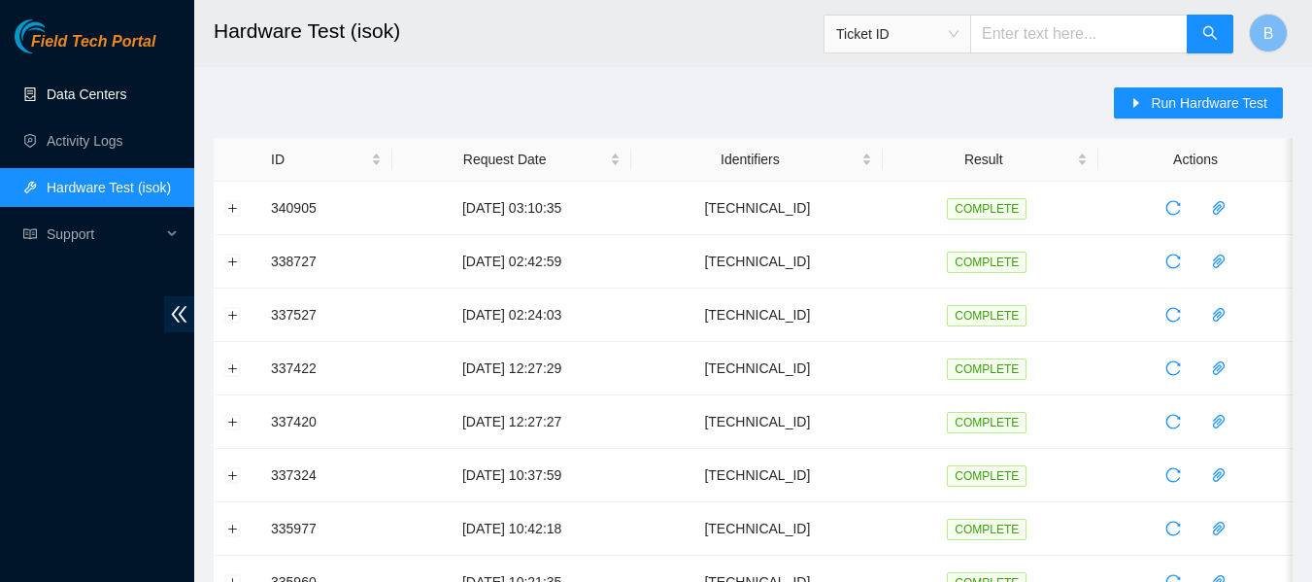
click at [87, 86] on link "Data Centers" at bounding box center [87, 94] width 80 height 16
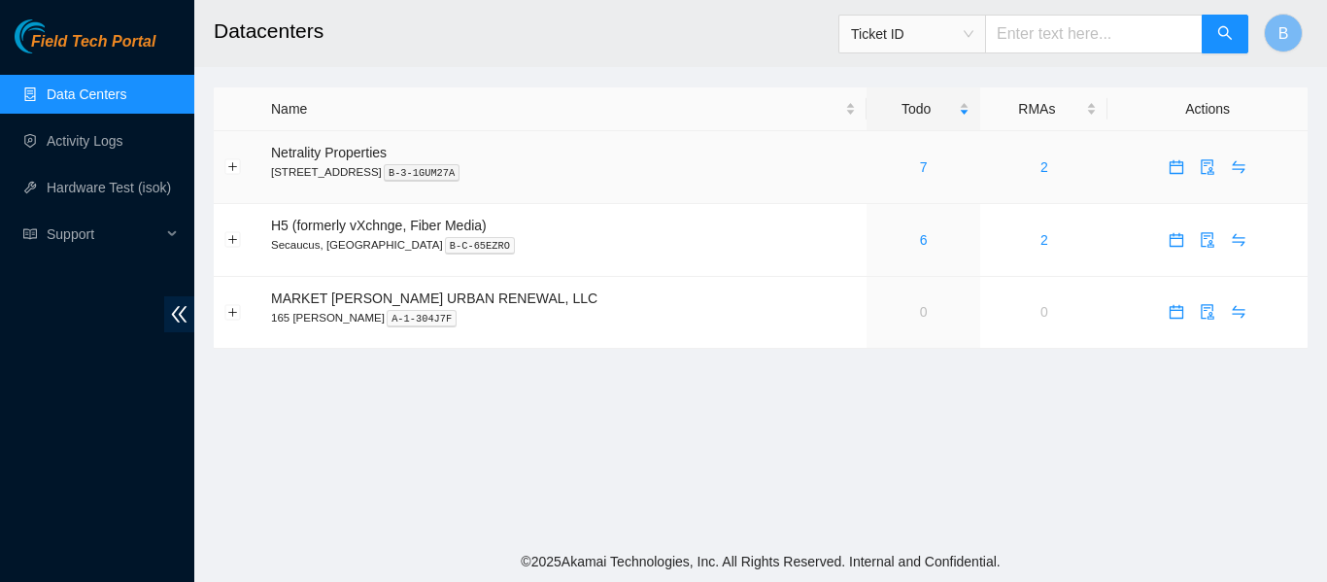
click at [877, 165] on div "7" at bounding box center [923, 166] width 92 height 21
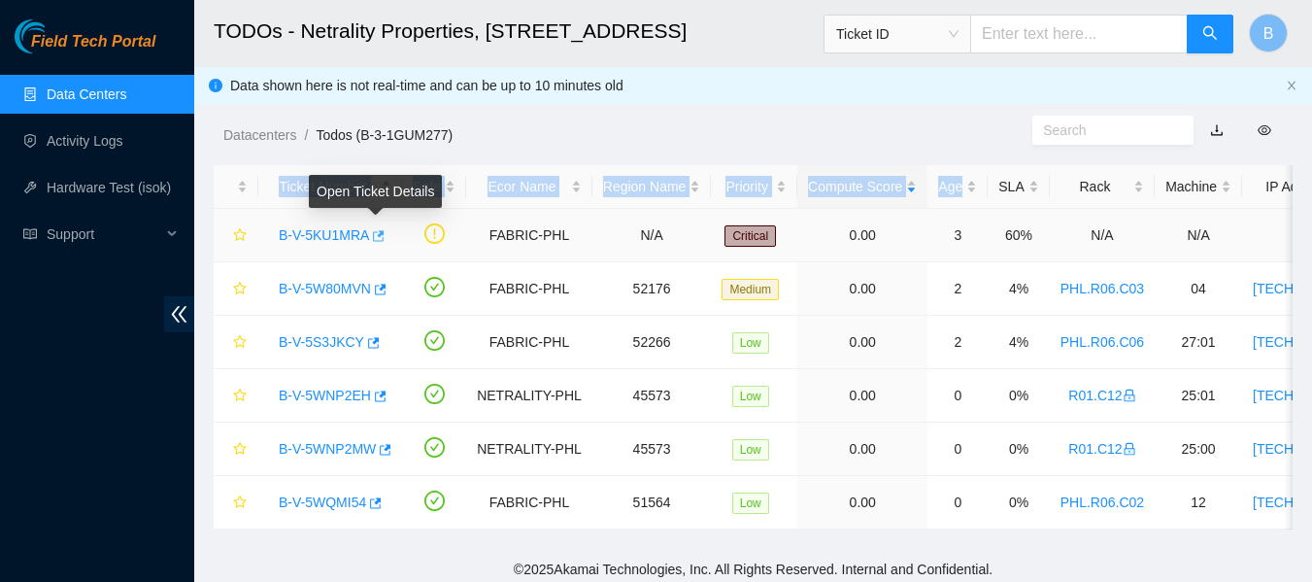
click at [377, 234] on icon "button" at bounding box center [379, 235] width 12 height 11
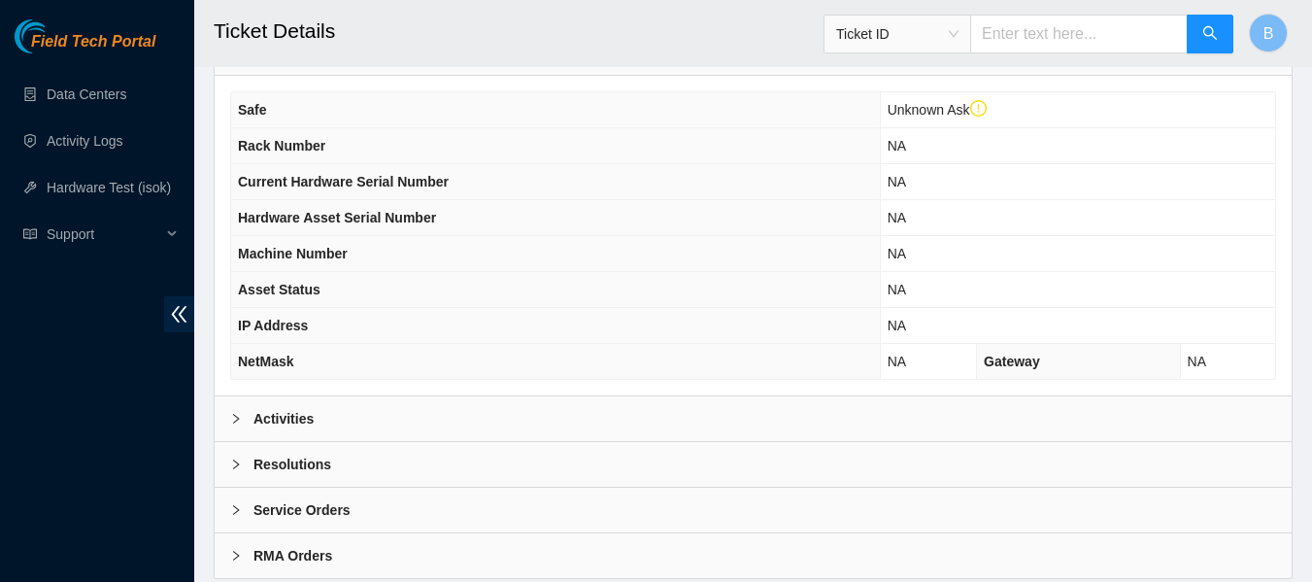
scroll to position [795, 0]
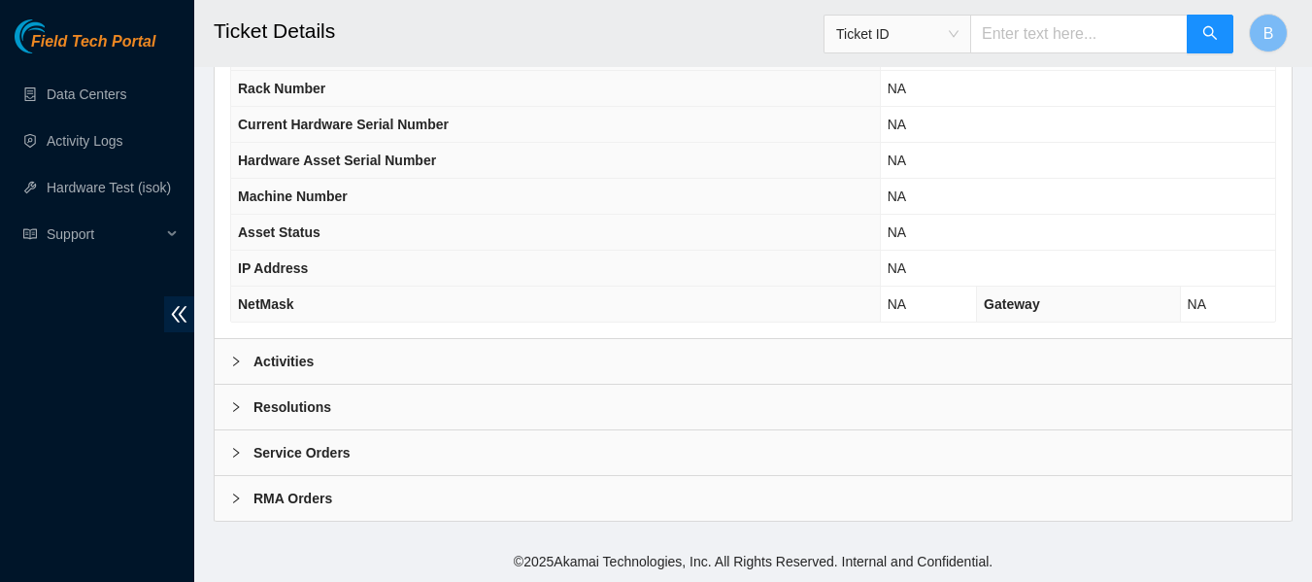
click at [499, 371] on div "Activities" at bounding box center [753, 361] width 1077 height 45
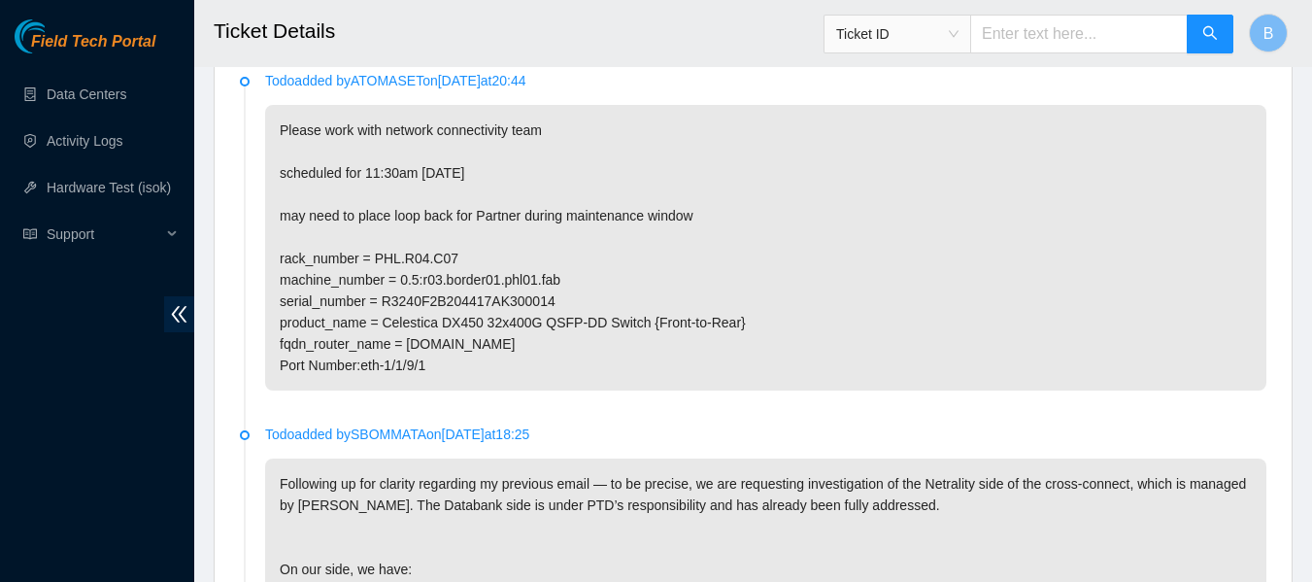
scroll to position [1138, 0]
